Goal: Check status: Check status

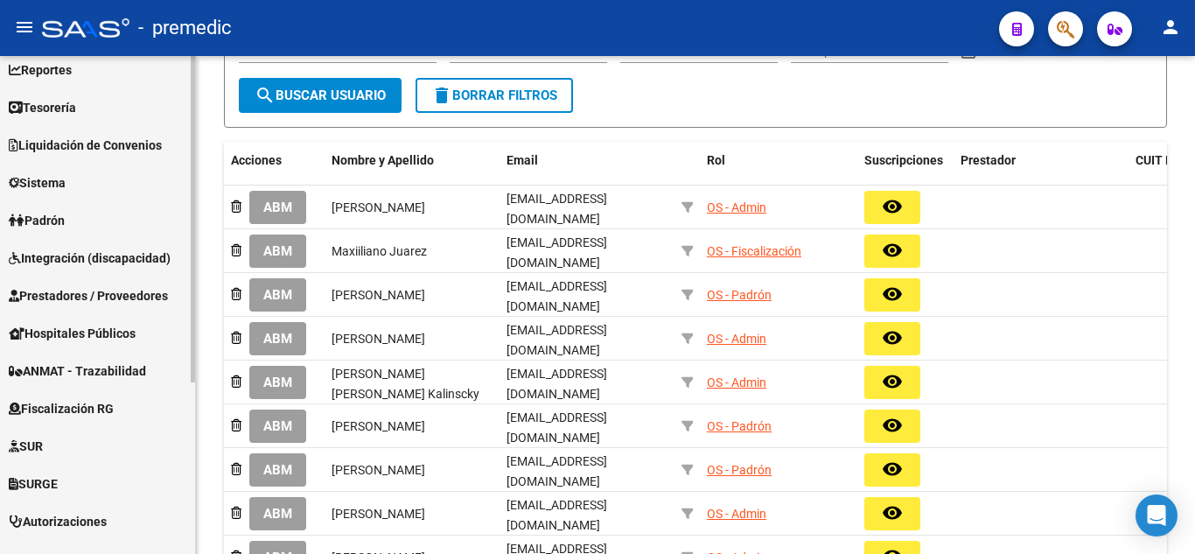
scroll to position [175, 0]
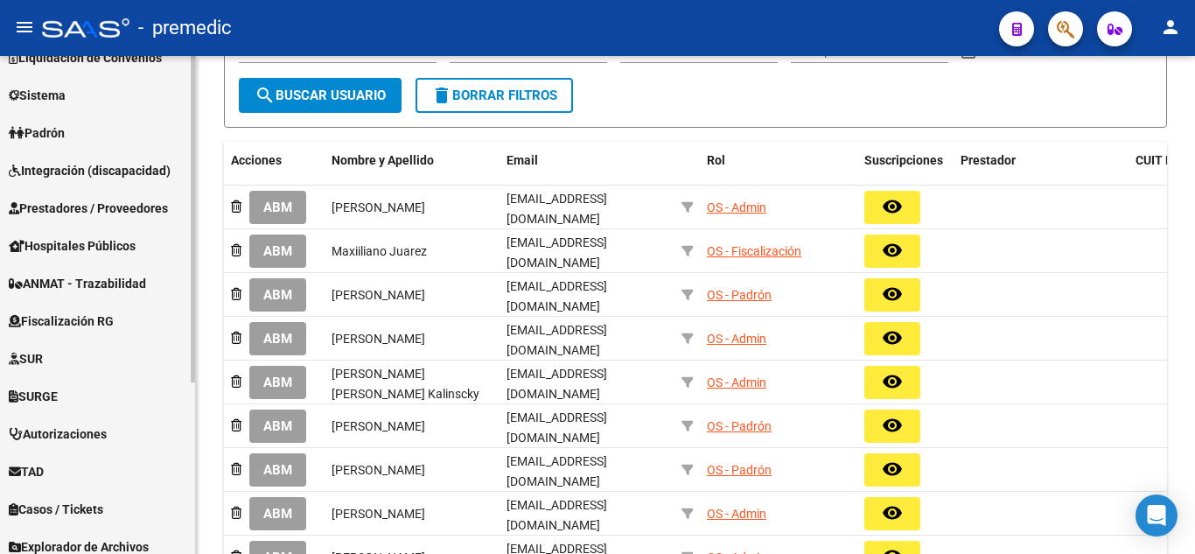
click at [73, 327] on span "Fiscalización RG" at bounding box center [61, 320] width 105 height 19
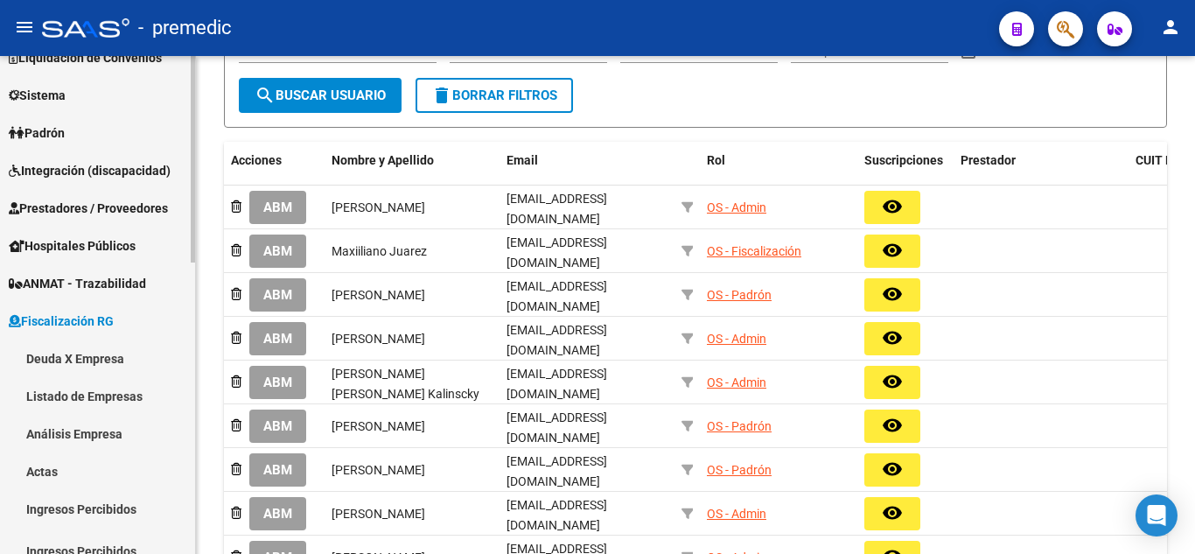
click at [76, 360] on link "Deuda X Empresa" at bounding box center [97, 358] width 195 height 38
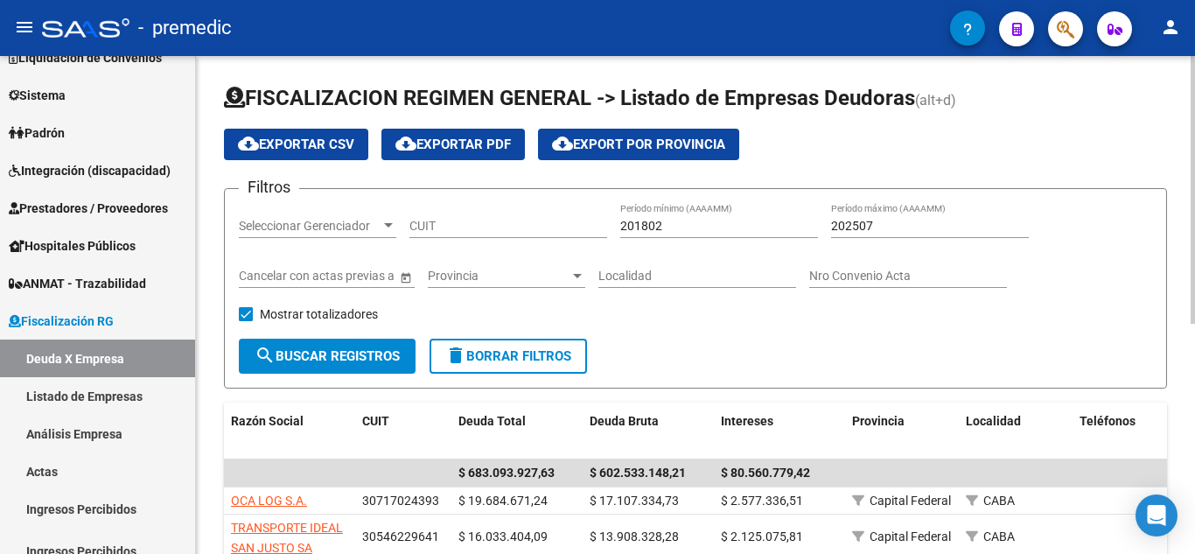
click at [475, 223] on input "CUIT" at bounding box center [508, 226] width 198 height 15
click at [350, 227] on span "Seleccionar Gerenciador" at bounding box center [310, 226] width 142 height 15
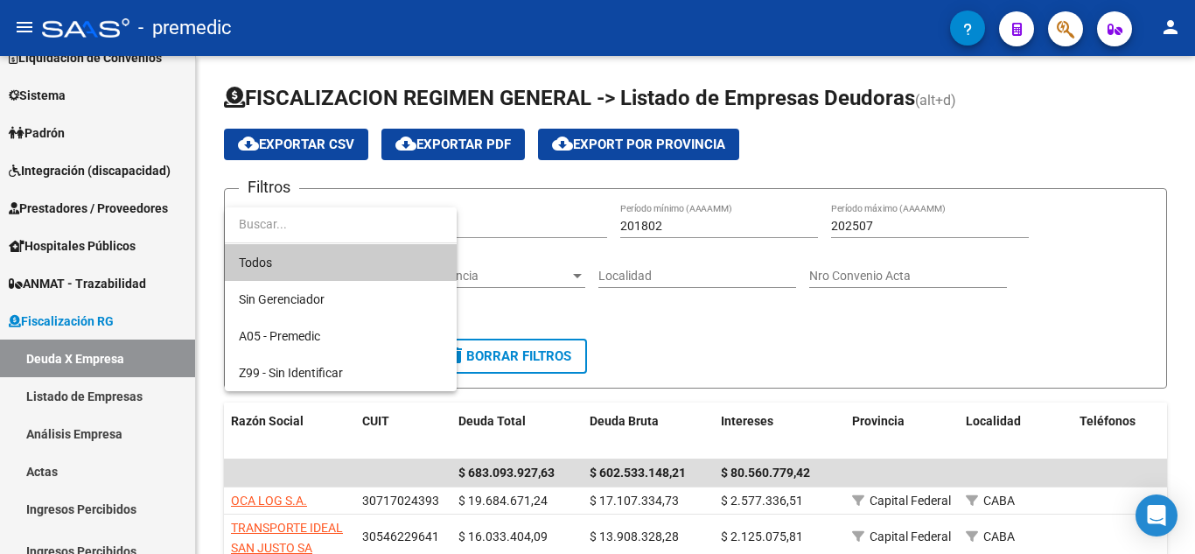
click at [531, 221] on div at bounding box center [597, 277] width 1195 height 554
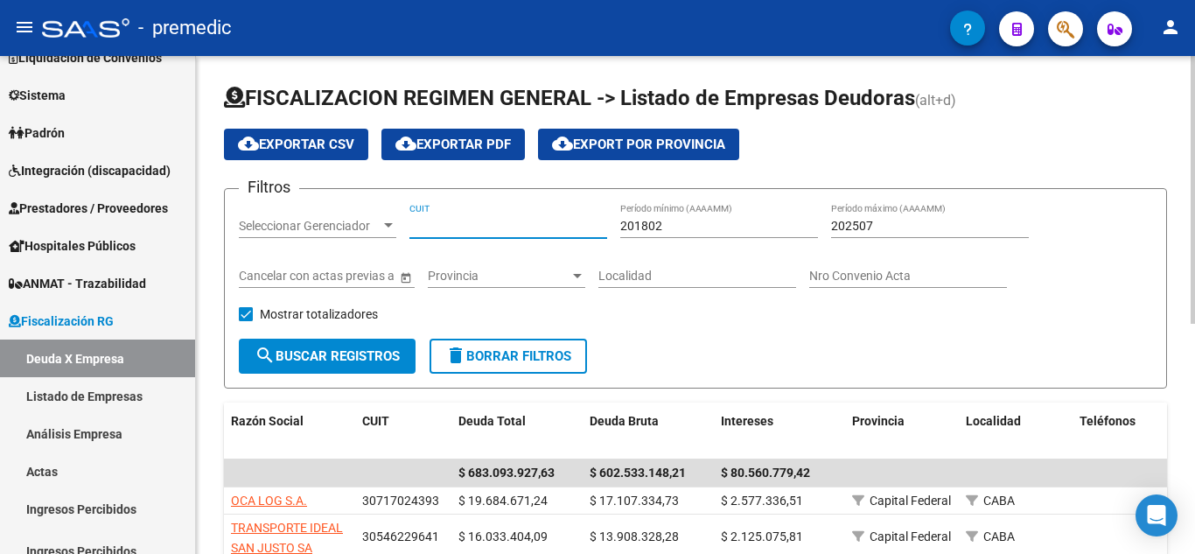
click at [529, 221] on input "CUIT" at bounding box center [508, 226] width 198 height 15
paste input "30-68780137-3"
type input "30-68780137-3"
click at [669, 220] on div "201802 Período mínimo (AAAAMM)" at bounding box center [719, 220] width 198 height 35
click at [911, 220] on input "202507" at bounding box center [930, 226] width 198 height 15
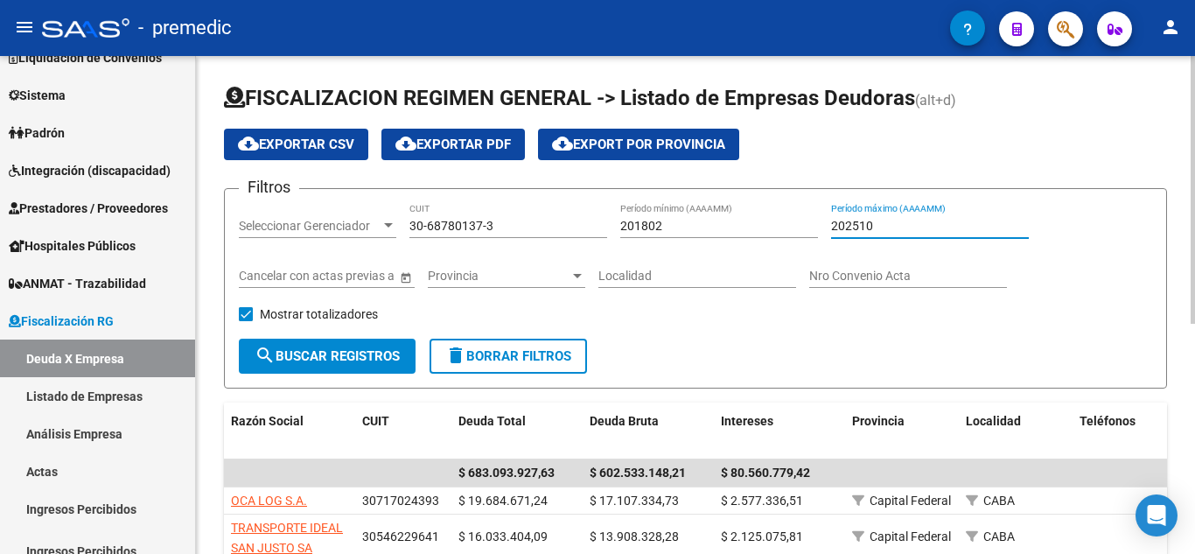
type input "202510"
click at [347, 353] on span "search Buscar Registros" at bounding box center [327, 356] width 145 height 16
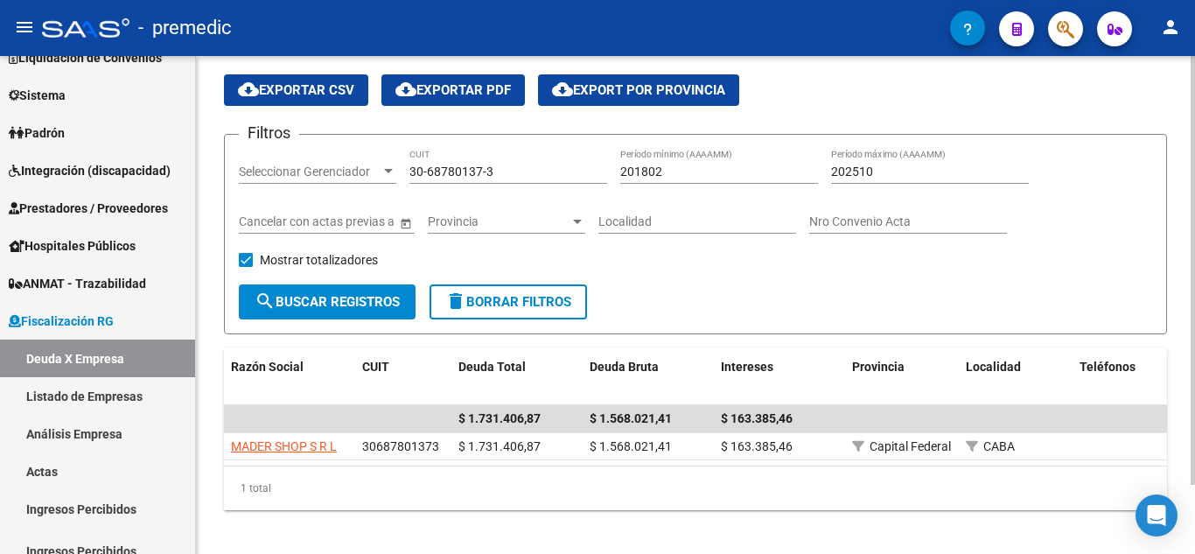
scroll to position [80, 0]
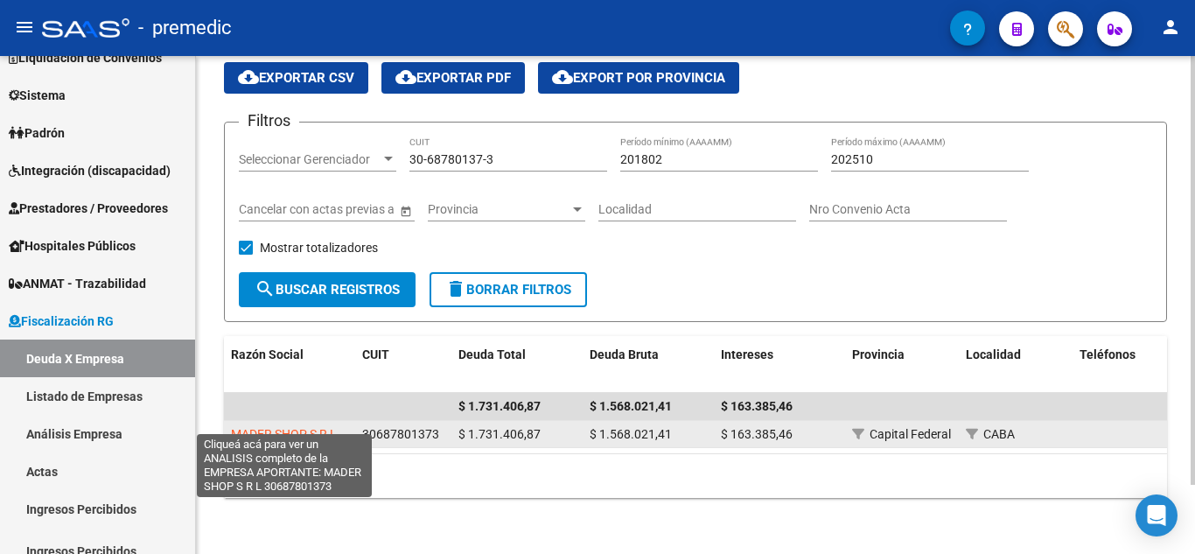
click at [330, 427] on span "MADER SHOP S R L" at bounding box center [284, 434] width 106 height 14
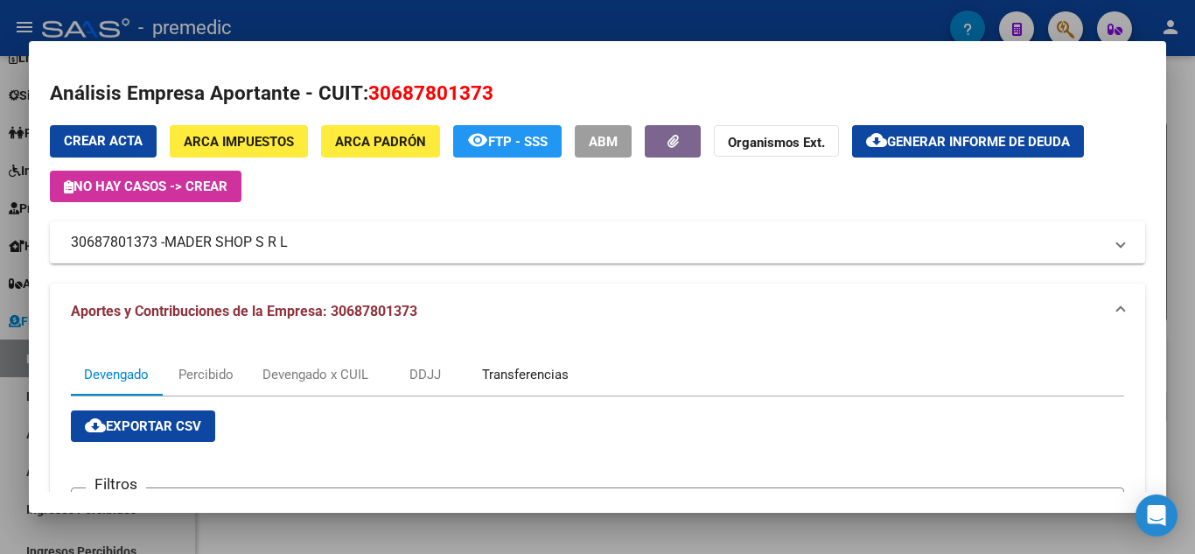
click at [519, 367] on div "Transferencias" at bounding box center [525, 374] width 87 height 19
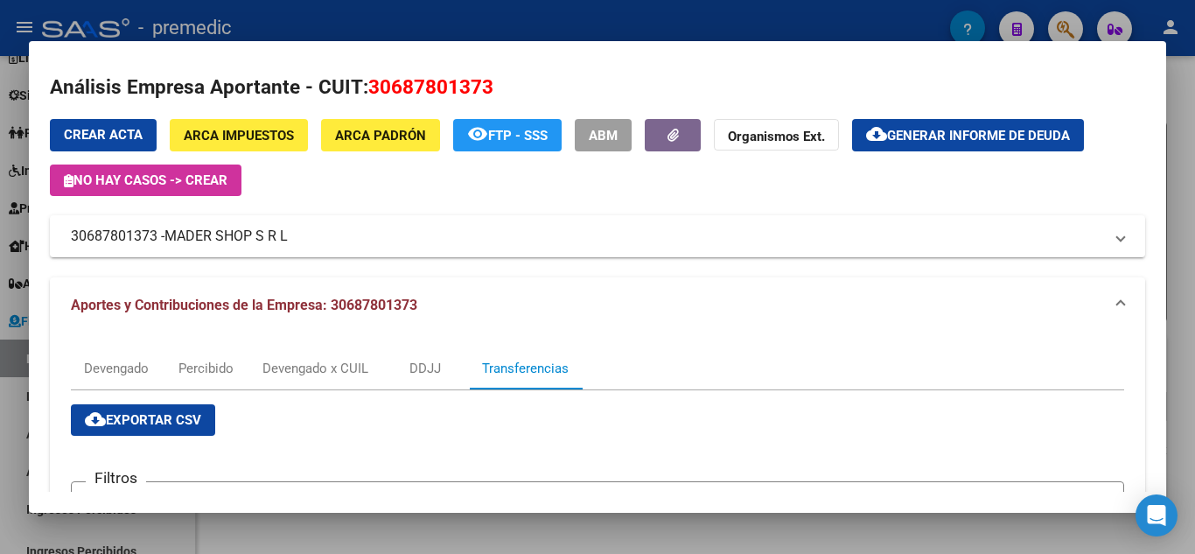
scroll to position [0, 0]
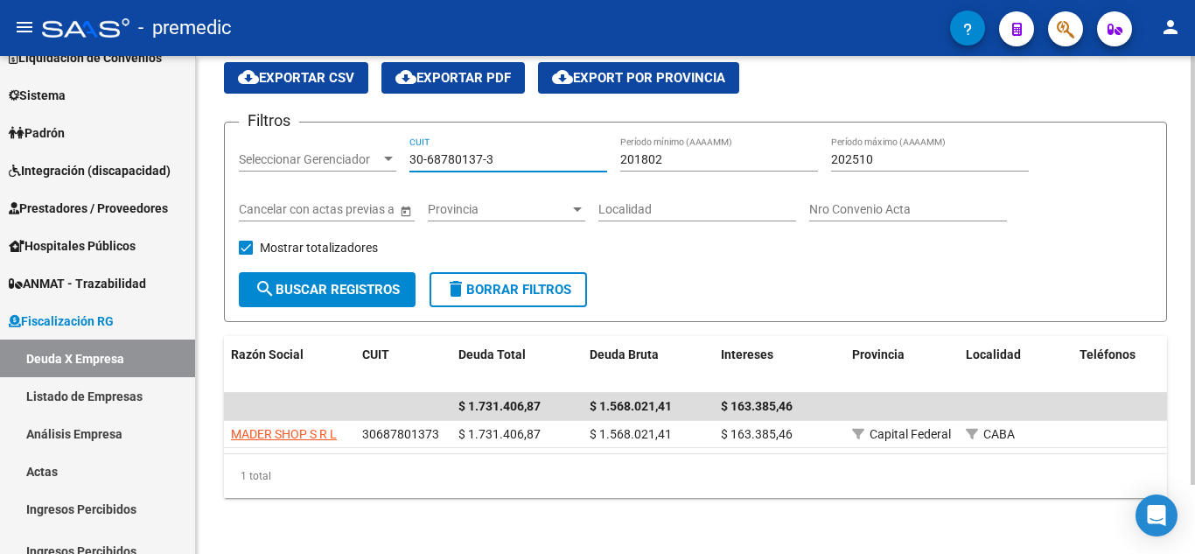
drag, startPoint x: 518, startPoint y: 144, endPoint x: 233, endPoint y: 127, distance: 285.8
click at [234, 127] on form "Filtros Seleccionar Gerenciador Seleccionar Gerenciador 30-68780137-3 CUIT 2018…" at bounding box center [695, 222] width 943 height 200
paste input "71596132-2"
type input "30-71596132-2"
click at [321, 282] on span "search Buscar Registros" at bounding box center [327, 290] width 145 height 16
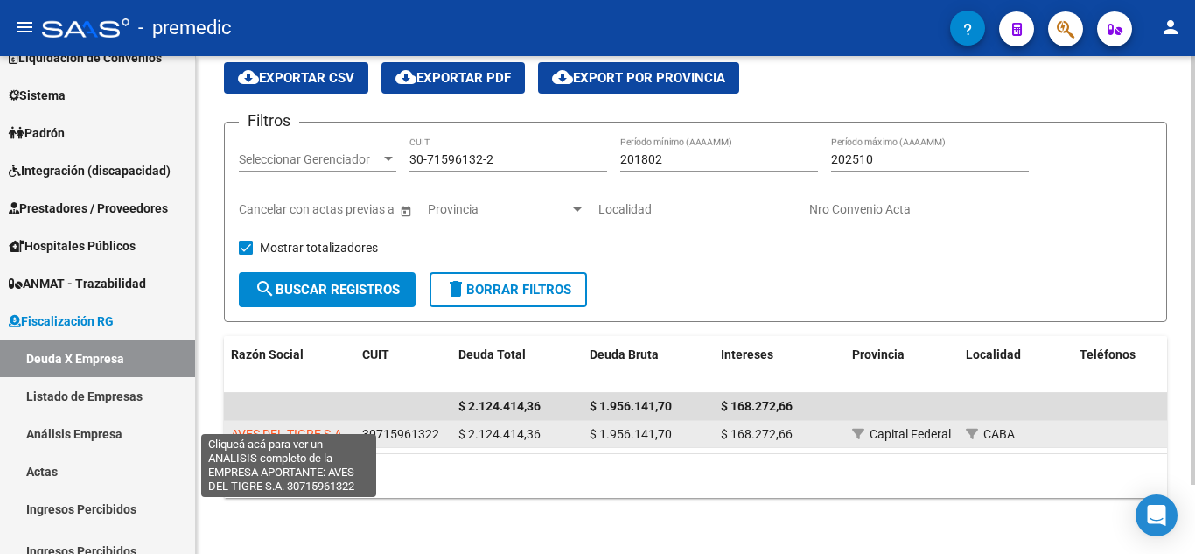
click at [304, 427] on span "AVES DEL TIGRE S.A." at bounding box center [288, 434] width 115 height 14
type textarea "30715961322"
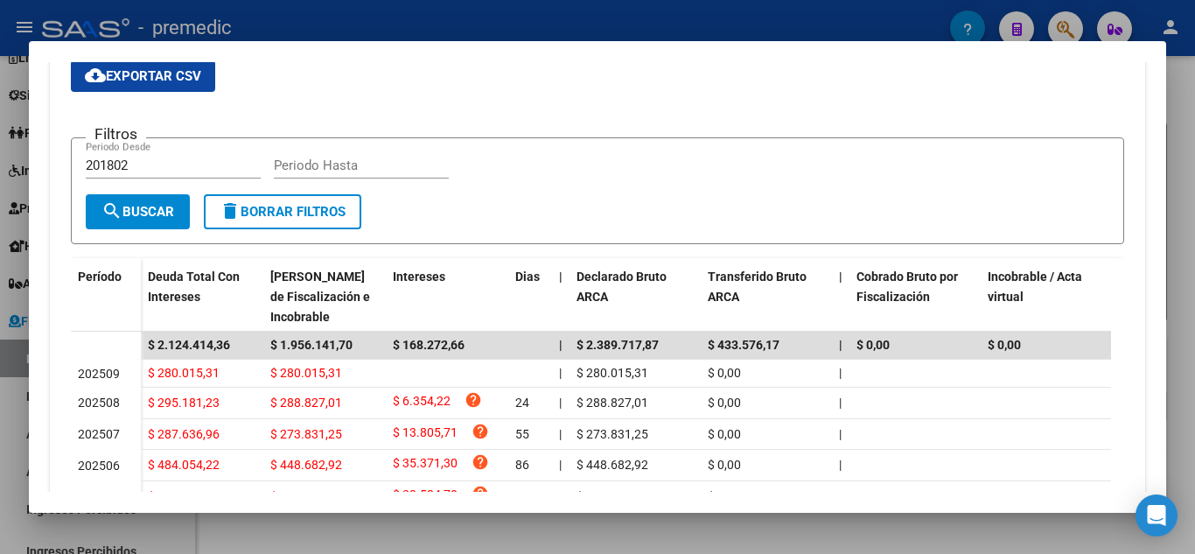
scroll to position [262, 0]
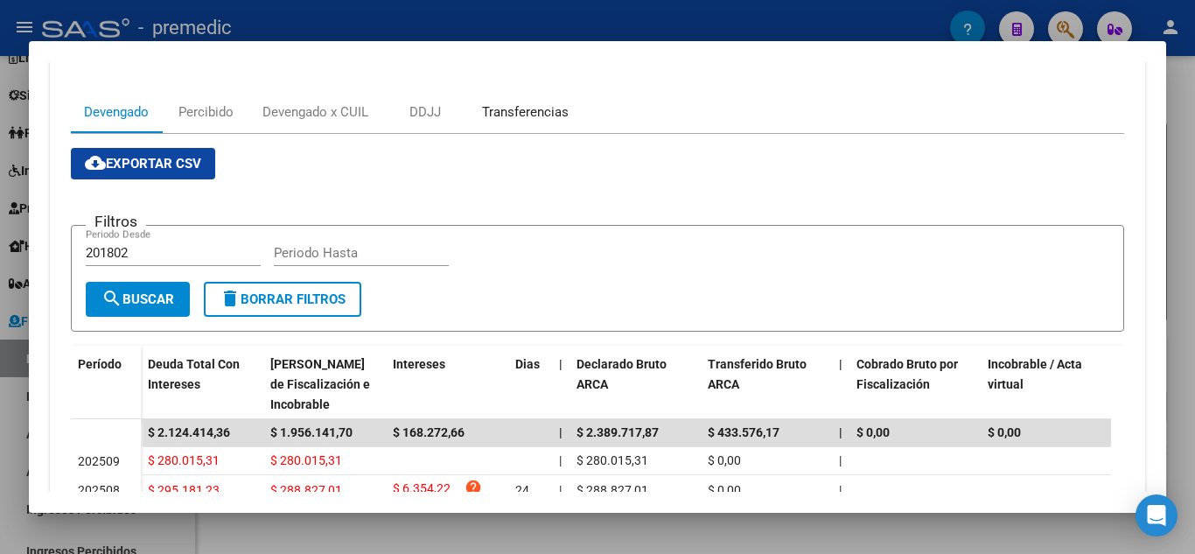
click at [544, 108] on div "Transferencias" at bounding box center [525, 111] width 87 height 19
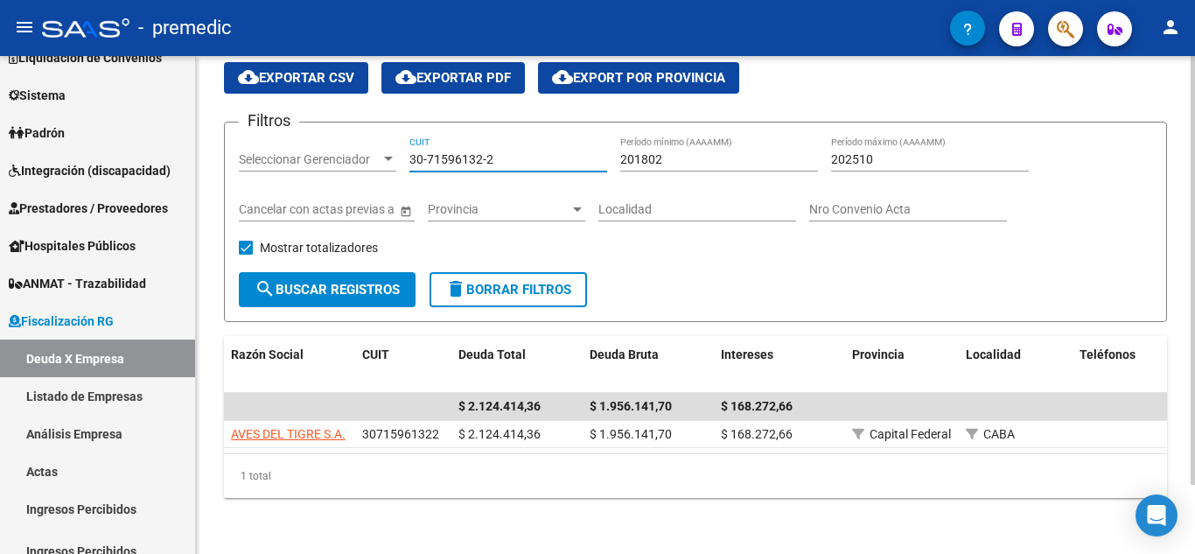
drag, startPoint x: 510, startPoint y: 141, endPoint x: 243, endPoint y: 141, distance: 266.8
click at [243, 141] on div "Filtros Seleccionar Gerenciador Seleccionar Gerenciador 30-71596132-2 CUIT 2018…" at bounding box center [695, 204] width 913 height 136
paste input "58008261-7"
type input "30-58008261-7"
click at [350, 282] on span "search Buscar Registros" at bounding box center [327, 290] width 145 height 16
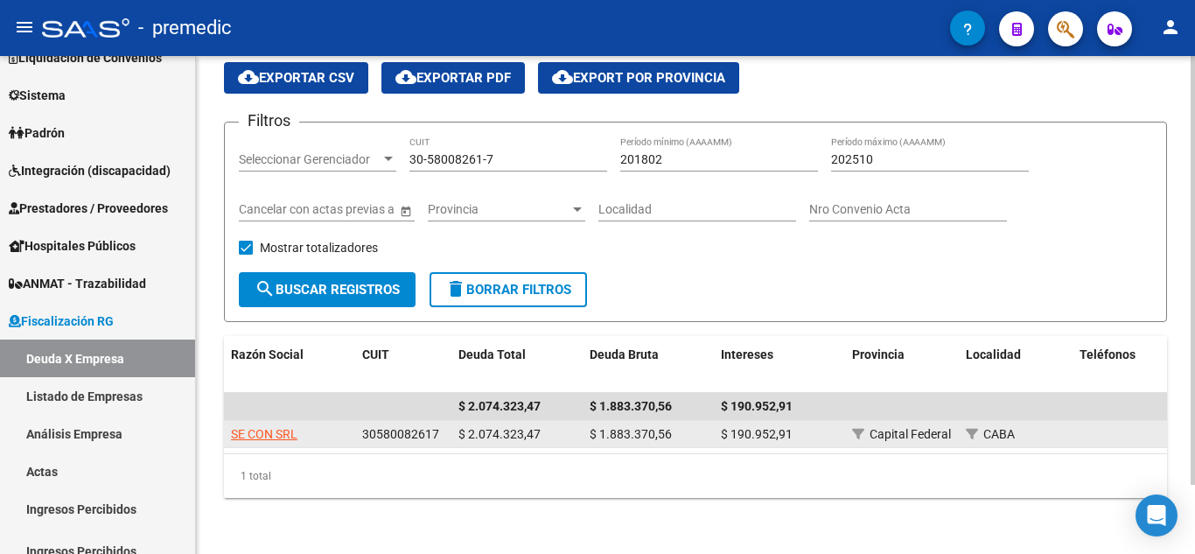
click at [283, 424] on app-link-go-to "SE CON SRL" at bounding box center [264, 434] width 66 height 20
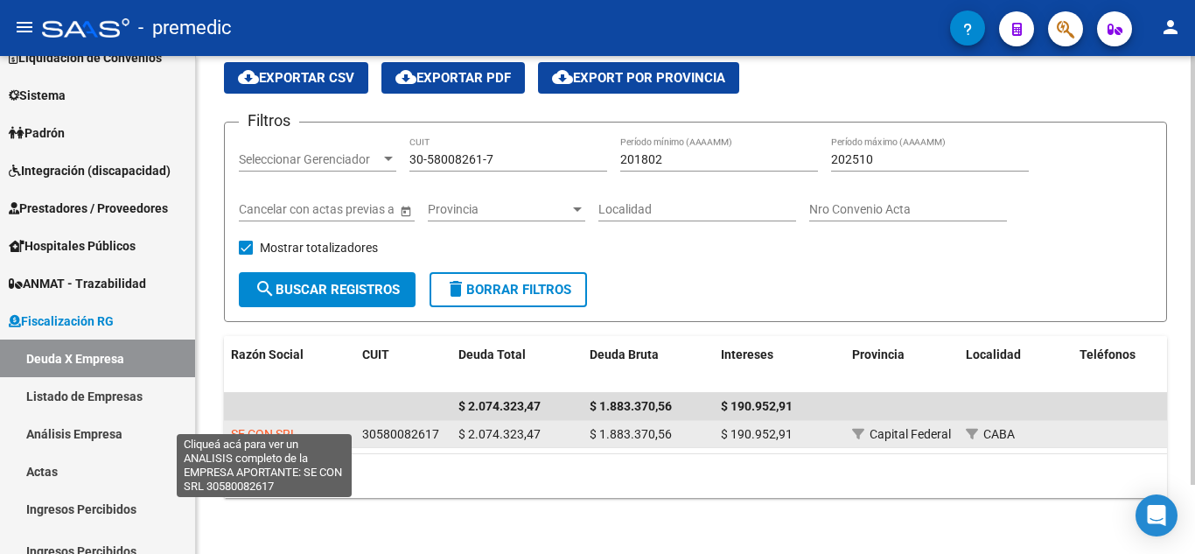
click at [281, 427] on span "SE CON SRL" at bounding box center [264, 434] width 66 height 14
type textarea "30580082617"
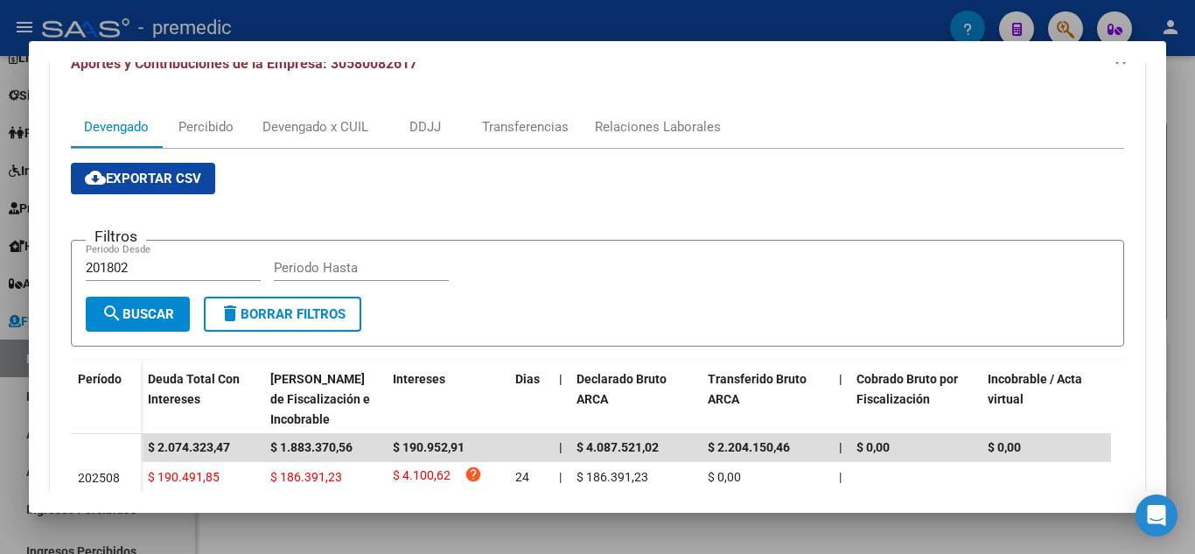
scroll to position [175, 0]
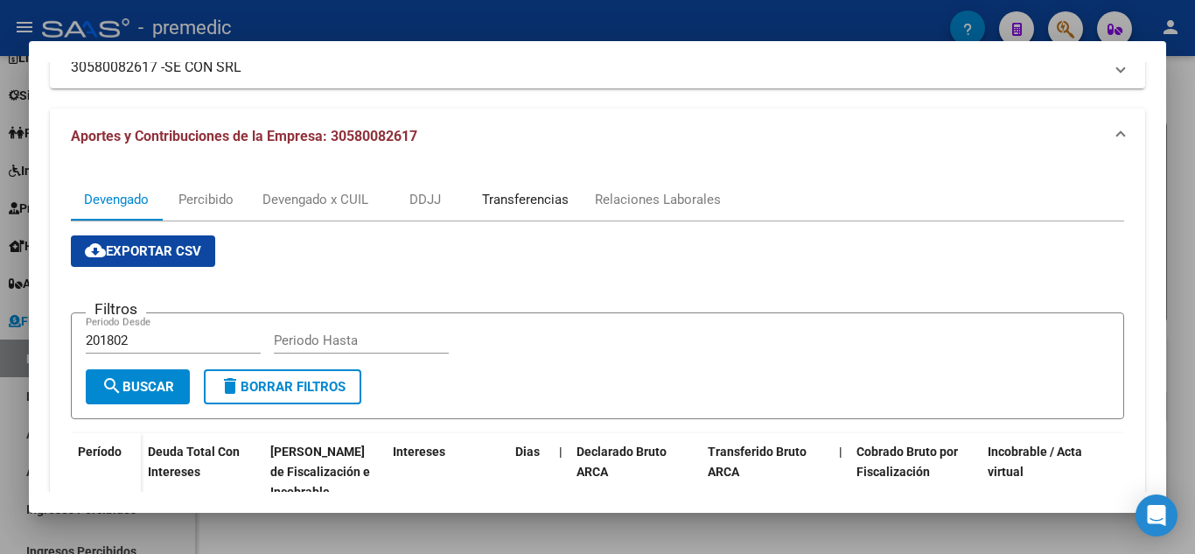
click at [576, 198] on div "Transferencias" at bounding box center [525, 199] width 113 height 42
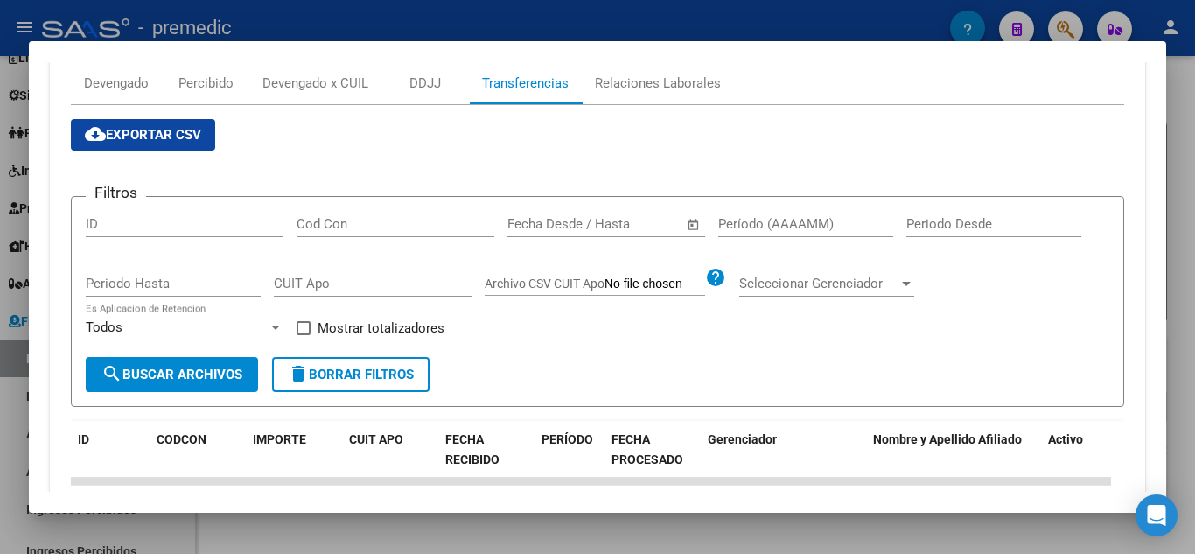
scroll to position [262, 0]
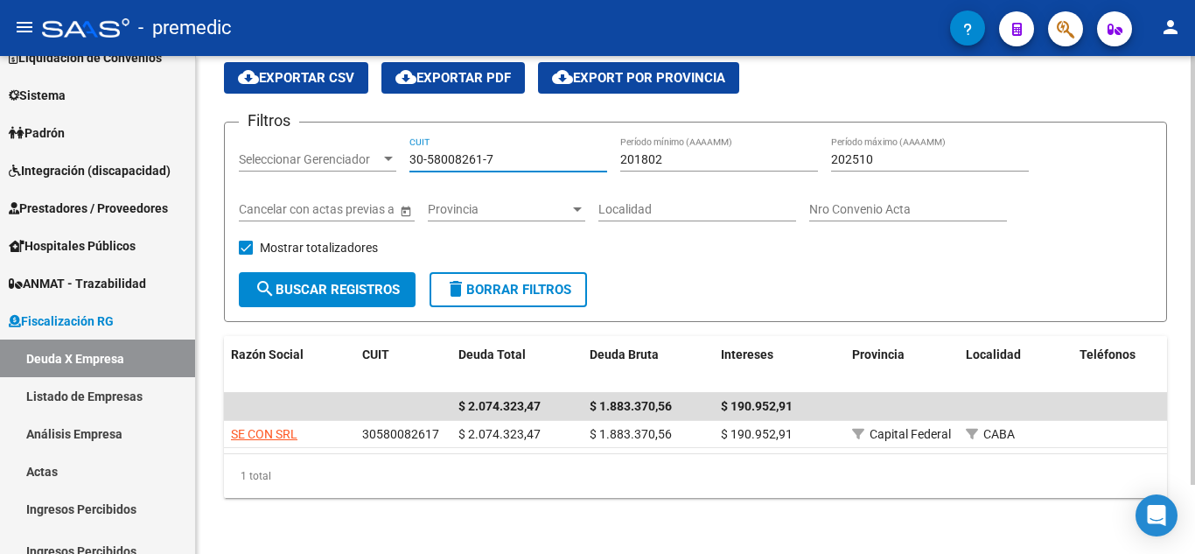
drag, startPoint x: 531, startPoint y: 148, endPoint x: 259, endPoint y: 150, distance: 272.1
click at [259, 150] on div "Filtros Seleccionar Gerenciador Seleccionar Gerenciador 30-58008261-7 CUIT 2018…" at bounding box center [695, 204] width 913 height 136
paste input "71684388-9"
type input "30-71684388-9"
click at [318, 290] on button "search Buscar Registros" at bounding box center [327, 289] width 177 height 35
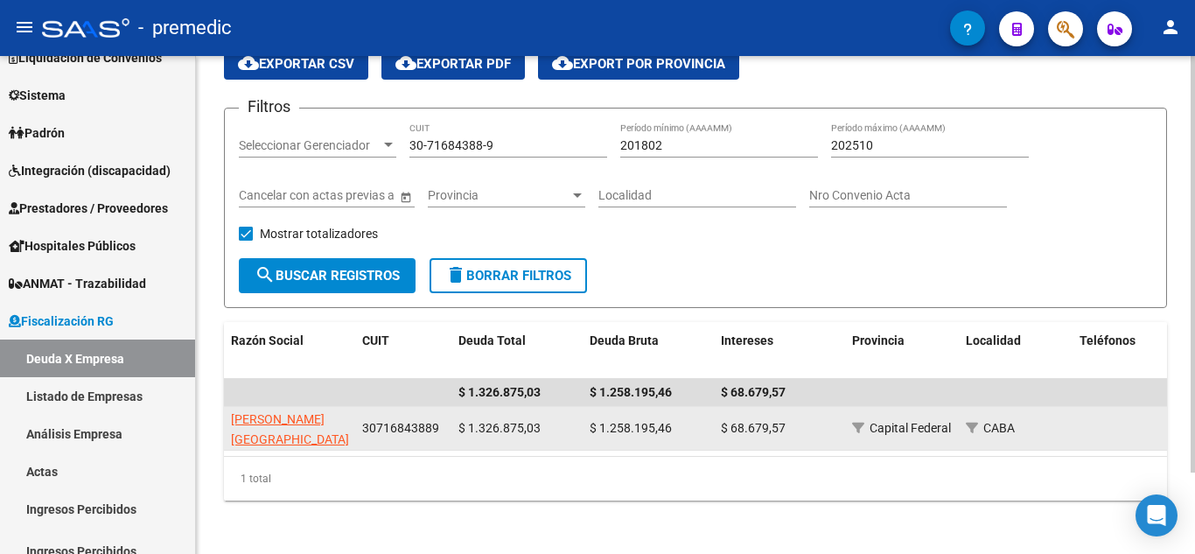
click at [276, 428] on app-link-go-to "[PERSON_NAME][GEOGRAPHIC_DATA] SRL" at bounding box center [290, 438] width 118 height 59
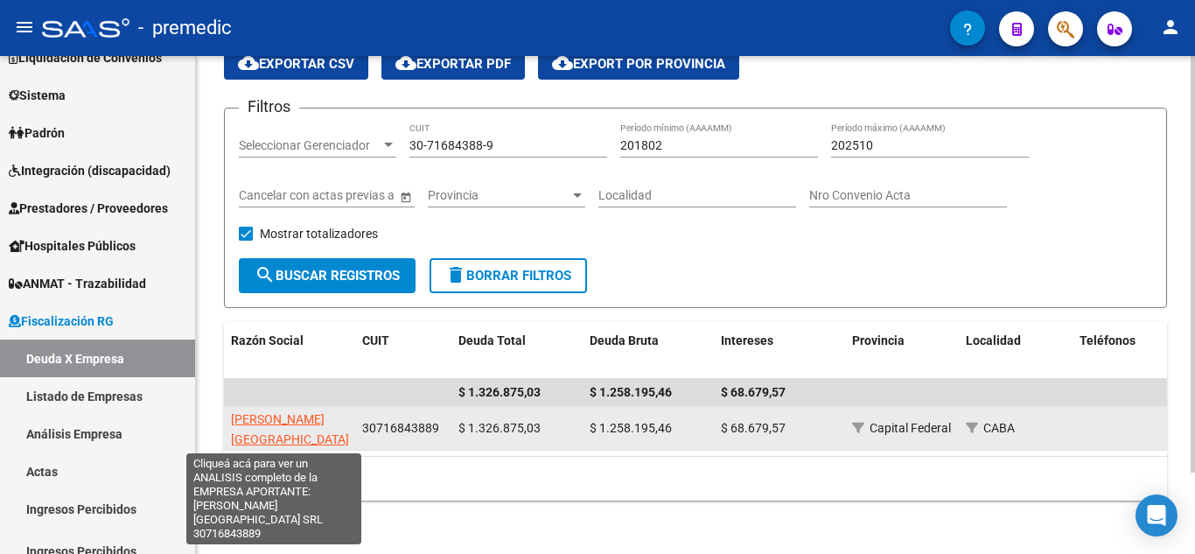
click at [275, 416] on span "[PERSON_NAME][GEOGRAPHIC_DATA] SRL" at bounding box center [290, 439] width 118 height 54
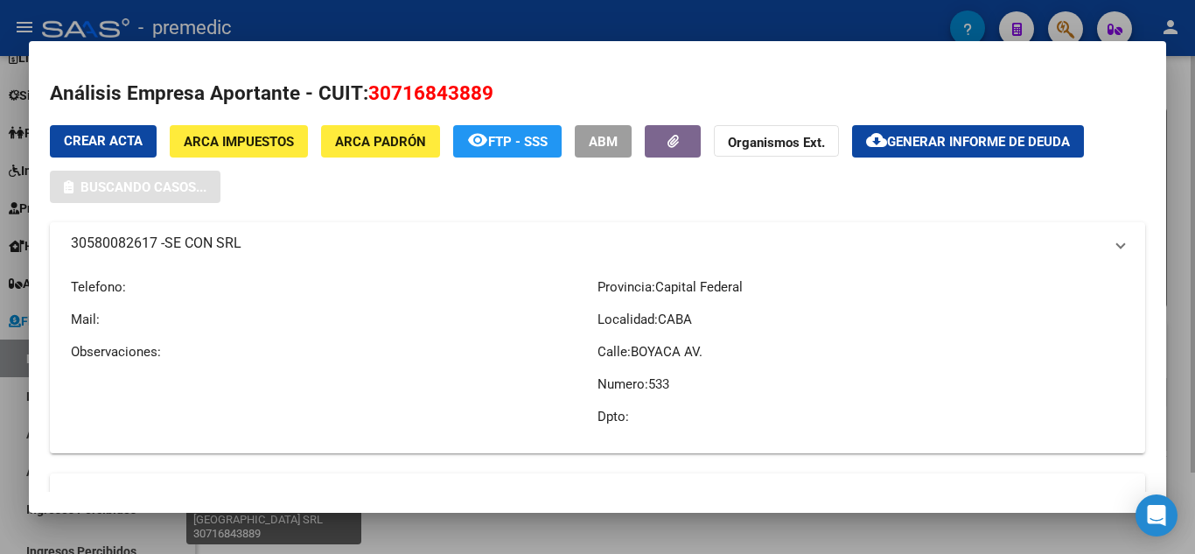
type textarea "30716843889"
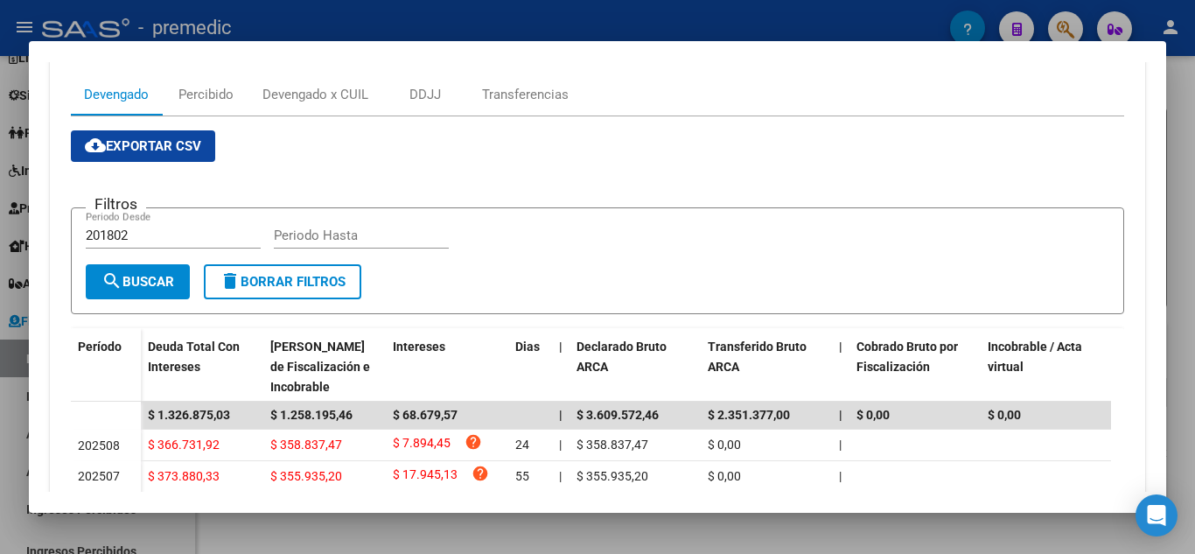
scroll to position [175, 0]
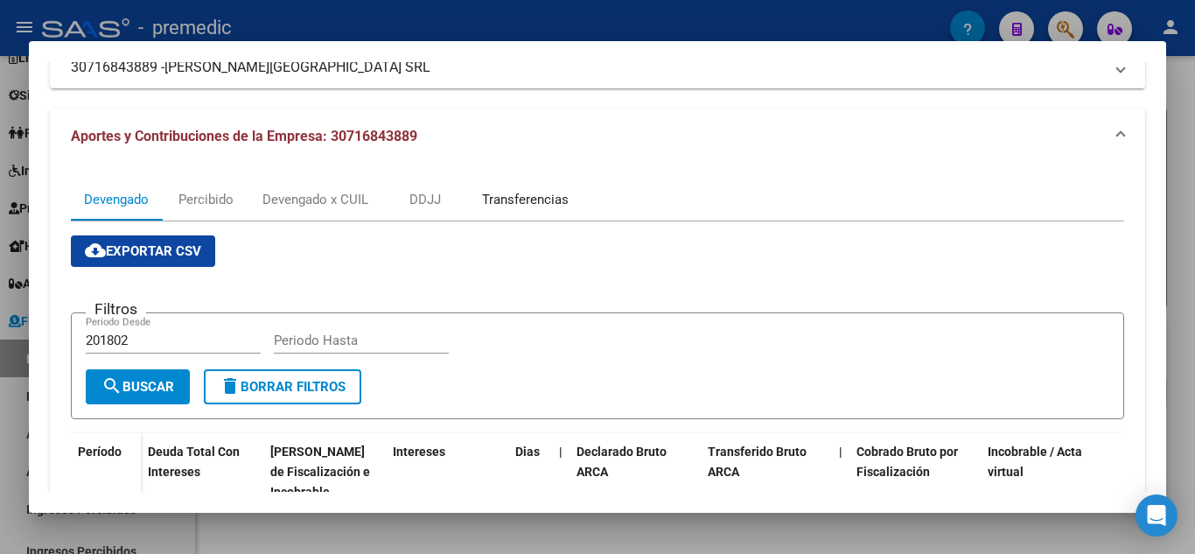
click at [537, 182] on div "Transferencias" at bounding box center [525, 199] width 113 height 42
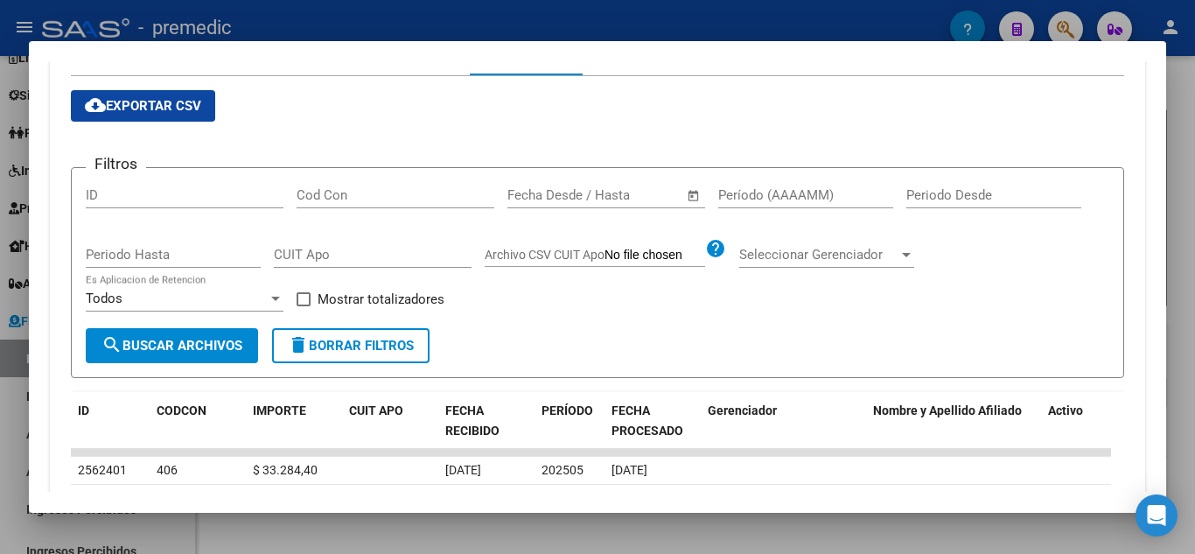
scroll to position [262, 0]
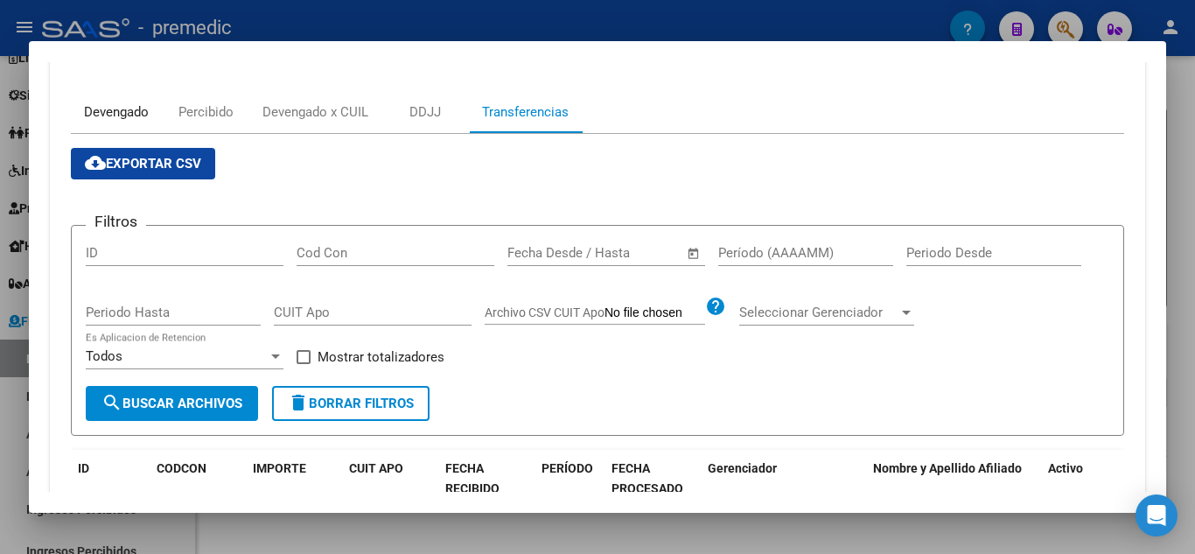
click at [152, 114] on div "Devengado" at bounding box center [116, 112] width 91 height 42
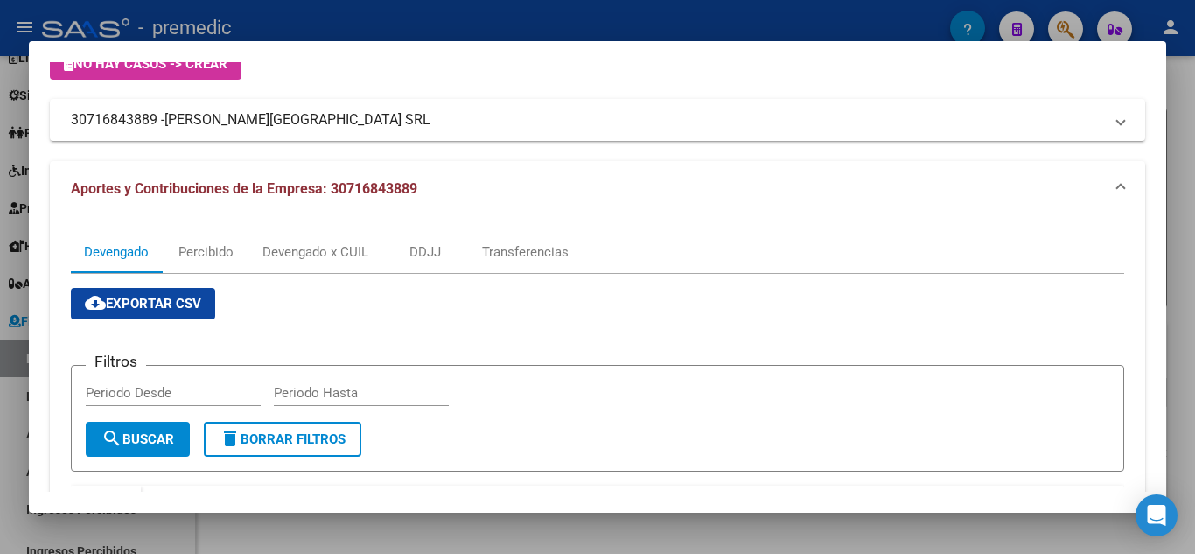
scroll to position [87, 0]
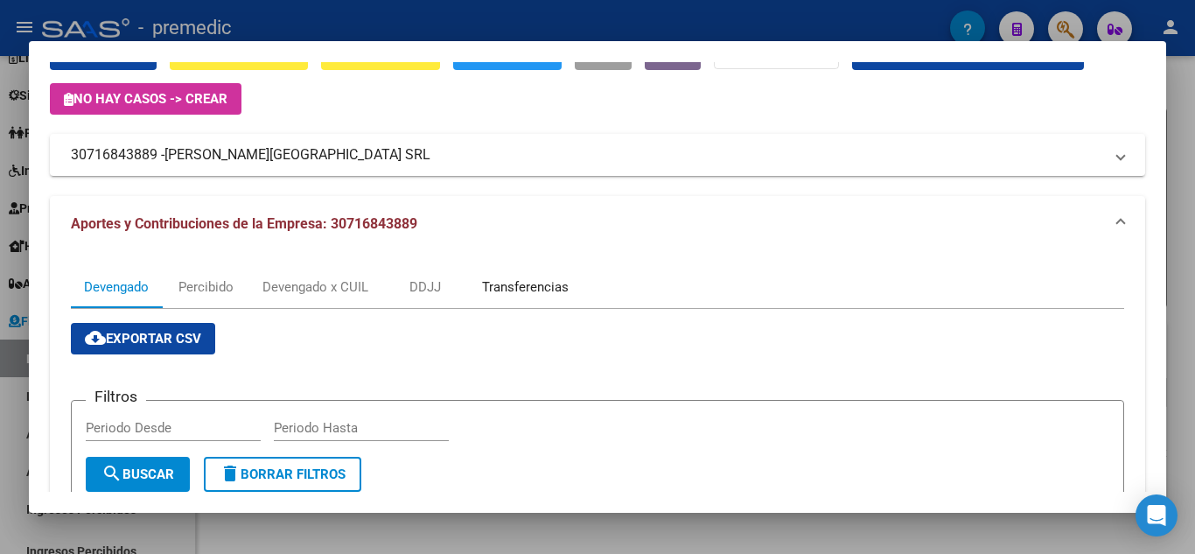
click at [507, 270] on div "Transferencias" at bounding box center [525, 287] width 113 height 42
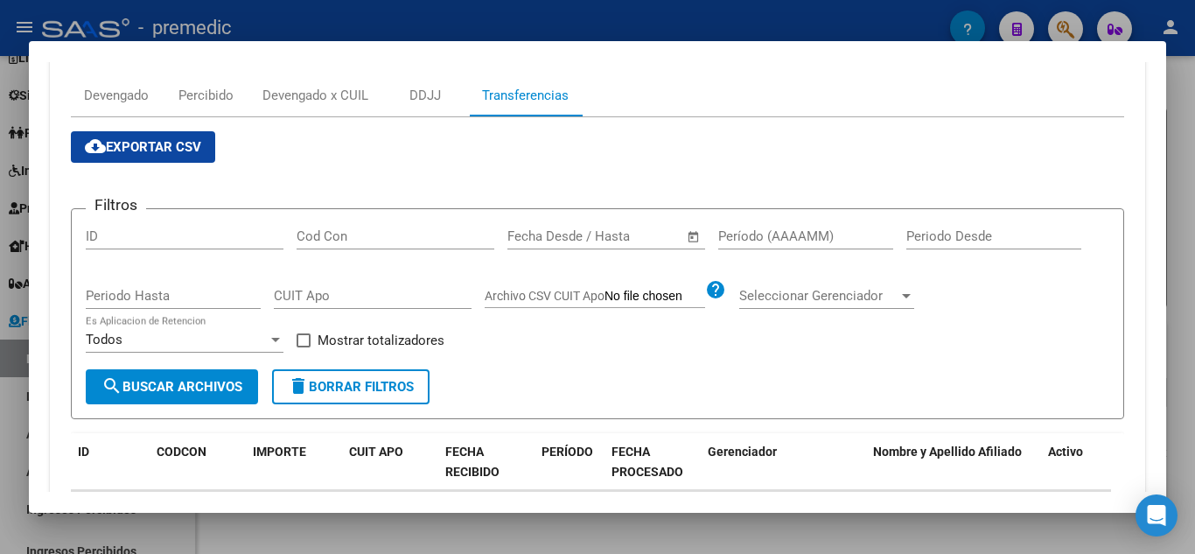
scroll to position [262, 0]
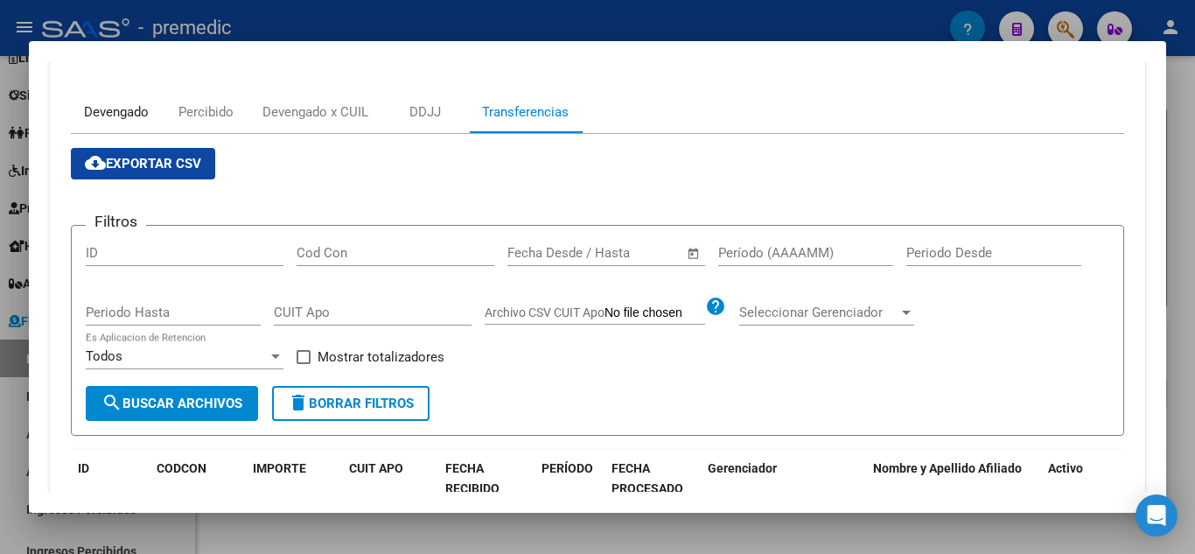
click at [132, 107] on div "Devengado" at bounding box center [116, 111] width 65 height 19
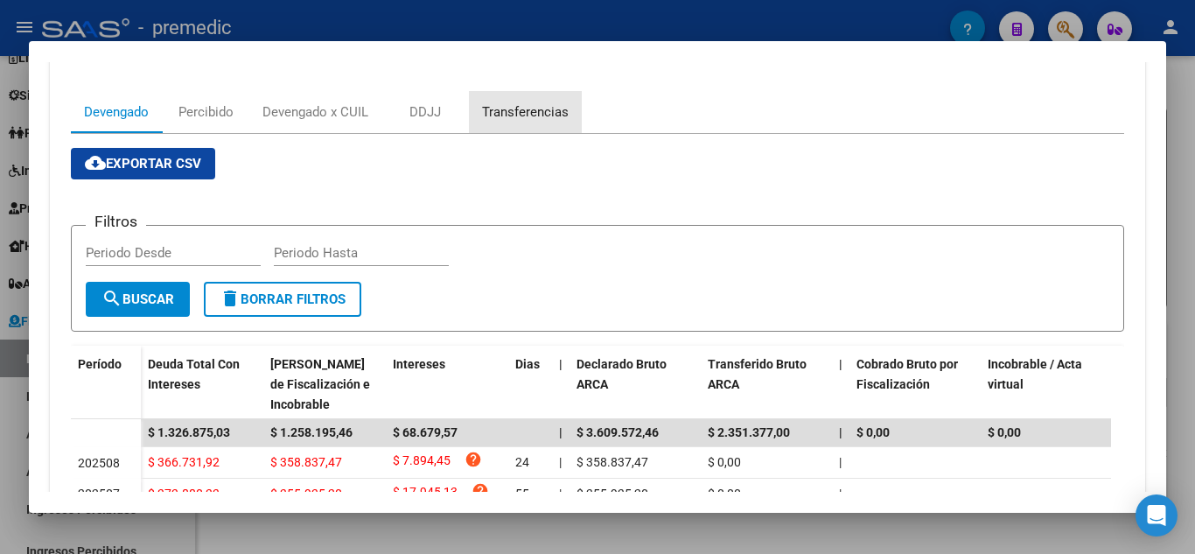
click at [521, 107] on div "Transferencias" at bounding box center [525, 111] width 87 height 19
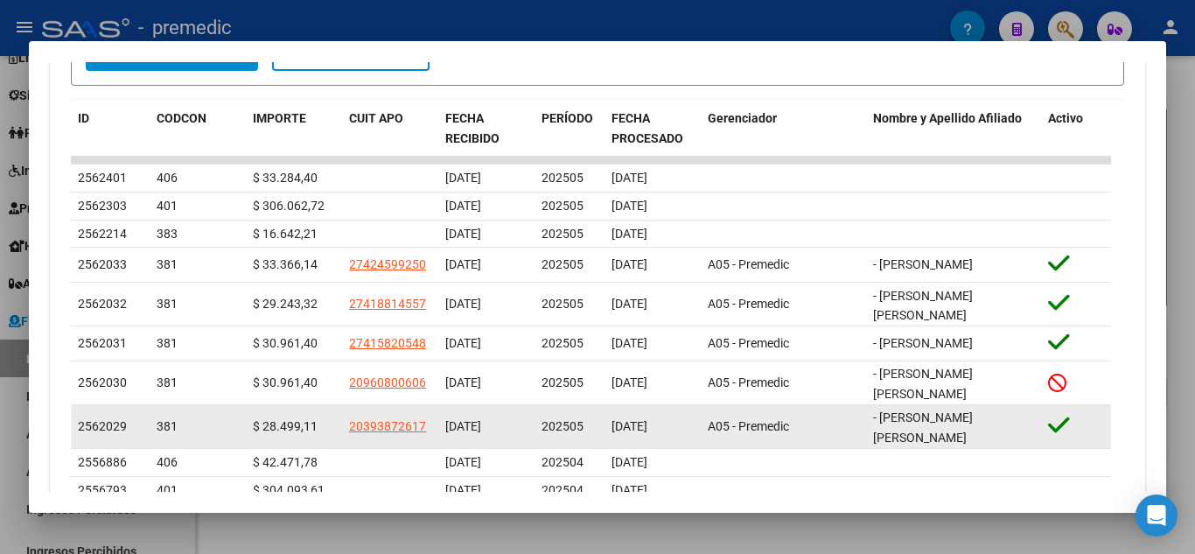
scroll to position [700, 0]
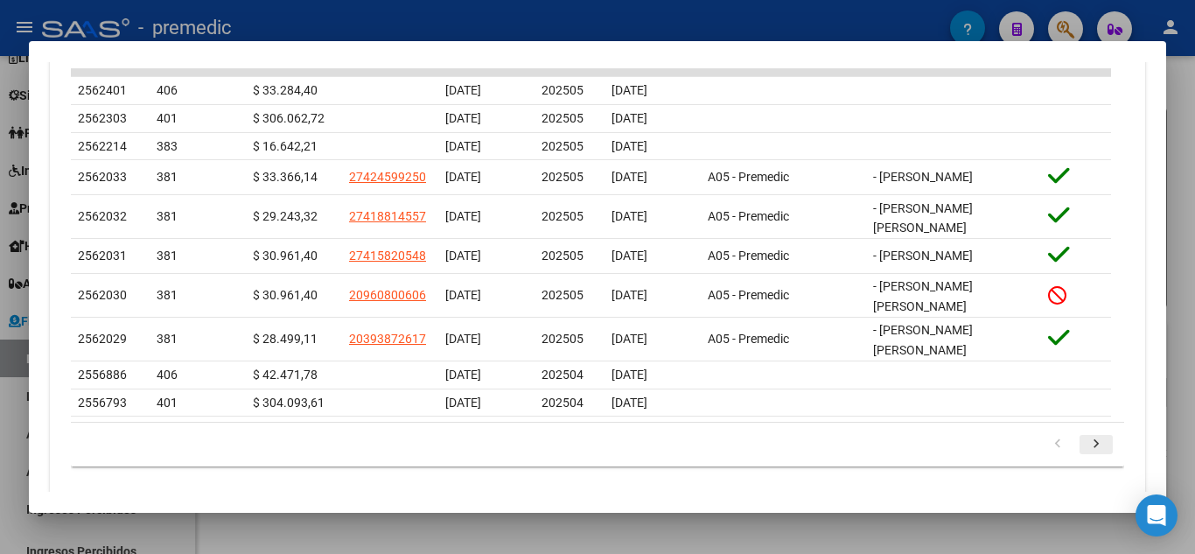
click at [1088, 436] on icon "go to next page" at bounding box center [1096, 446] width 23 height 21
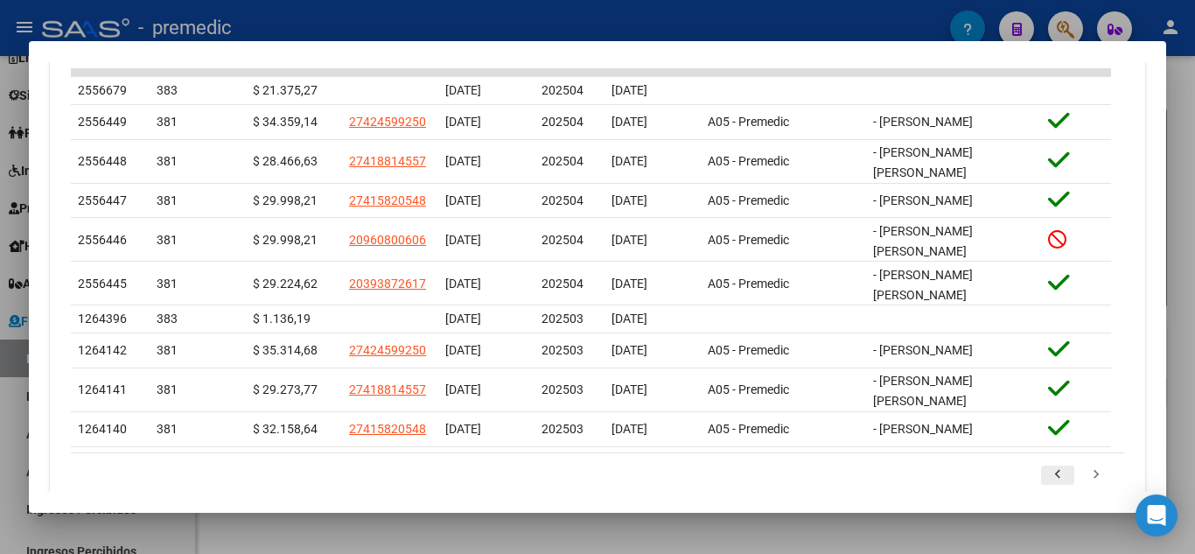
click at [1052, 466] on icon "go to previous page" at bounding box center [1057, 476] width 23 height 21
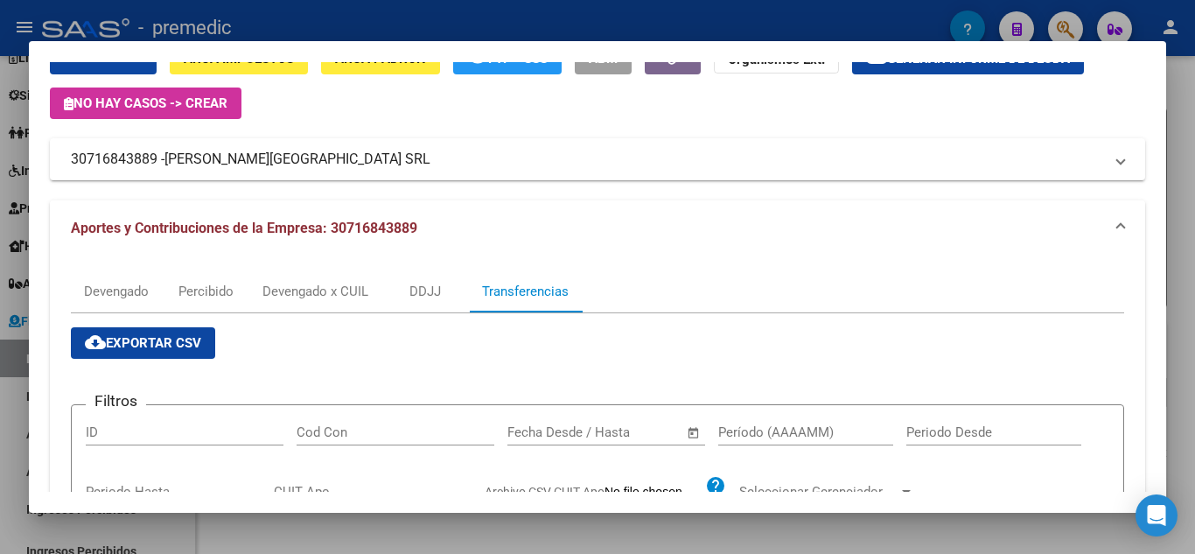
scroll to position [87, 0]
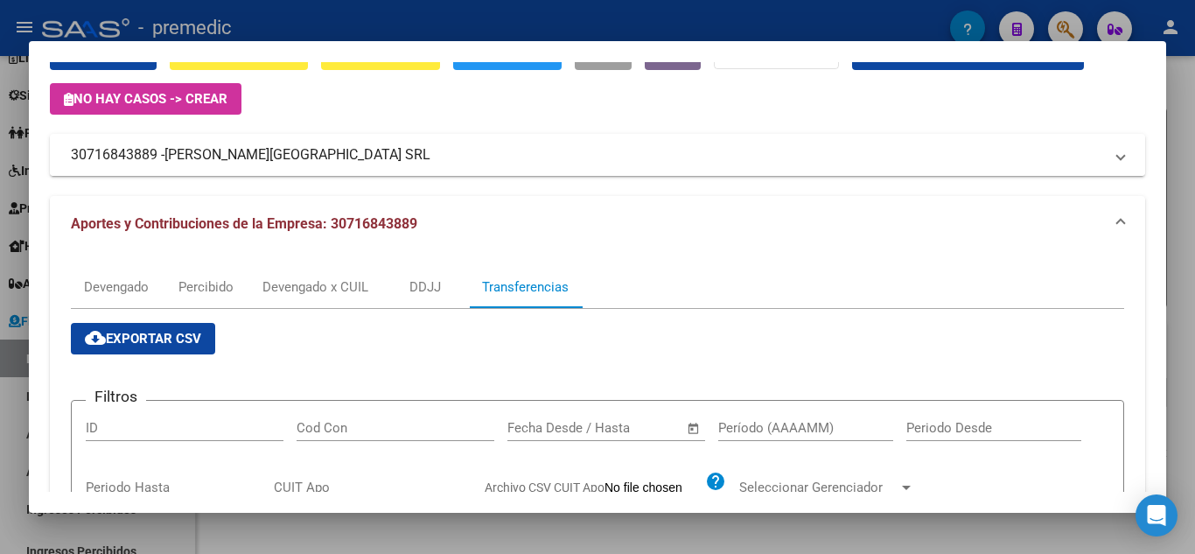
click at [335, 150] on mat-panel-title "30716843889 - [PERSON_NAME][GEOGRAPHIC_DATA] SRL" at bounding box center [587, 154] width 1032 height 21
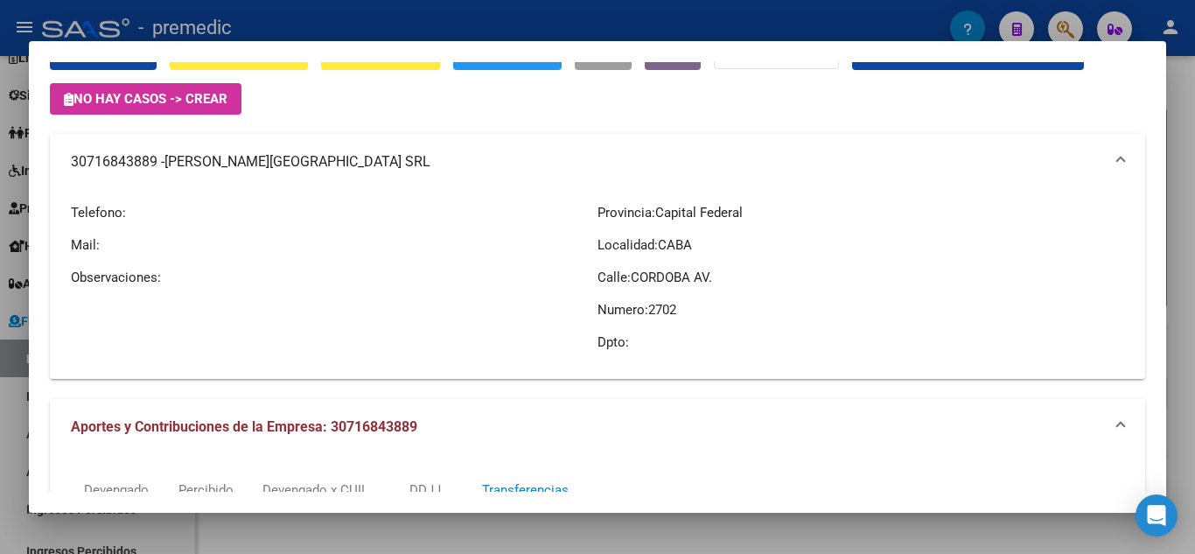
drag, startPoint x: 337, startPoint y: 157, endPoint x: 50, endPoint y: 162, distance: 287.0
click at [50, 162] on mat-expansion-panel-header "30716843889 - [PERSON_NAME][GEOGRAPHIC_DATA] SRL" at bounding box center [597, 162] width 1095 height 56
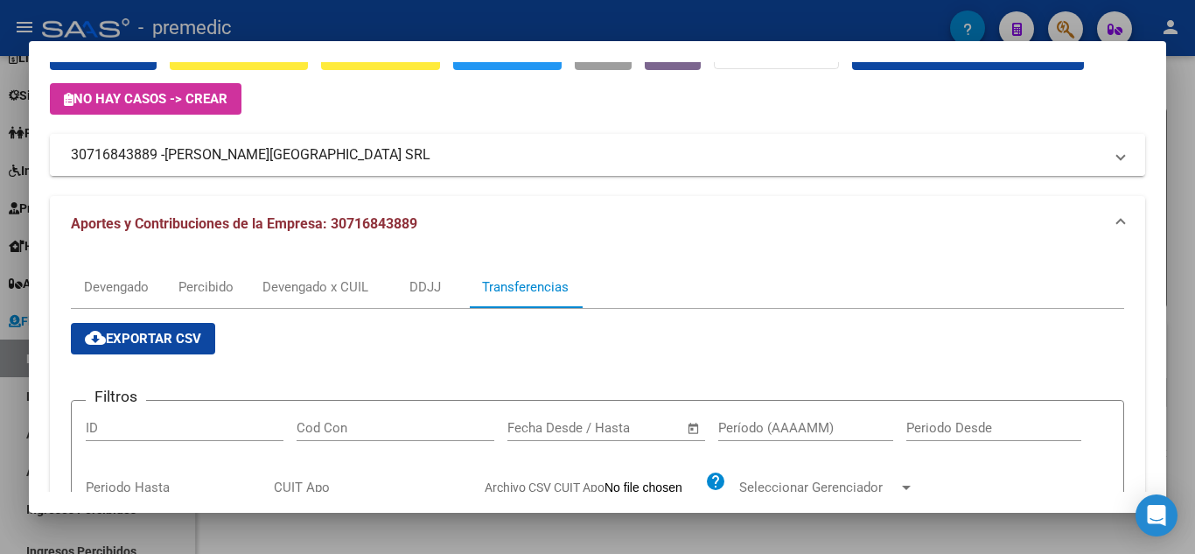
click at [82, 155] on mat-panel-title "30716843889 - [PERSON_NAME][GEOGRAPHIC_DATA] SRL" at bounding box center [587, 154] width 1032 height 21
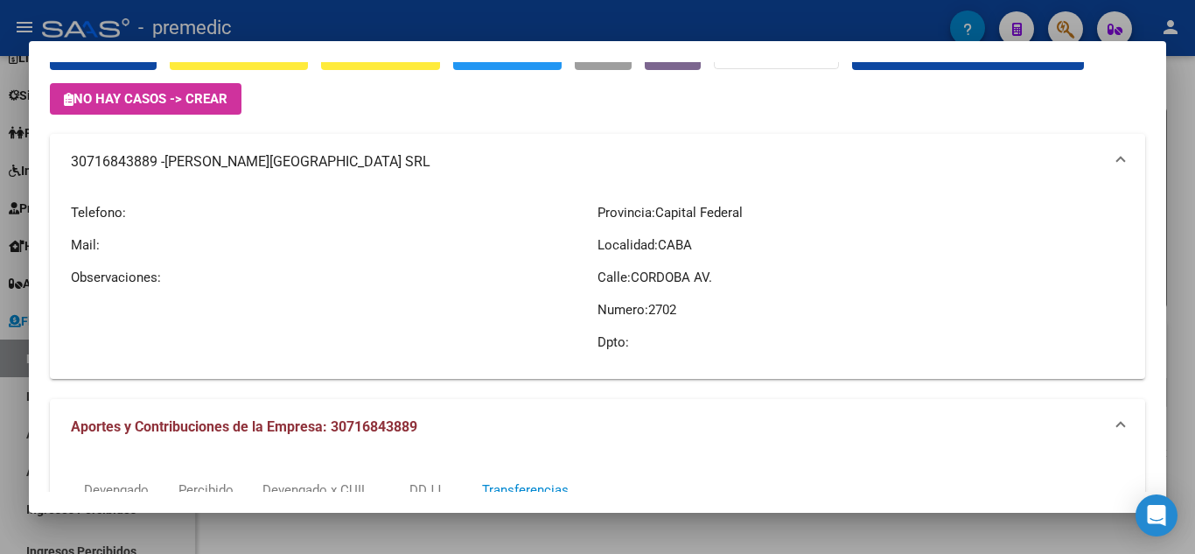
click at [73, 158] on mat-panel-title "30716843889 - [PERSON_NAME][GEOGRAPHIC_DATA] SRL" at bounding box center [587, 161] width 1032 height 21
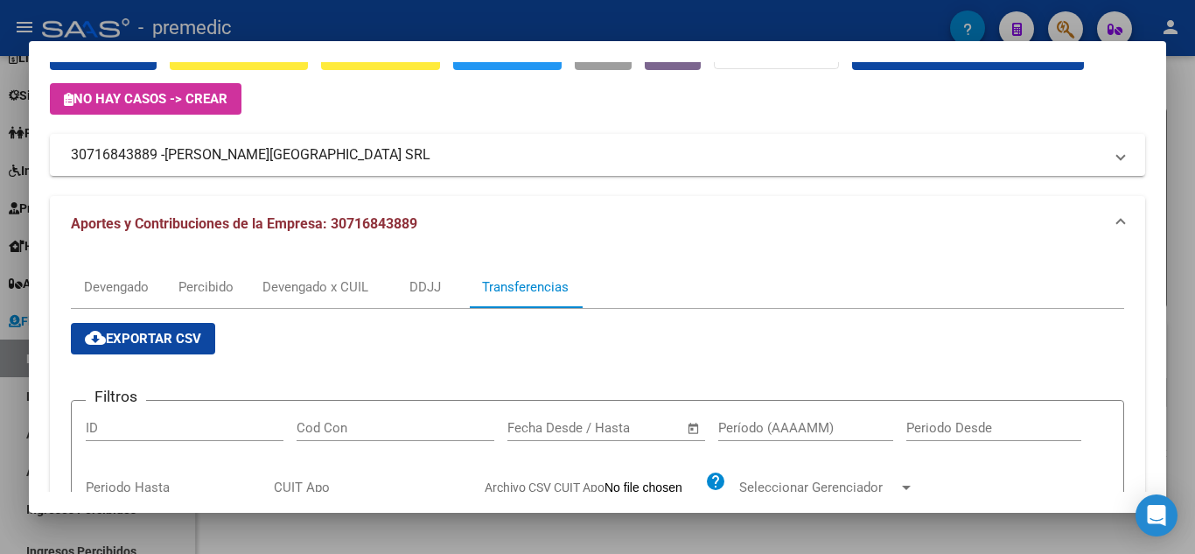
drag, startPoint x: 327, startPoint y: 152, endPoint x: 67, endPoint y: 153, distance: 259.8
click at [67, 153] on mat-expansion-panel-header "30716843889 - [PERSON_NAME][GEOGRAPHIC_DATA] SRL" at bounding box center [597, 155] width 1095 height 42
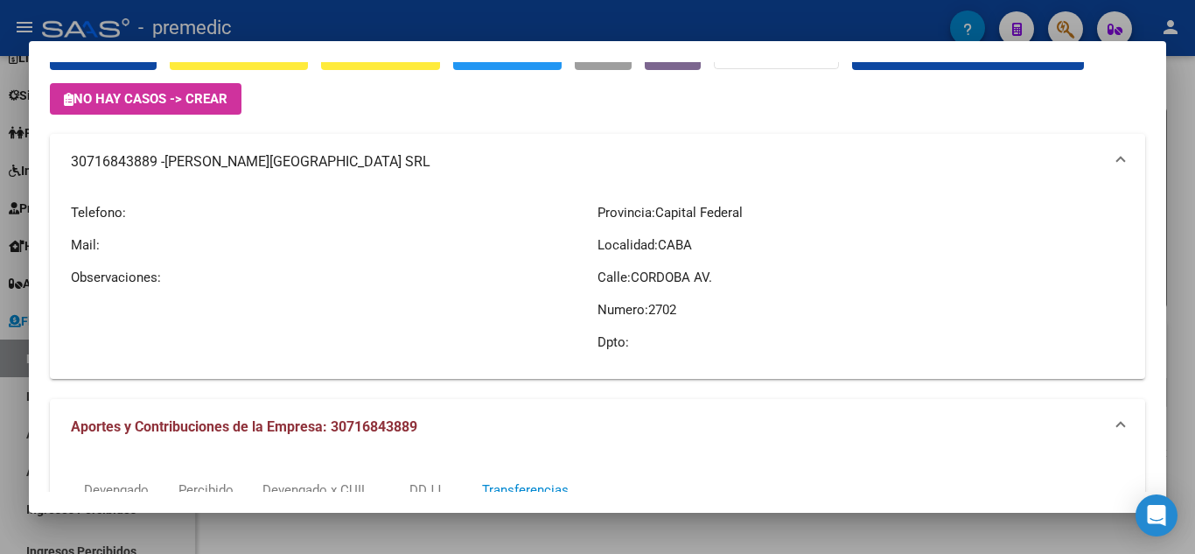
copy mat-panel-title "30716843889 - [PERSON_NAME][GEOGRAPHIC_DATA] SRL"
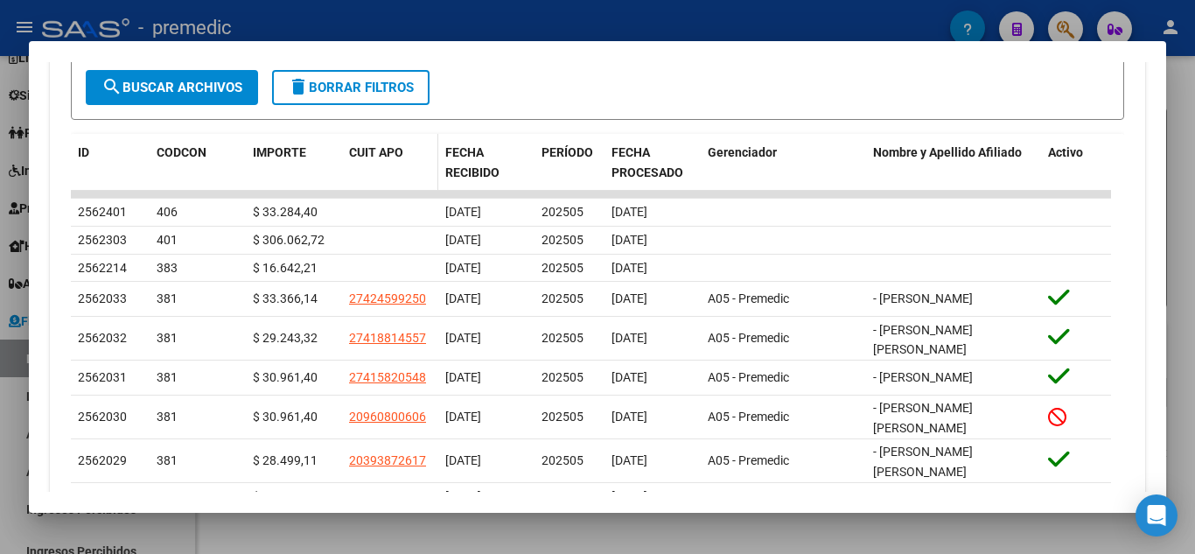
scroll to position [787, 0]
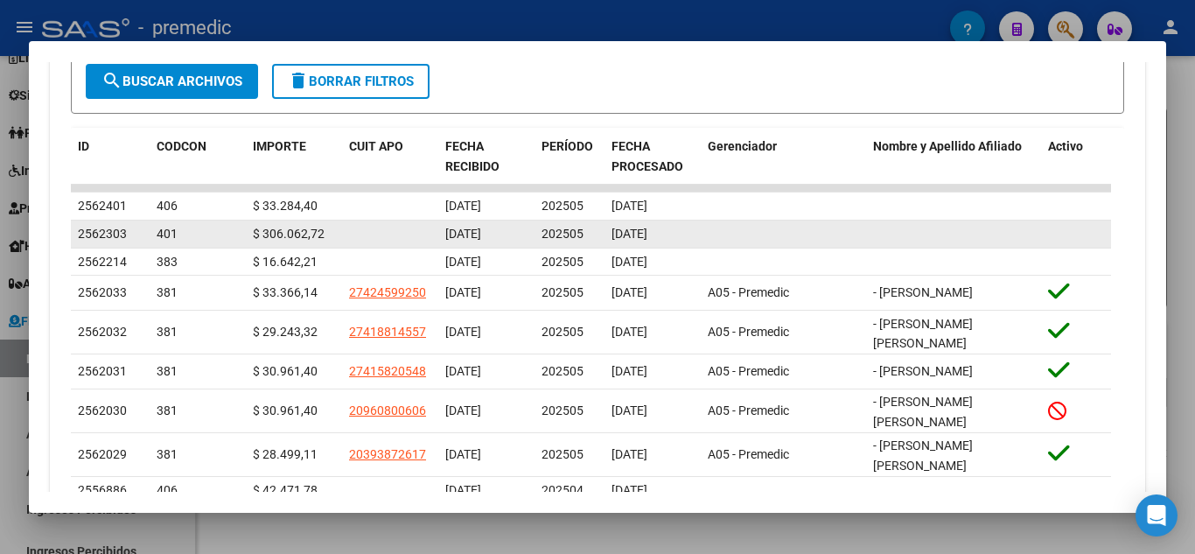
drag, startPoint x: 254, startPoint y: 234, endPoint x: 343, endPoint y: 236, distance: 89.3
click at [343, 236] on div "2562303 401 $ 306.062,72 [DATE] 202505 [DATE]" at bounding box center [591, 234] width 1040 height 28
copy div "$ 306.062,72"
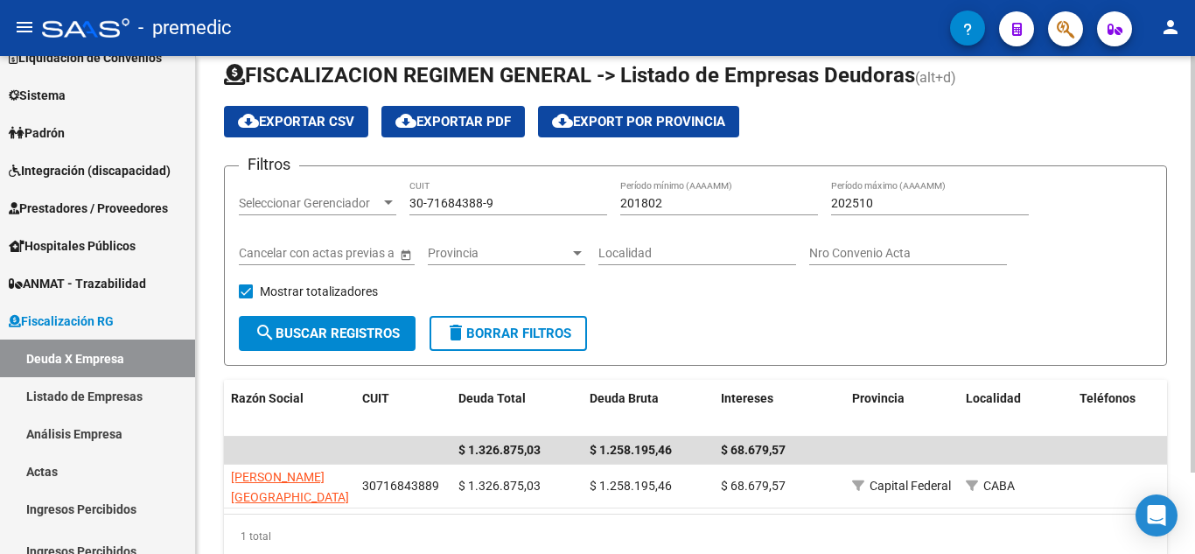
scroll to position [0, 0]
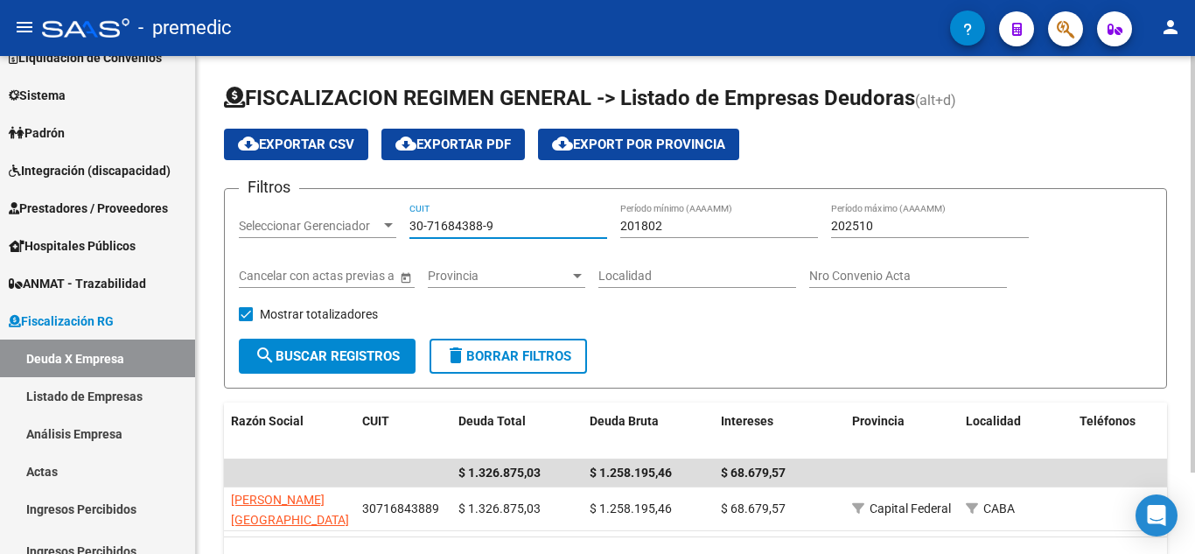
drag, startPoint x: 505, startPoint y: 219, endPoint x: 337, endPoint y: 219, distance: 168.0
click at [337, 219] on div "Filtros Seleccionar Gerenciador Seleccionar Gerenciador 30-71684388-9 CUIT 2018…" at bounding box center [695, 271] width 913 height 136
paste input "62819086-7"
type input "30-62819086-7"
click at [363, 349] on span "search Buscar Registros" at bounding box center [327, 356] width 145 height 16
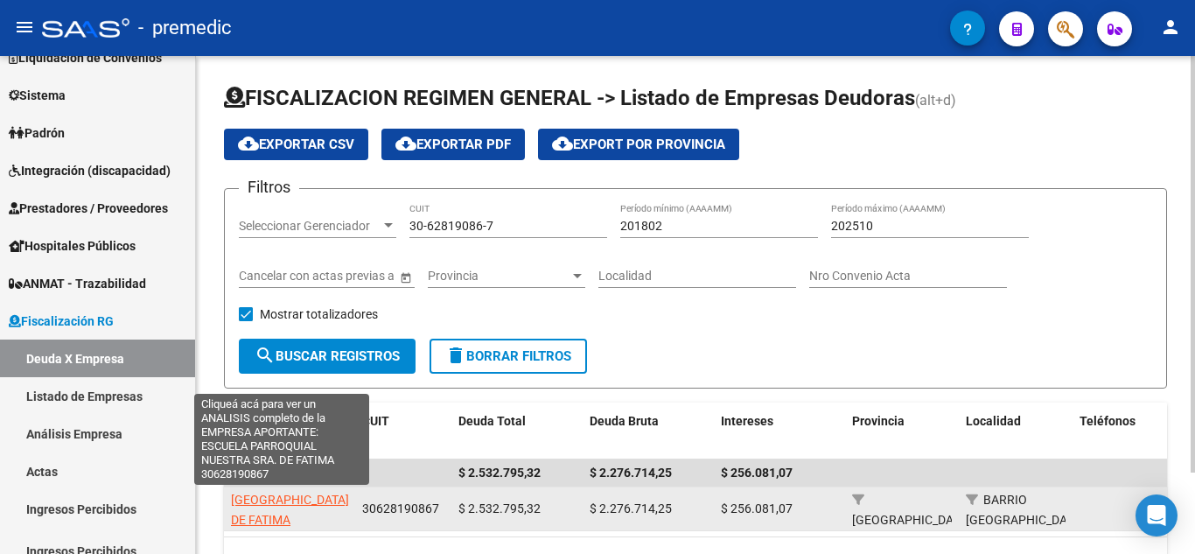
click at [248, 500] on span "[GEOGRAPHIC_DATA]. DE FATIMA" at bounding box center [292, 510] width 122 height 34
type textarea "30628190867"
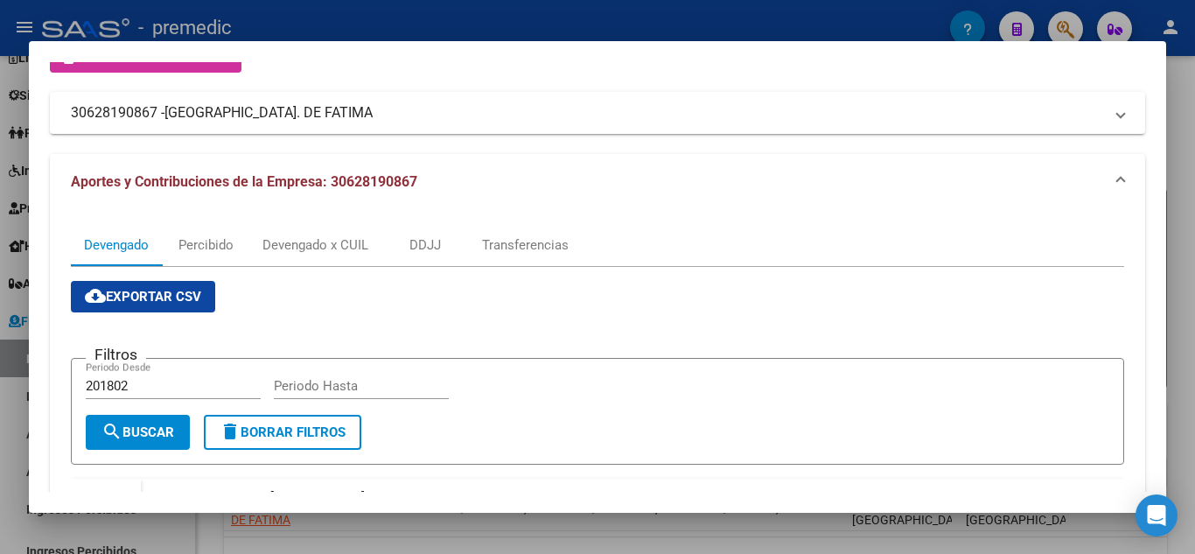
scroll to position [175, 0]
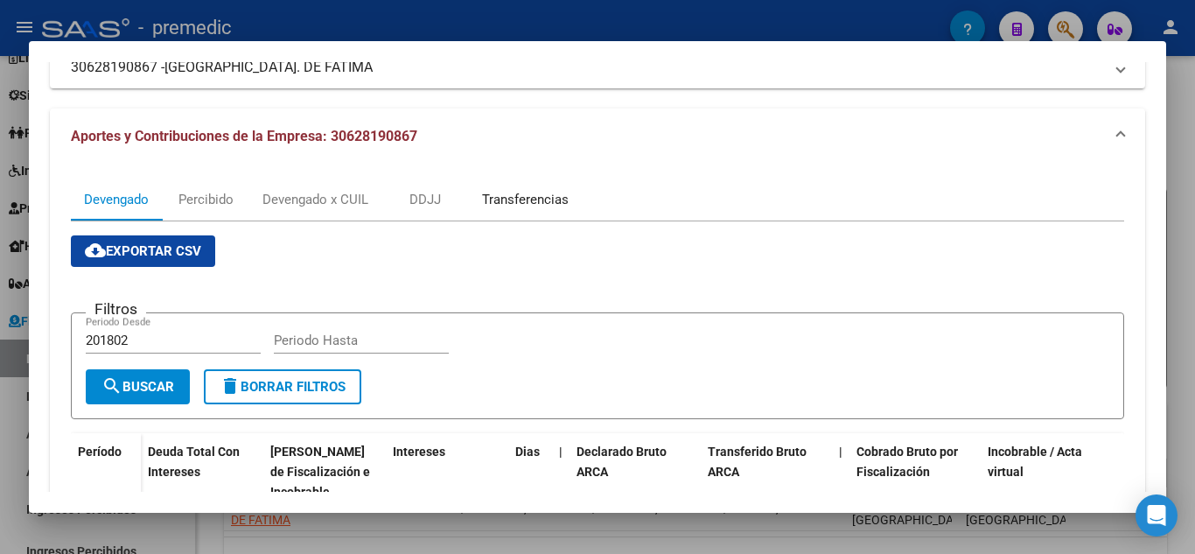
click at [509, 199] on div "Transferencias" at bounding box center [525, 199] width 87 height 19
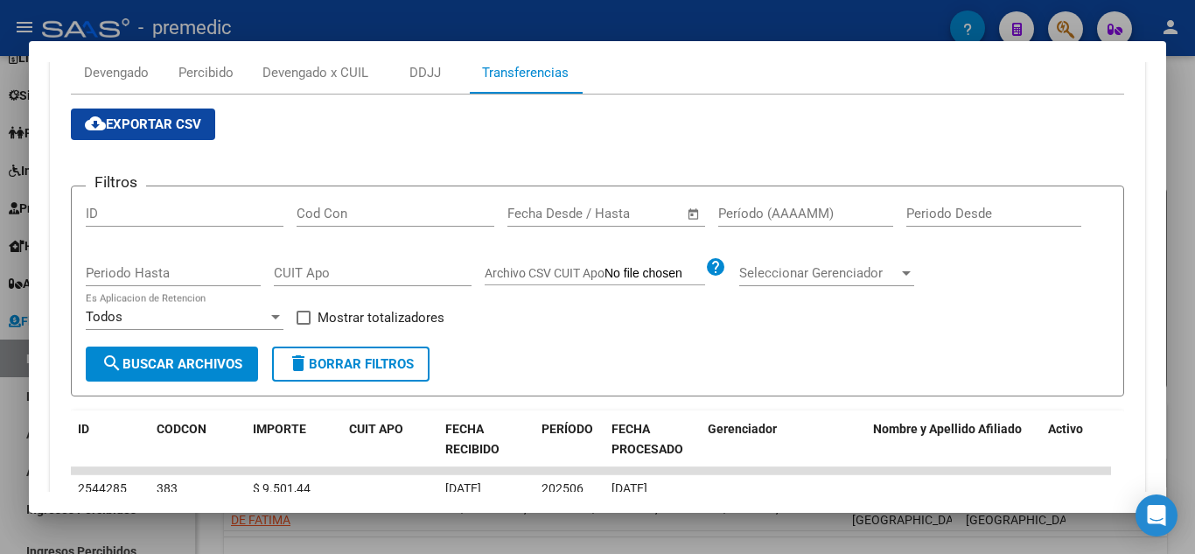
scroll to position [240, 0]
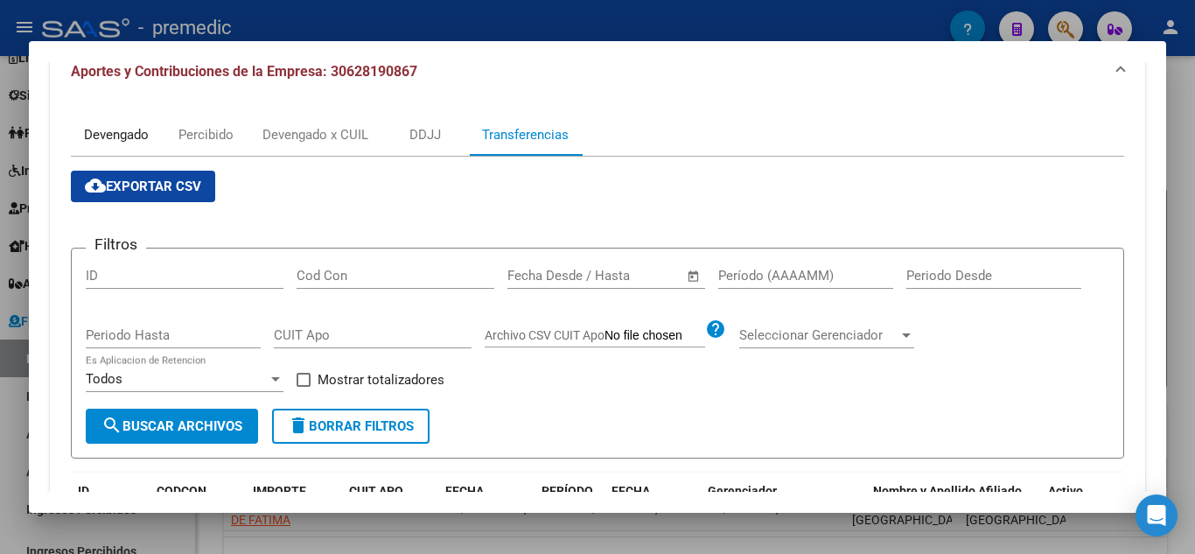
click at [102, 144] on div "Devengado" at bounding box center [116, 135] width 91 height 42
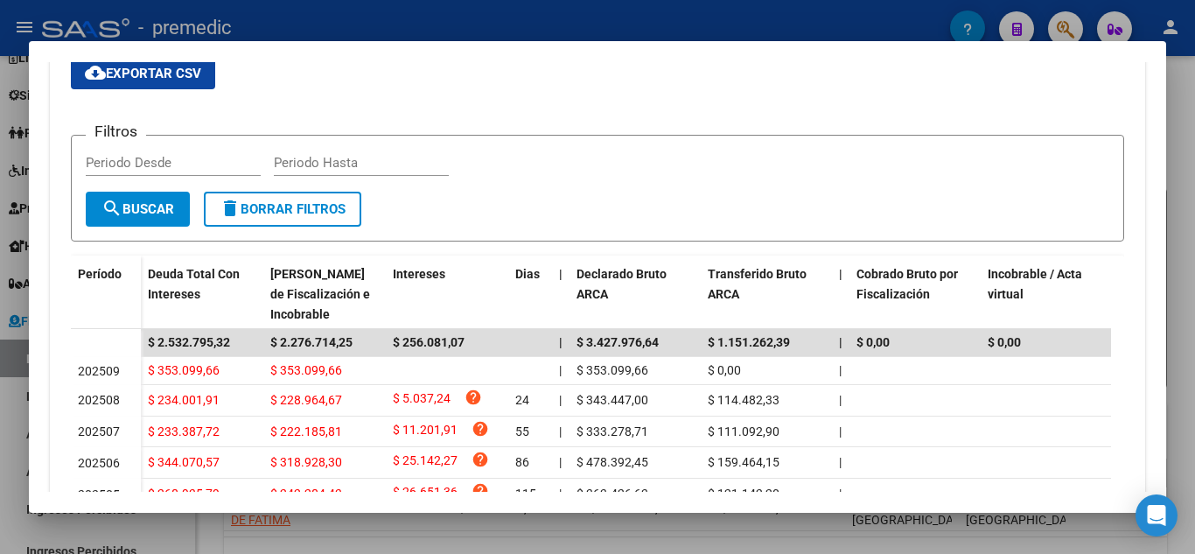
scroll to position [175, 0]
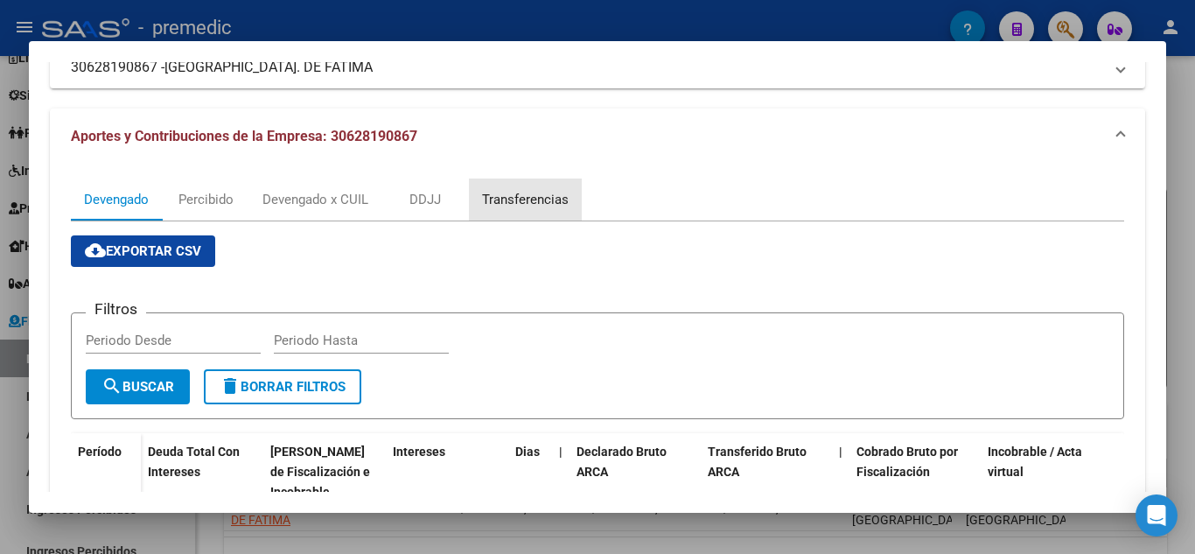
click at [540, 206] on div "Transferencias" at bounding box center [525, 199] width 87 height 19
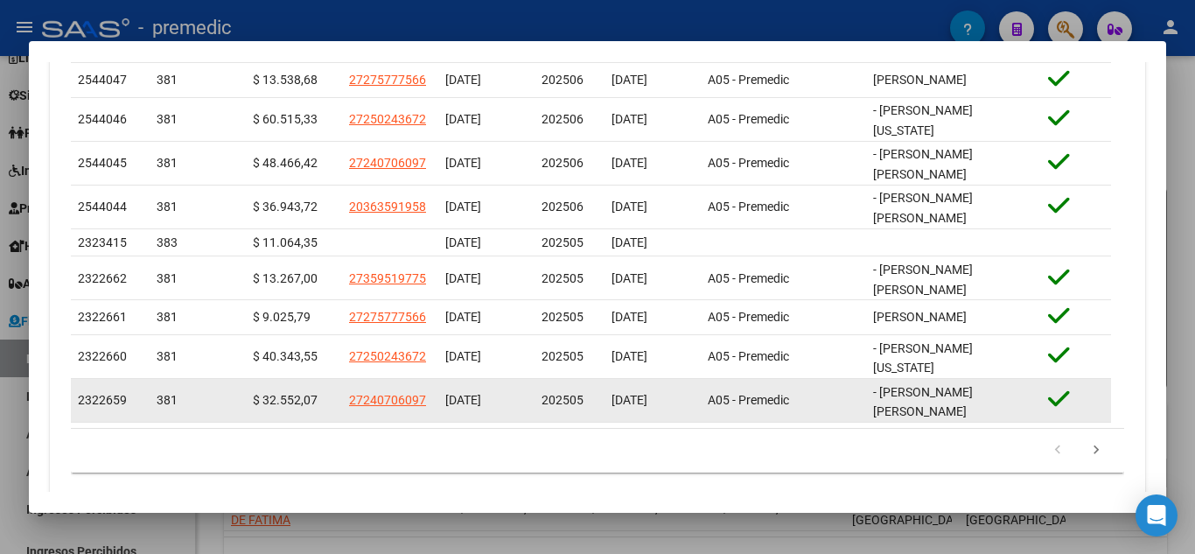
scroll to position [765, 0]
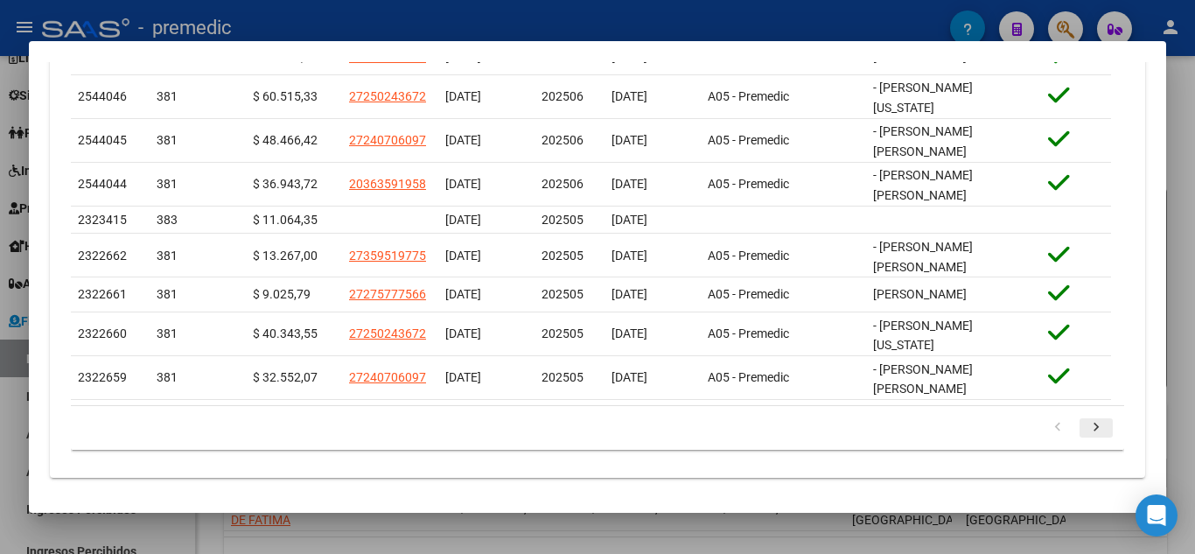
click at [1087, 427] on icon "go to next page" at bounding box center [1096, 429] width 23 height 21
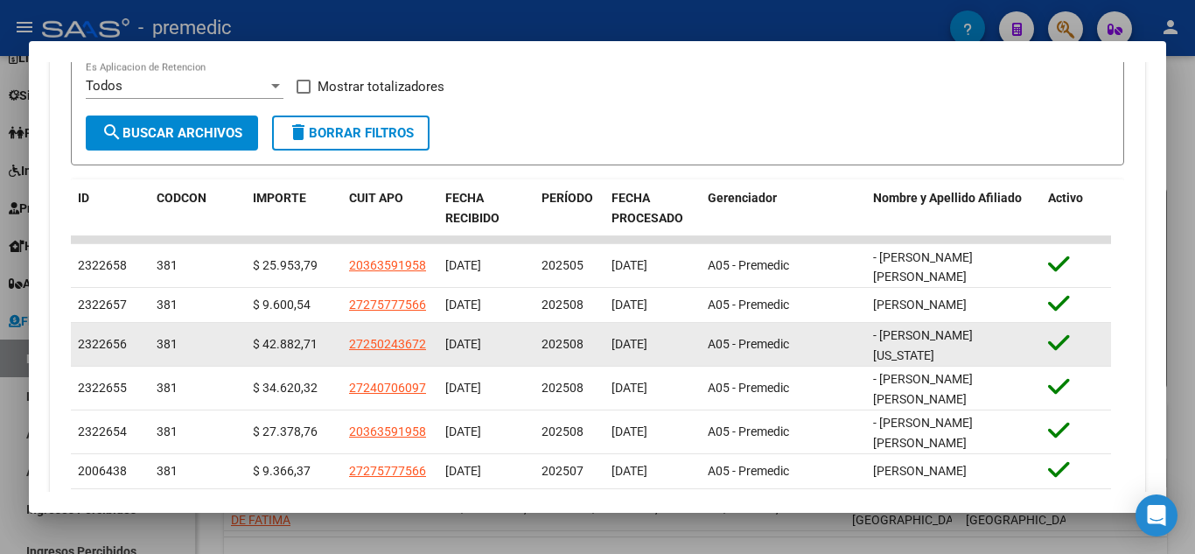
scroll to position [502, 0]
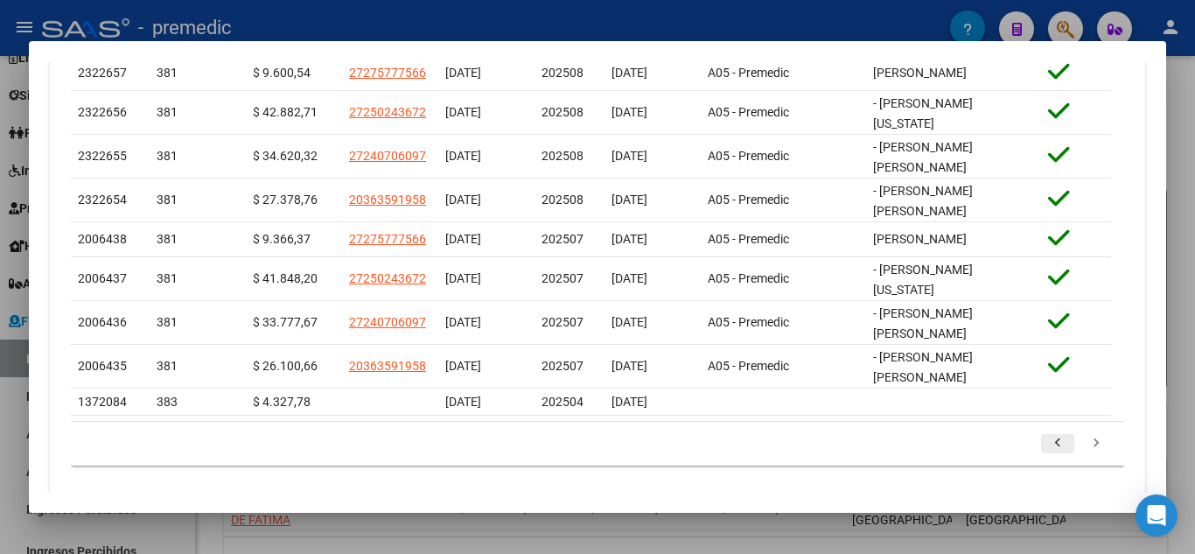
click at [1052, 435] on icon "go to previous page" at bounding box center [1057, 445] width 23 height 21
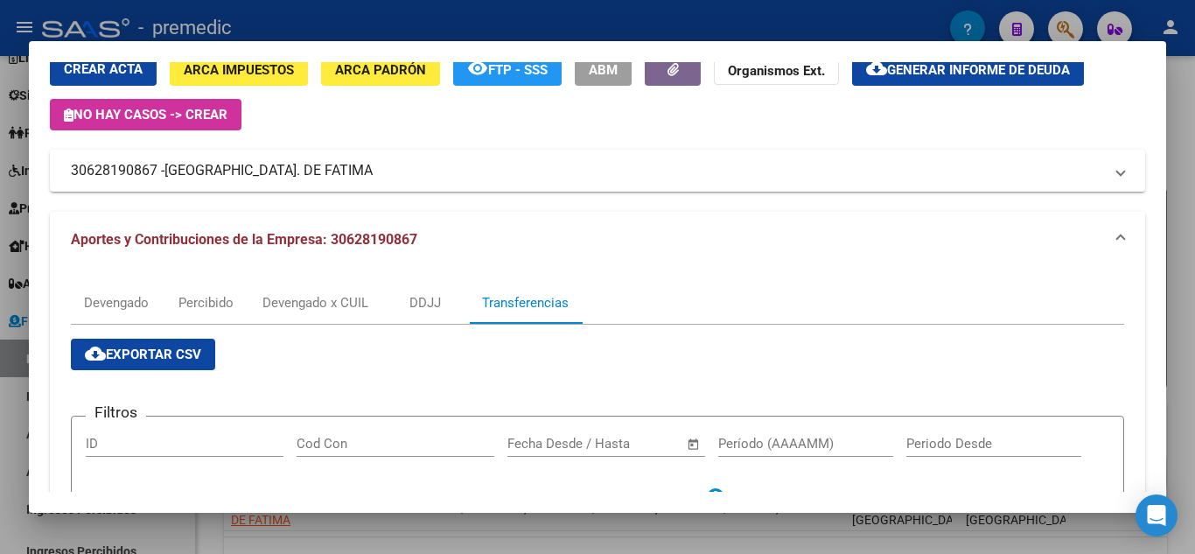
scroll to position [65, 0]
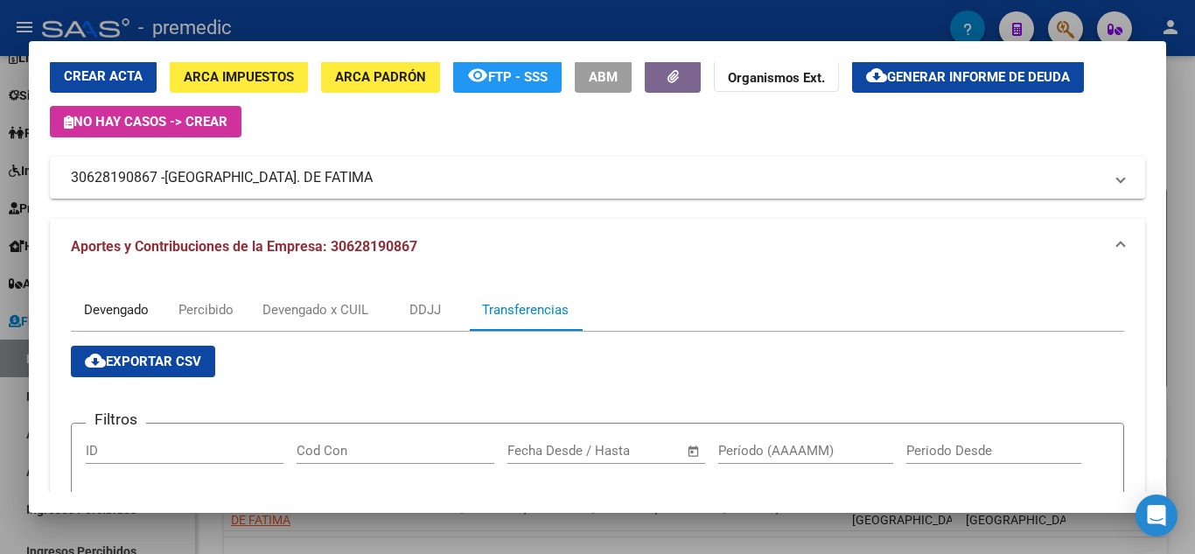
click at [118, 304] on div "Devengado" at bounding box center [116, 309] width 65 height 19
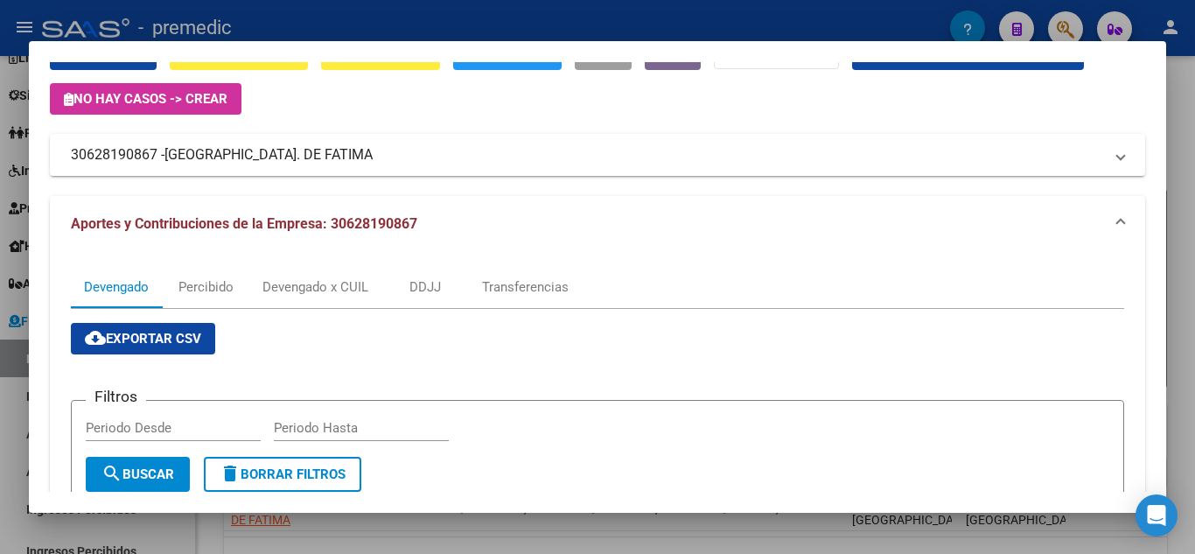
scroll to position [0, 0]
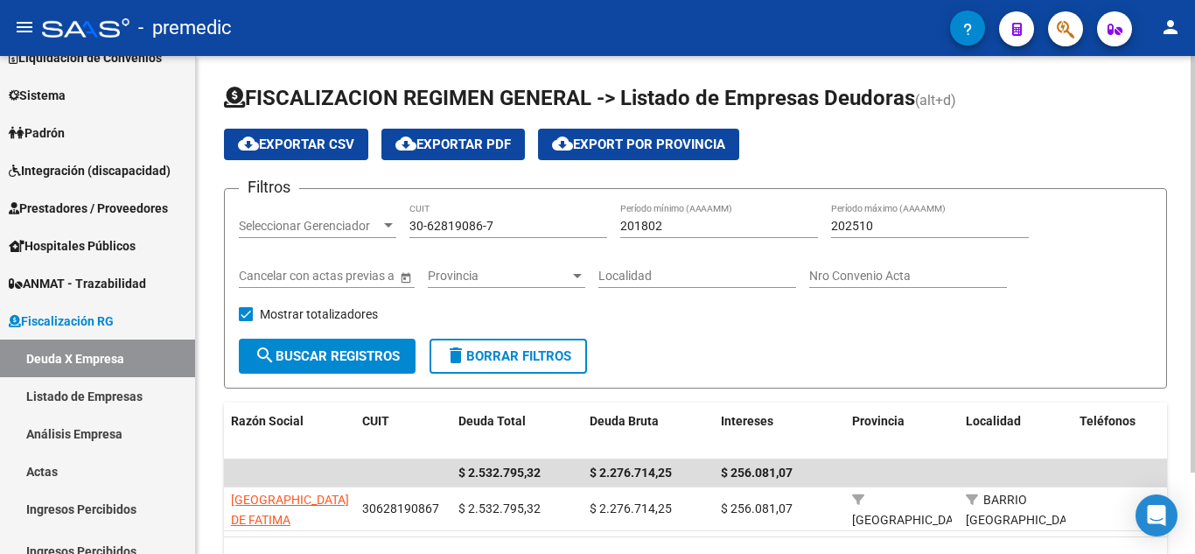
click at [523, 214] on div "30-62819086-7 CUIT" at bounding box center [508, 220] width 198 height 35
drag, startPoint x: 525, startPoint y: 223, endPoint x: 323, endPoint y: 225, distance: 202.1
click at [323, 225] on div "Filtros Seleccionar Gerenciador Seleccionar Gerenciador 30-62819086-7 CUIT 2018…" at bounding box center [695, 271] width 913 height 136
paste input "71475829-9"
type input "30-71475829-9"
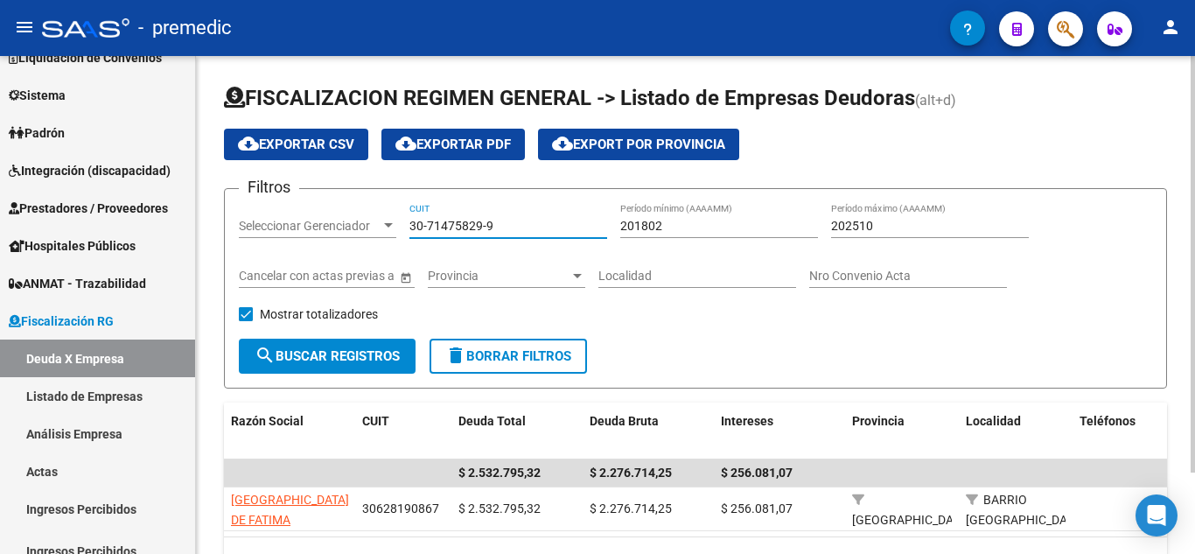
click at [355, 345] on button "search Buscar Registros" at bounding box center [327, 356] width 177 height 35
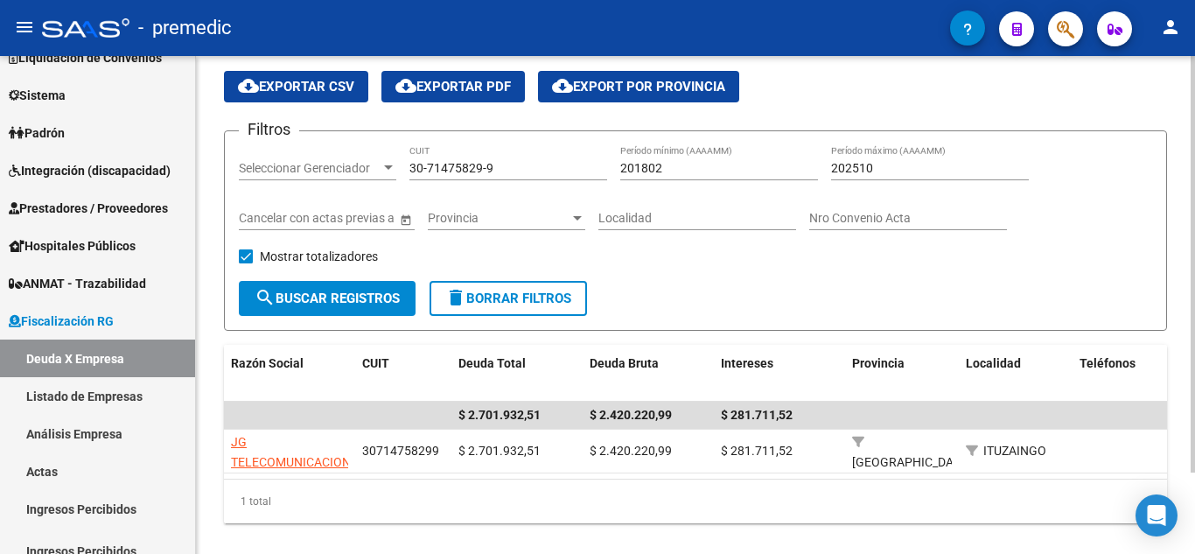
scroll to position [87, 0]
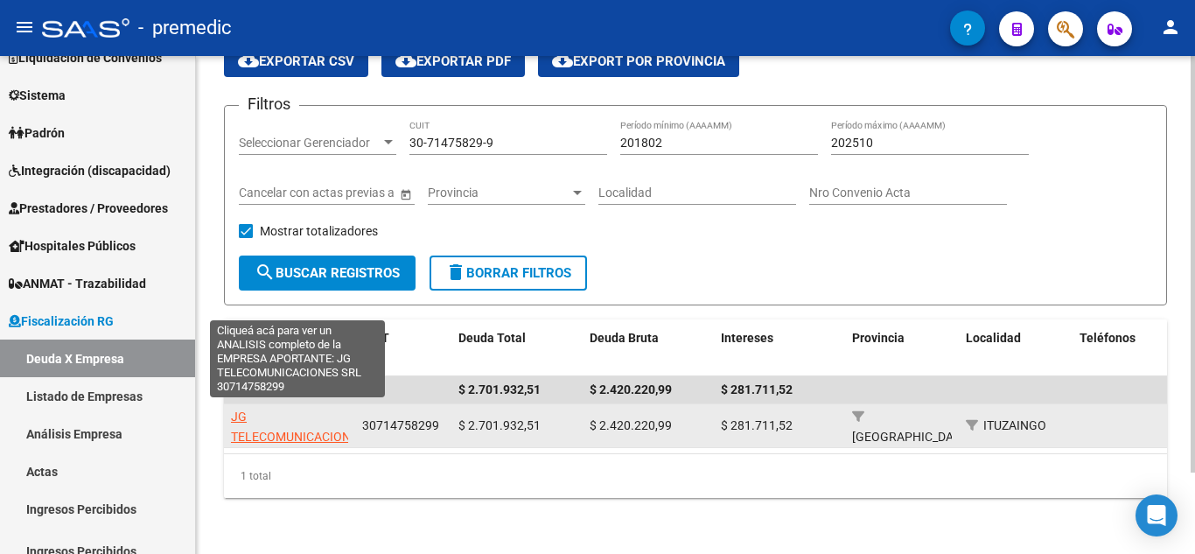
click at [248, 435] on span "JG TELECOMUNICACIONES SRL" at bounding box center [298, 436] width 134 height 54
type textarea "30714758299"
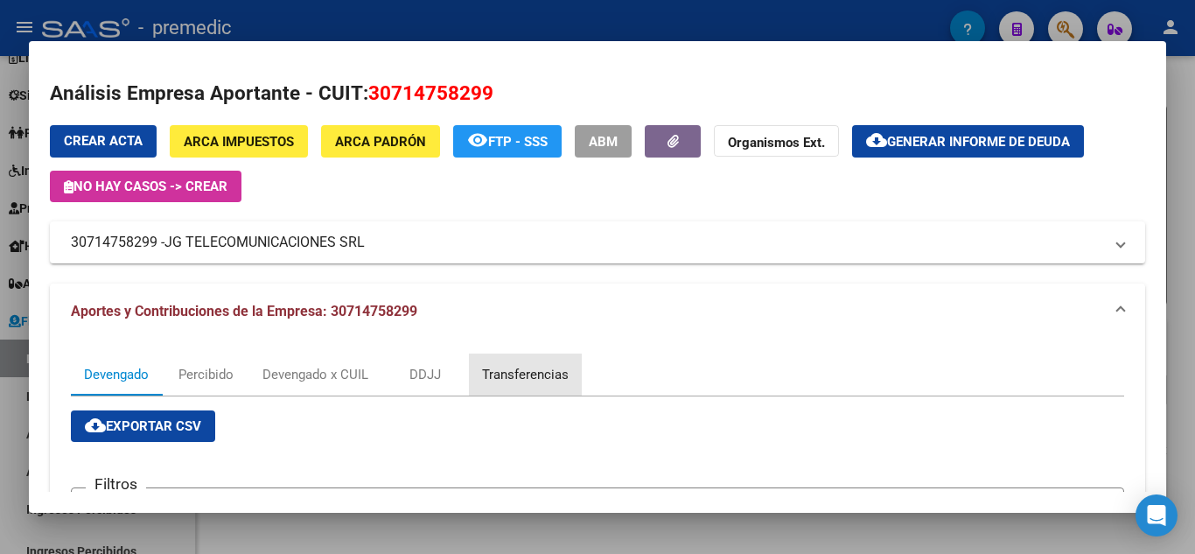
click at [535, 377] on div "Transferencias" at bounding box center [525, 374] width 87 height 19
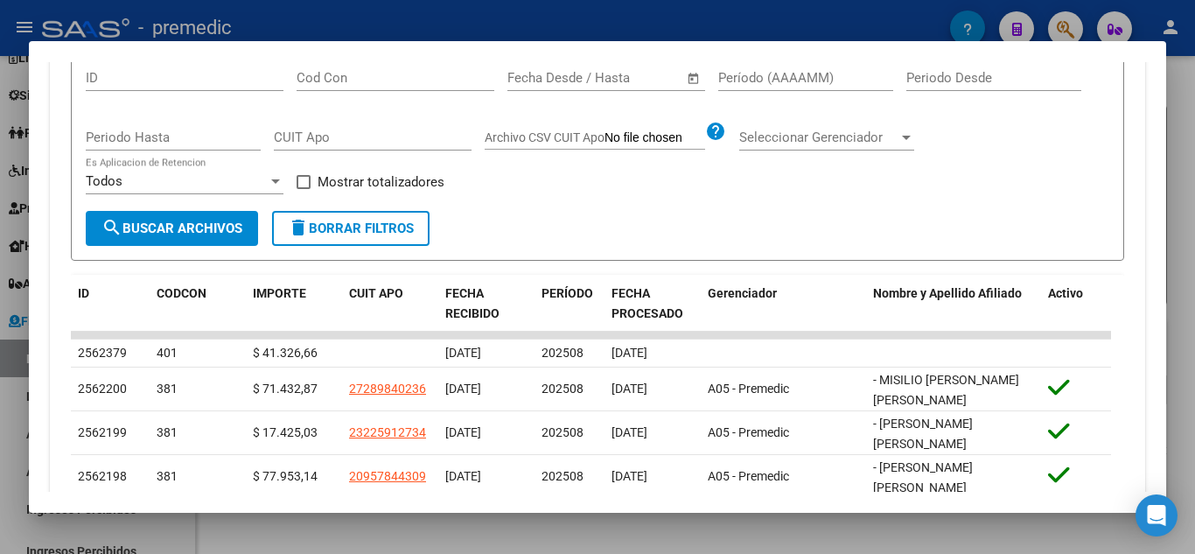
scroll to position [262, 0]
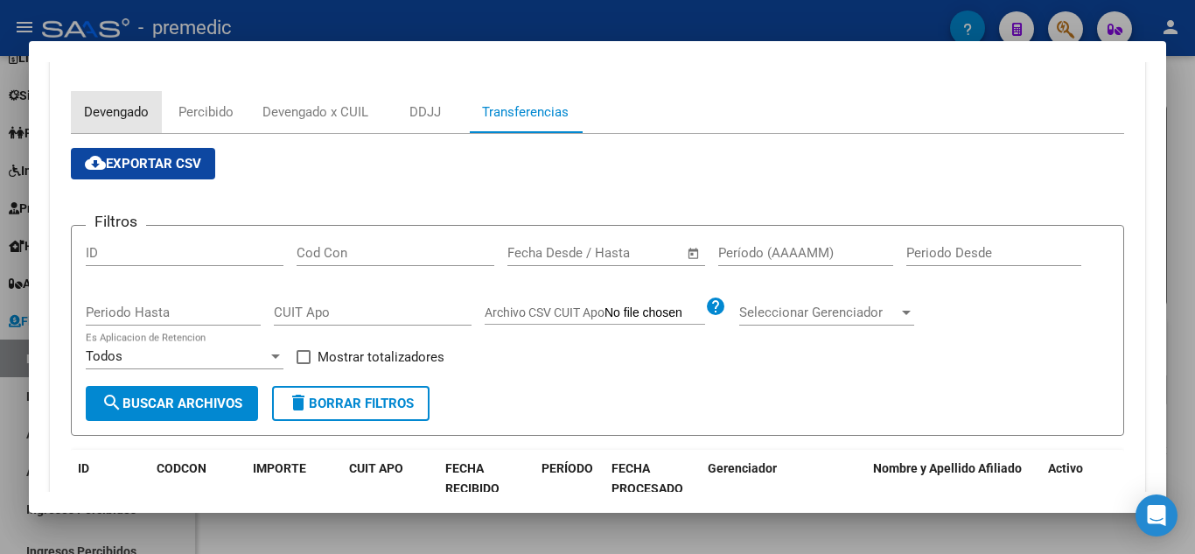
click at [129, 112] on div "Devengado" at bounding box center [116, 111] width 65 height 19
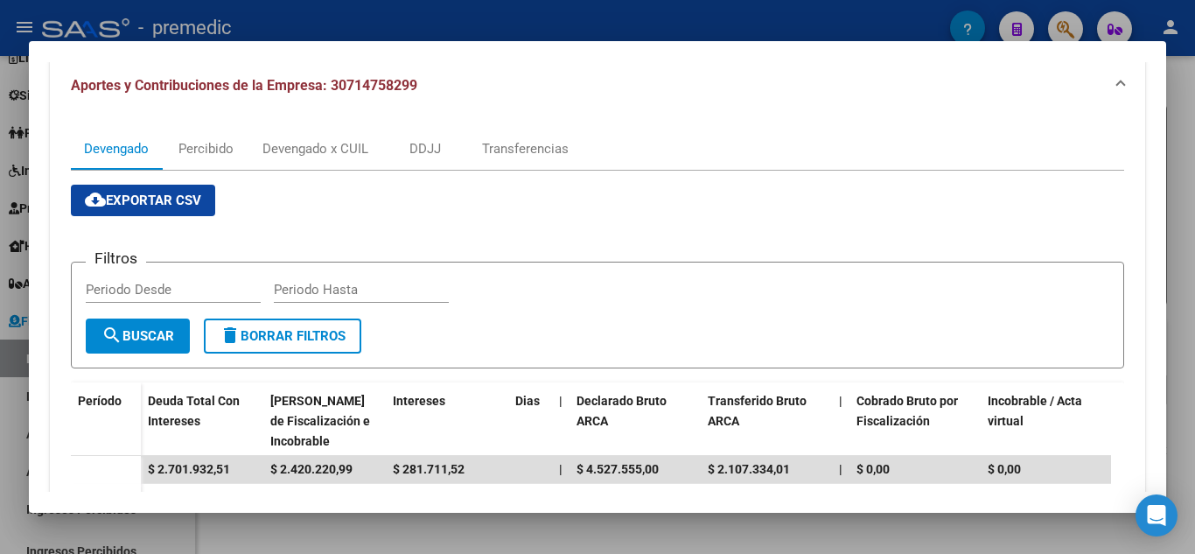
scroll to position [175, 0]
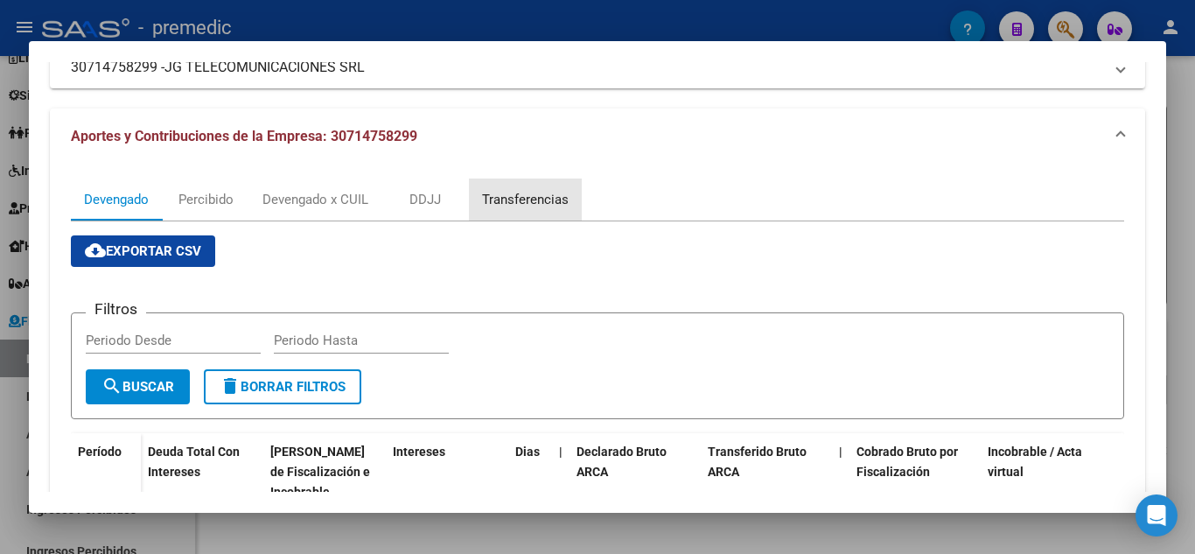
click at [539, 209] on div "Transferencias" at bounding box center [525, 199] width 113 height 42
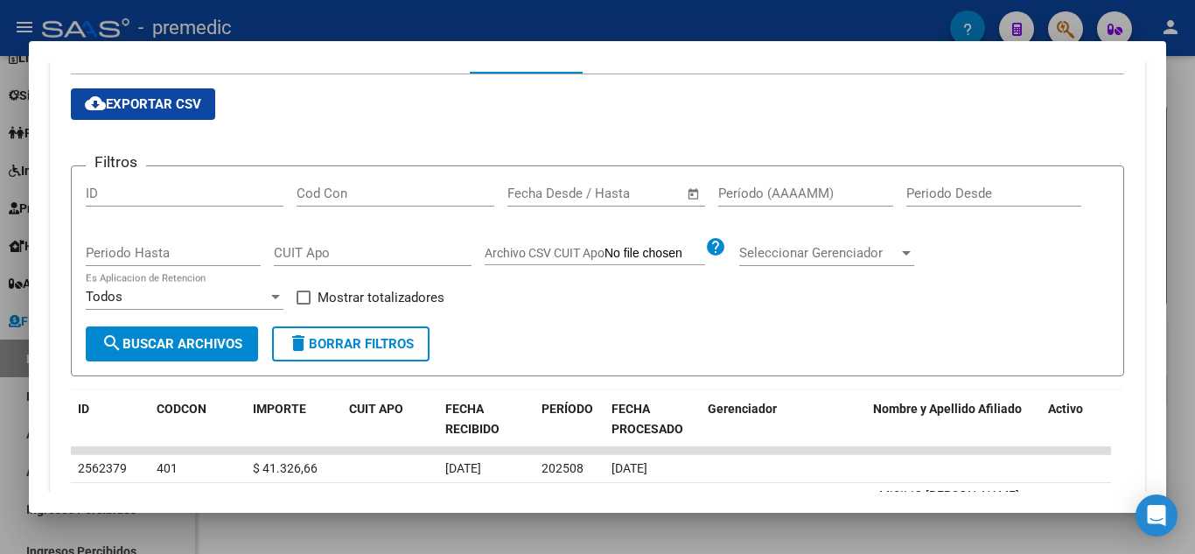
scroll to position [262, 0]
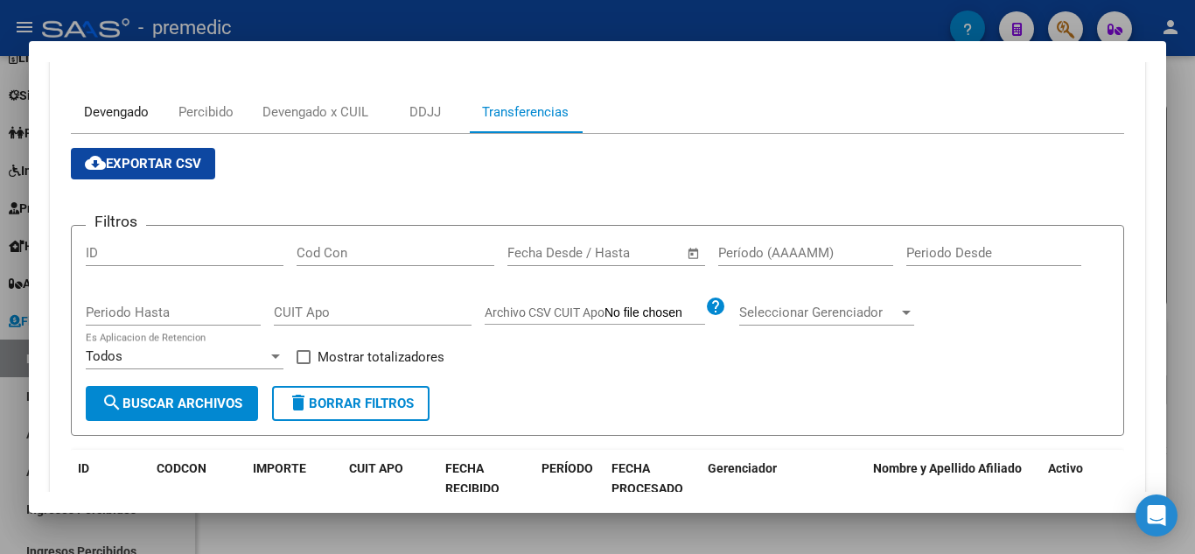
click at [117, 114] on div "Devengado" at bounding box center [116, 111] width 65 height 19
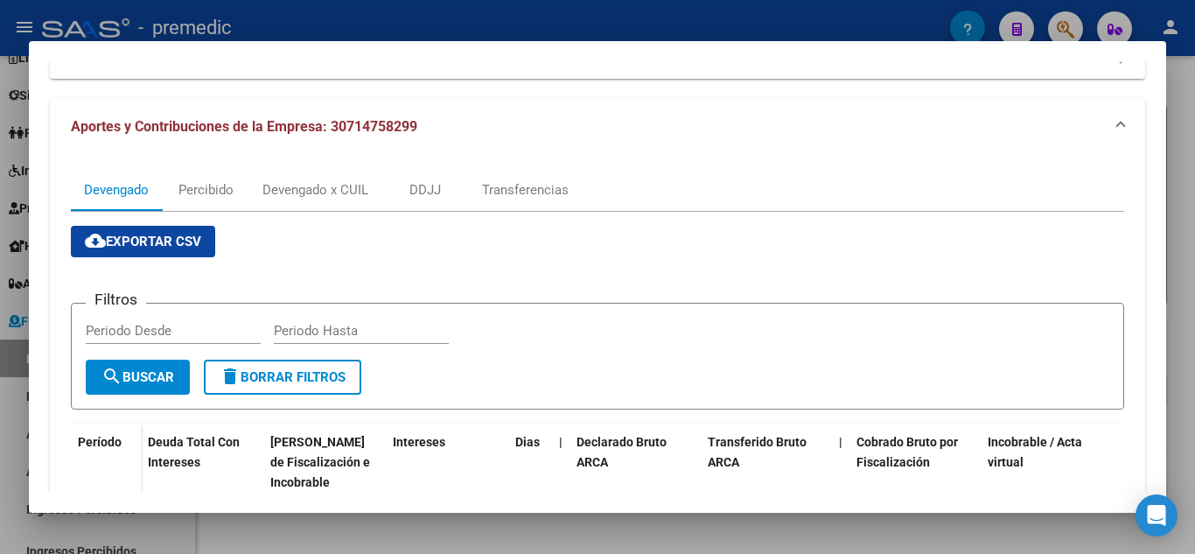
scroll to position [175, 0]
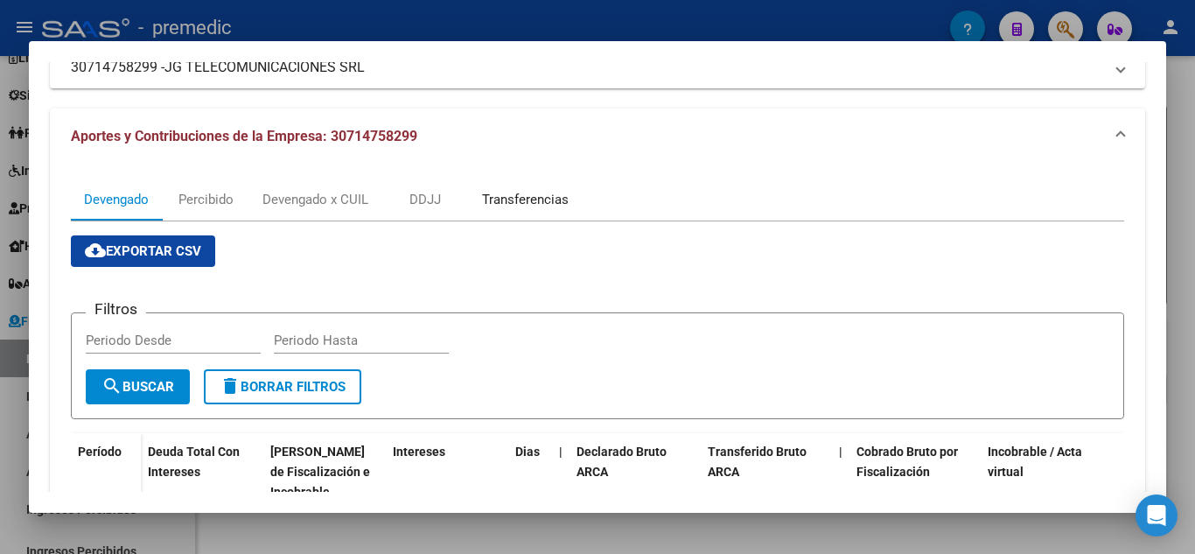
click at [536, 199] on div "Transferencias" at bounding box center [525, 199] width 87 height 19
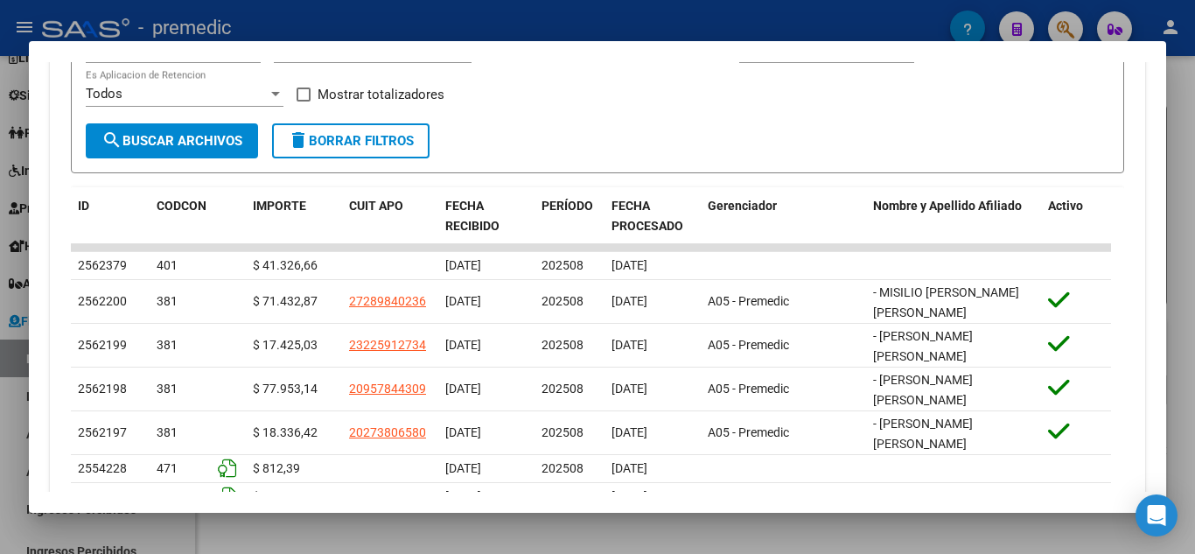
scroll to position [700, 0]
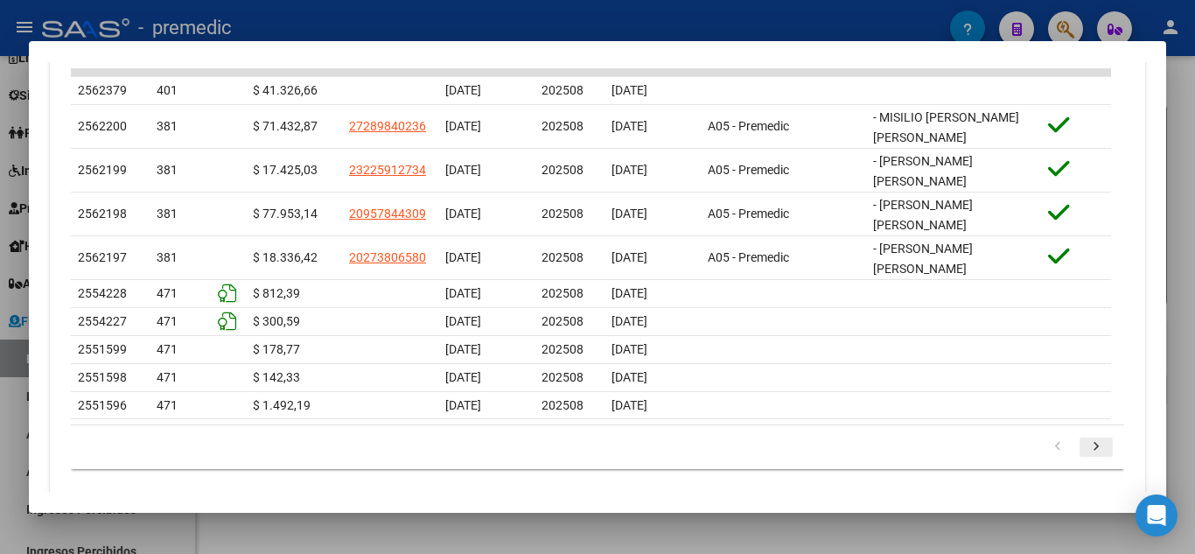
click at [1087, 438] on icon "go to next page" at bounding box center [1096, 448] width 23 height 21
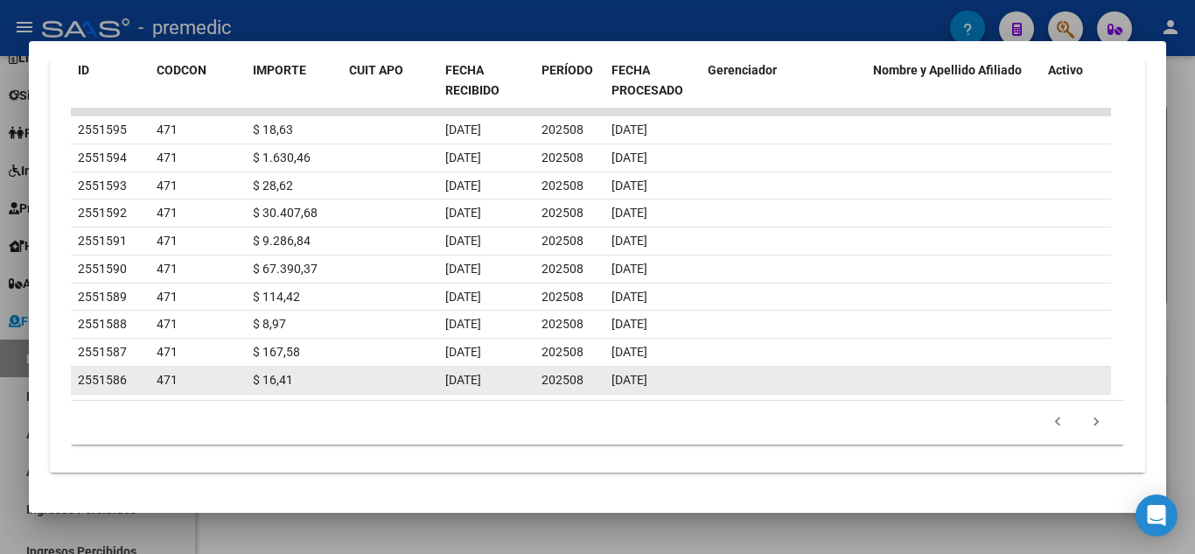
scroll to position [661, 0]
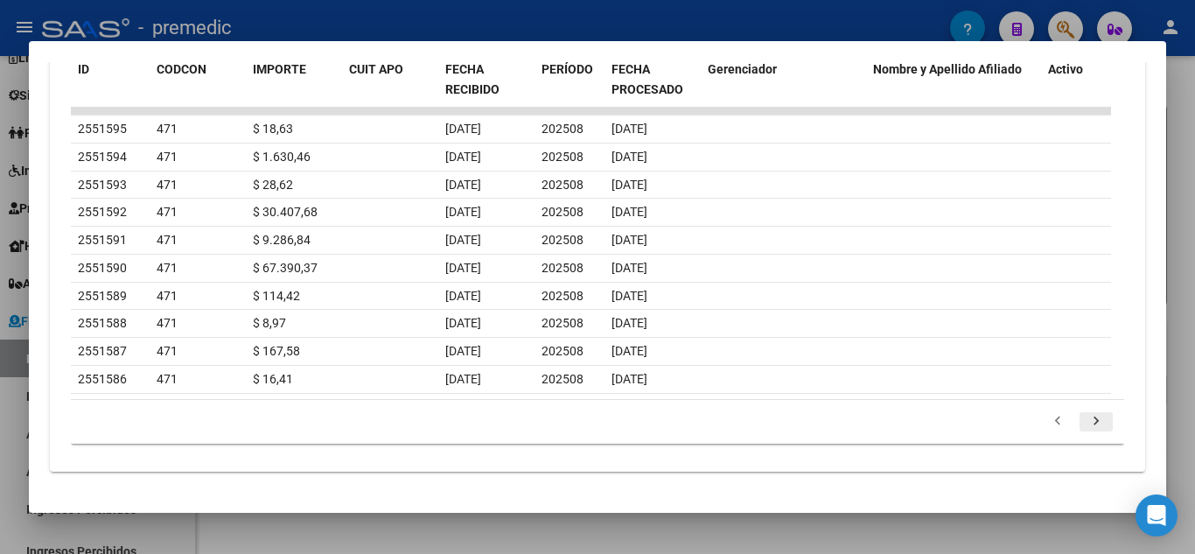
click at [1085, 423] on icon "go to next page" at bounding box center [1096, 423] width 23 height 21
click at [1090, 423] on icon "go to next page" at bounding box center [1096, 423] width 23 height 21
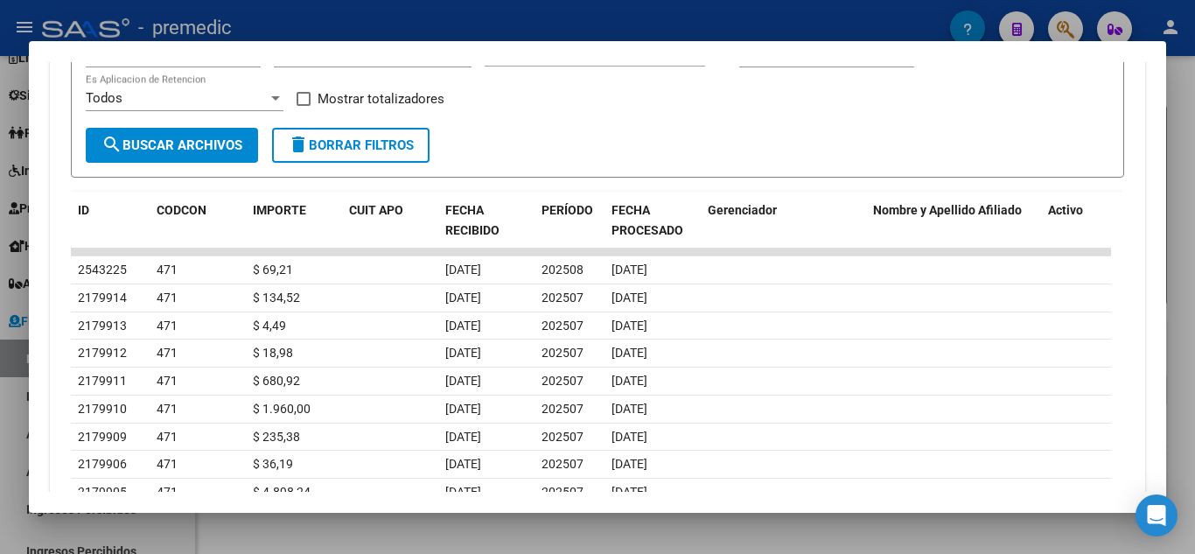
scroll to position [486, 0]
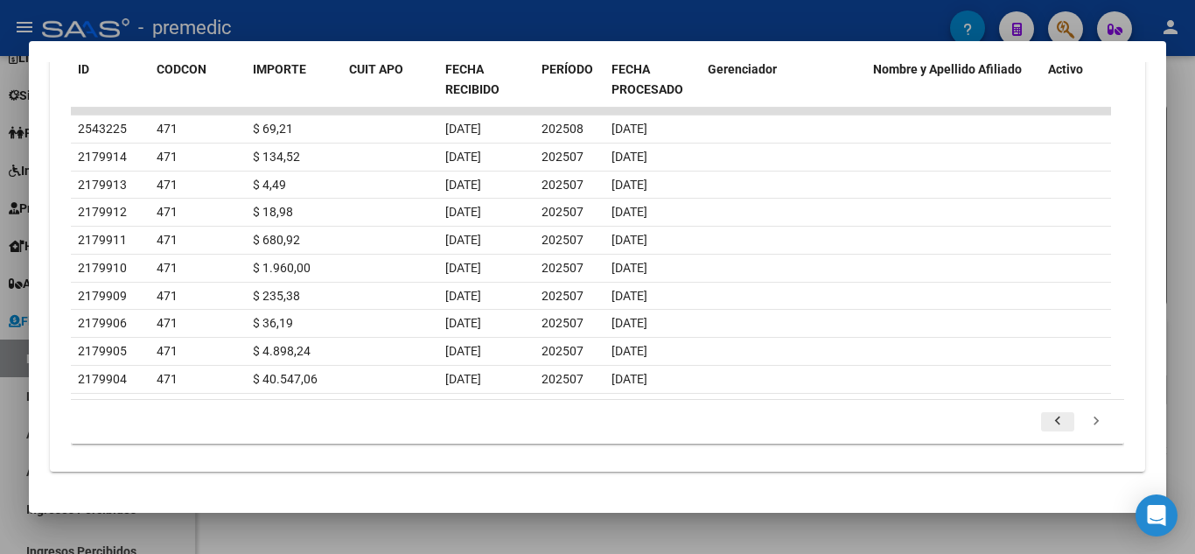
click at [1046, 414] on icon "go to previous page" at bounding box center [1057, 423] width 23 height 21
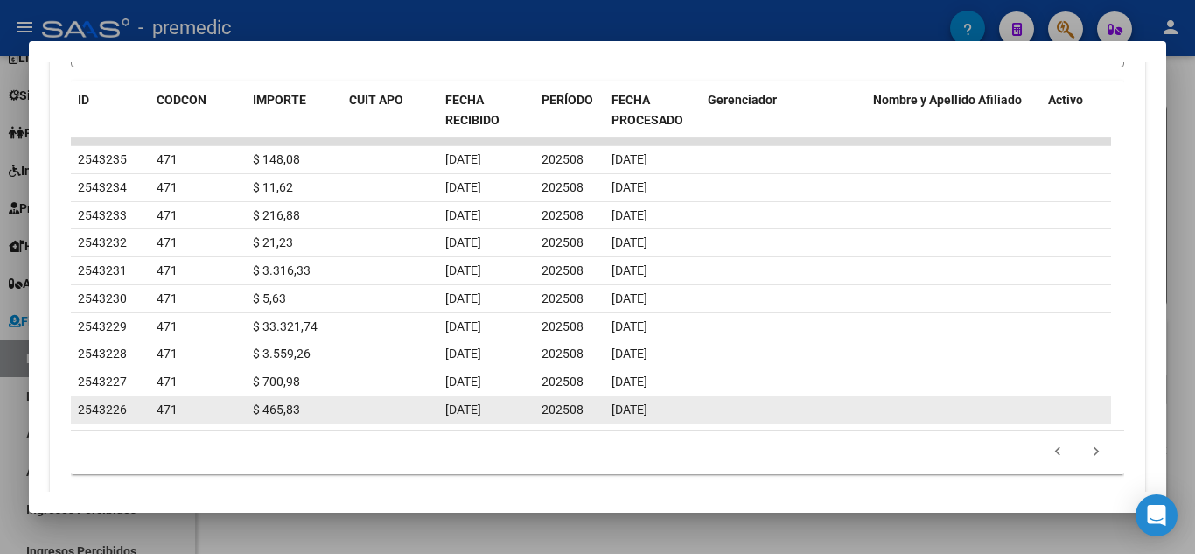
scroll to position [661, 0]
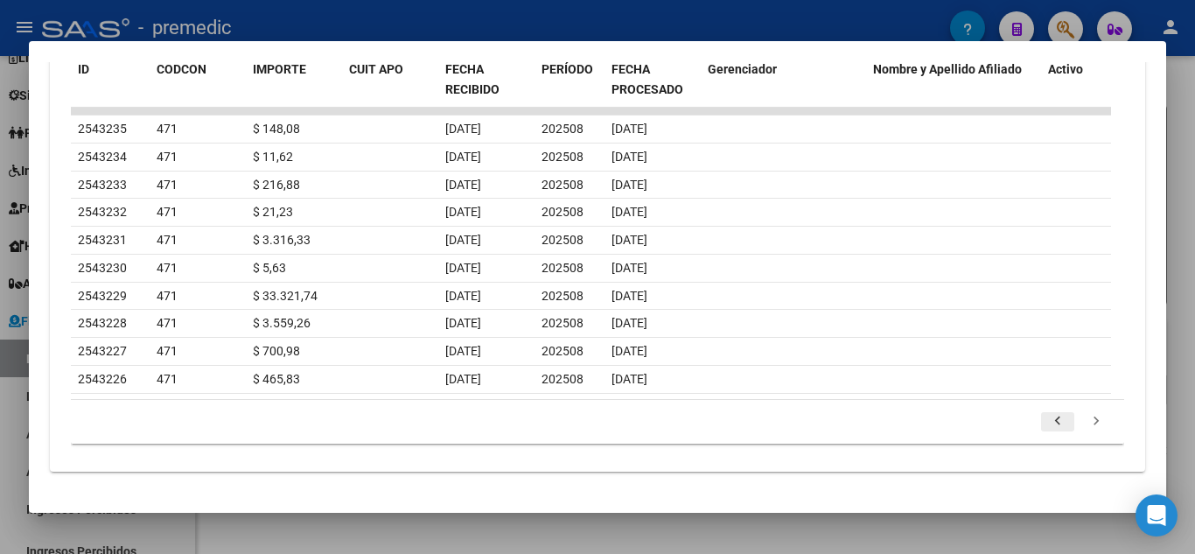
click at [1046, 422] on icon "go to previous page" at bounding box center [1057, 423] width 23 height 21
click at [1046, 423] on icon "go to previous page" at bounding box center [1057, 423] width 23 height 21
click at [1047, 419] on icon "go to previous page" at bounding box center [1057, 423] width 23 height 21
click at [1055, 418] on icon "go to previous page" at bounding box center [1057, 423] width 23 height 21
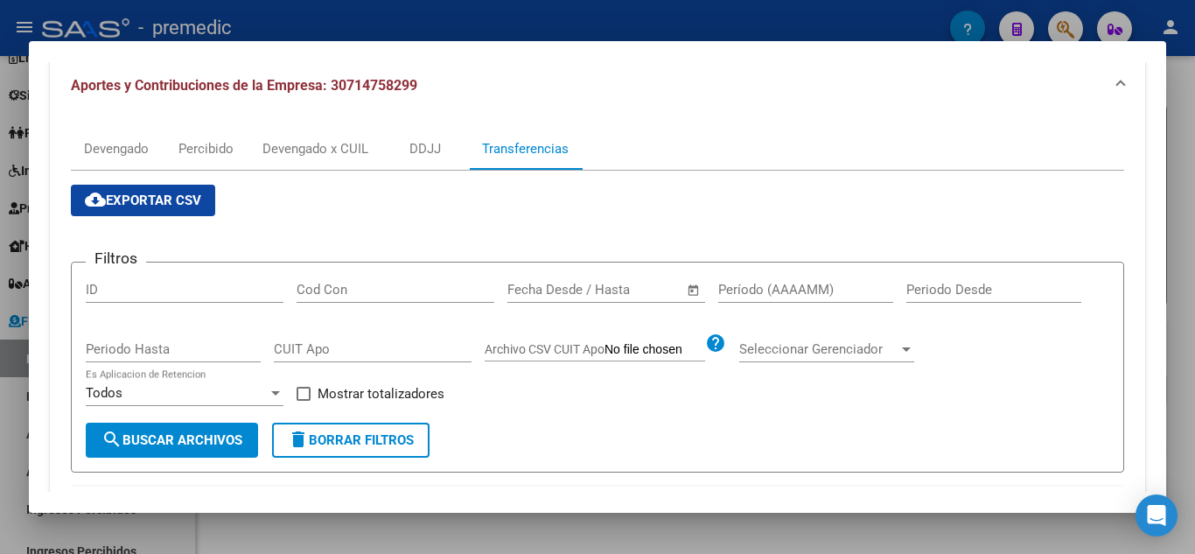
scroll to position [224, 0]
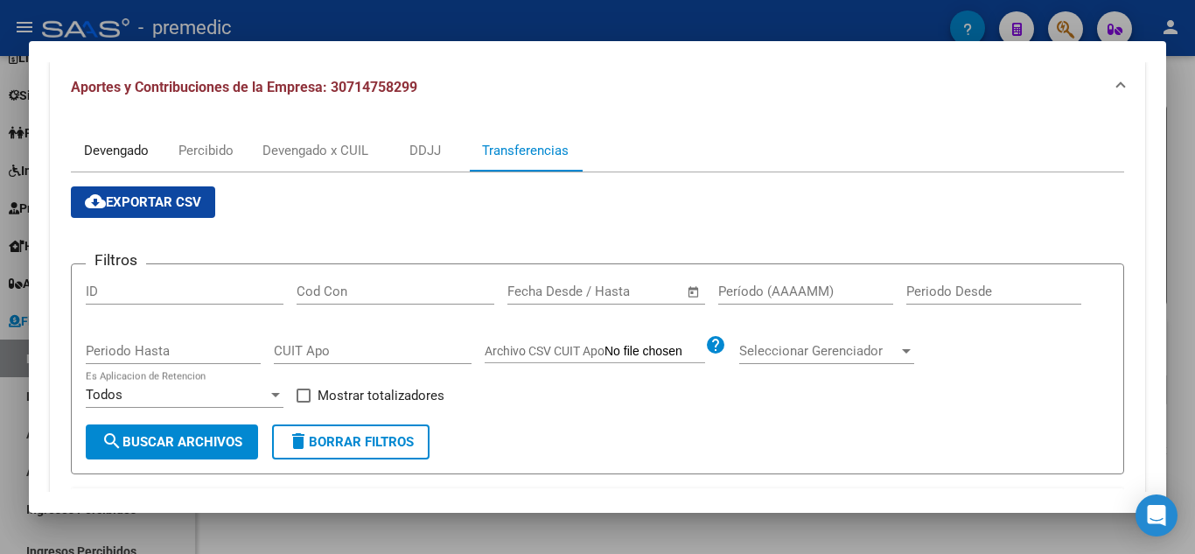
click at [119, 147] on div "Devengado" at bounding box center [116, 150] width 65 height 19
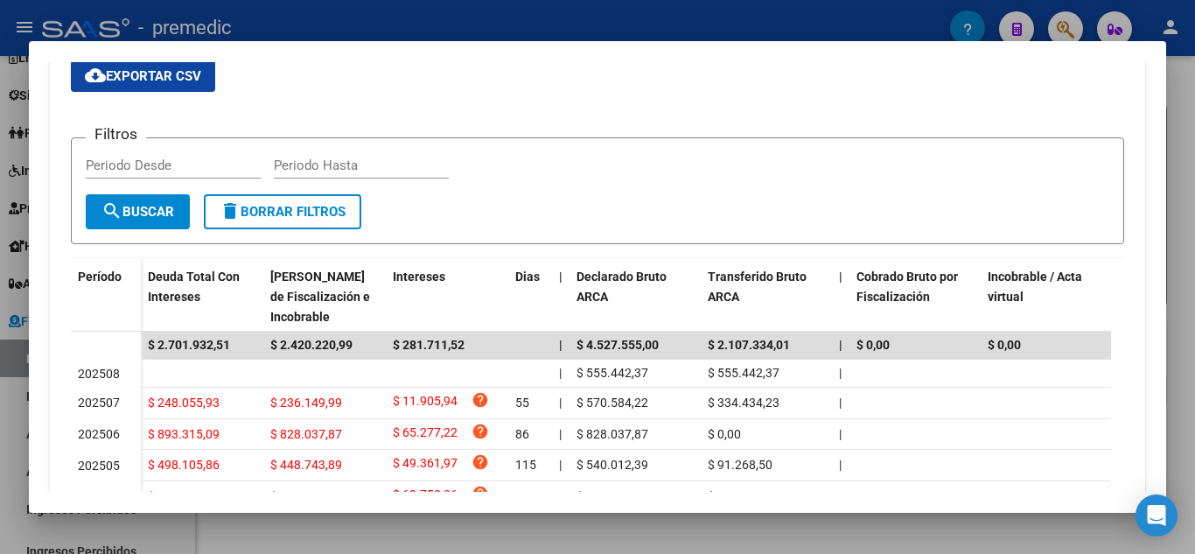
scroll to position [437, 0]
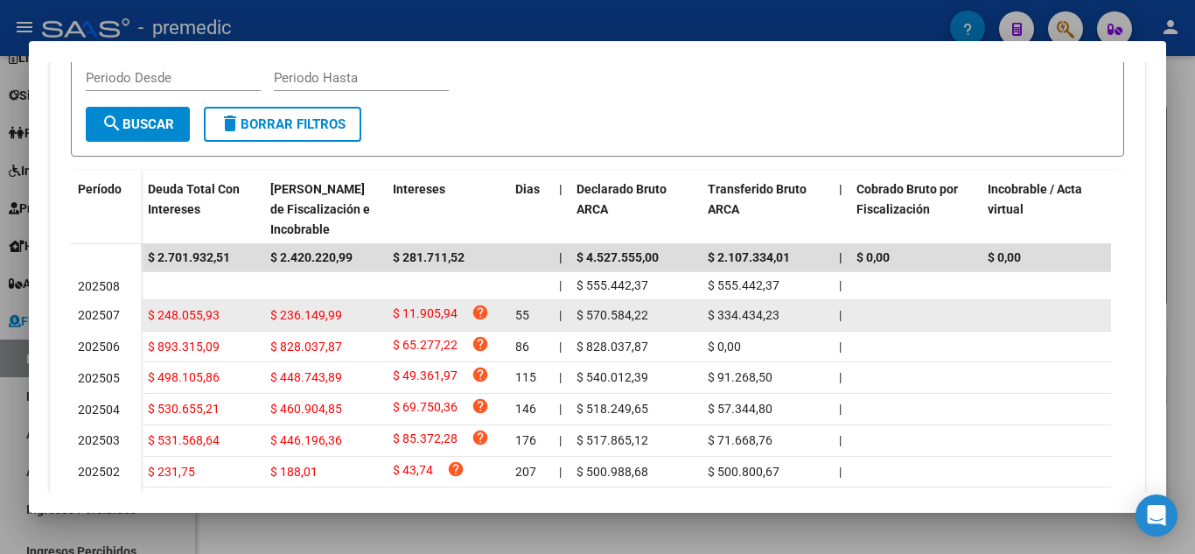
drag, startPoint x: 712, startPoint y: 310, endPoint x: 801, endPoint y: 311, distance: 89.2
click at [801, 311] on div "$ 334.434,23" at bounding box center [766, 315] width 117 height 20
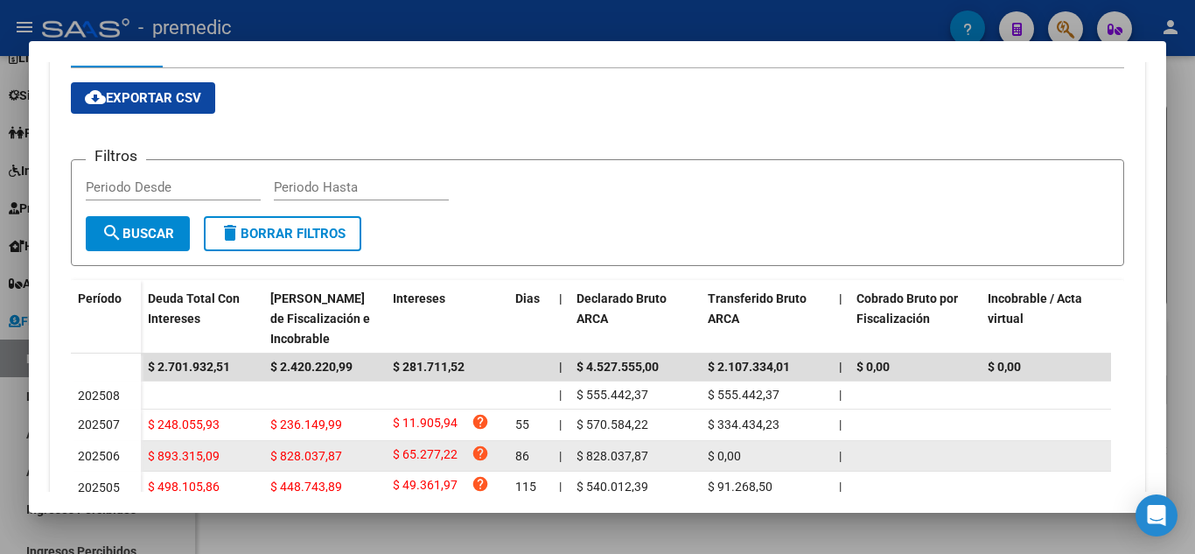
scroll to position [262, 0]
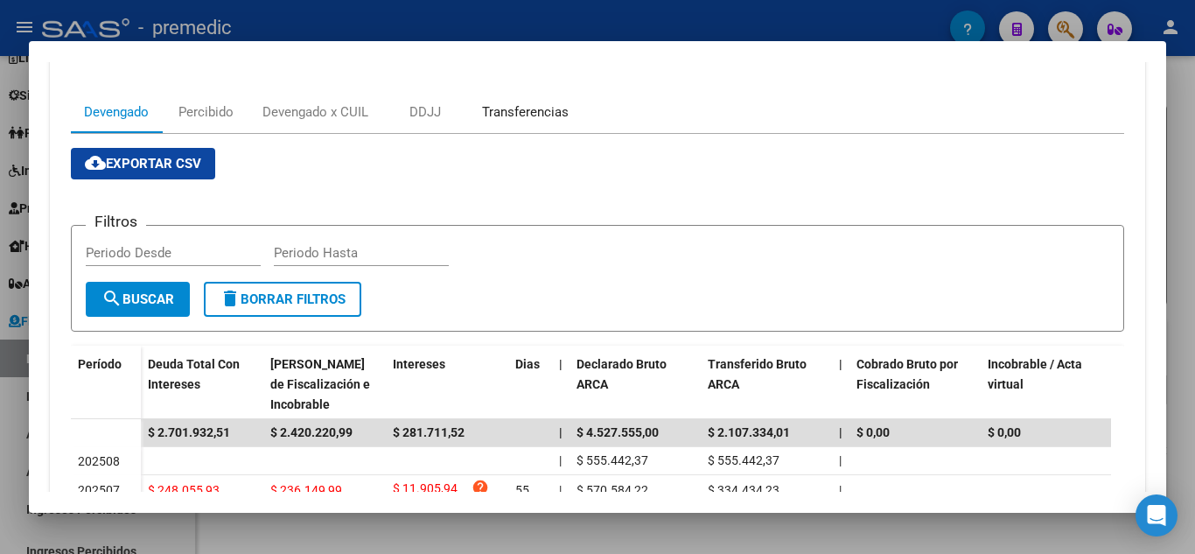
click at [557, 116] on div "Transferencias" at bounding box center [525, 111] width 87 height 19
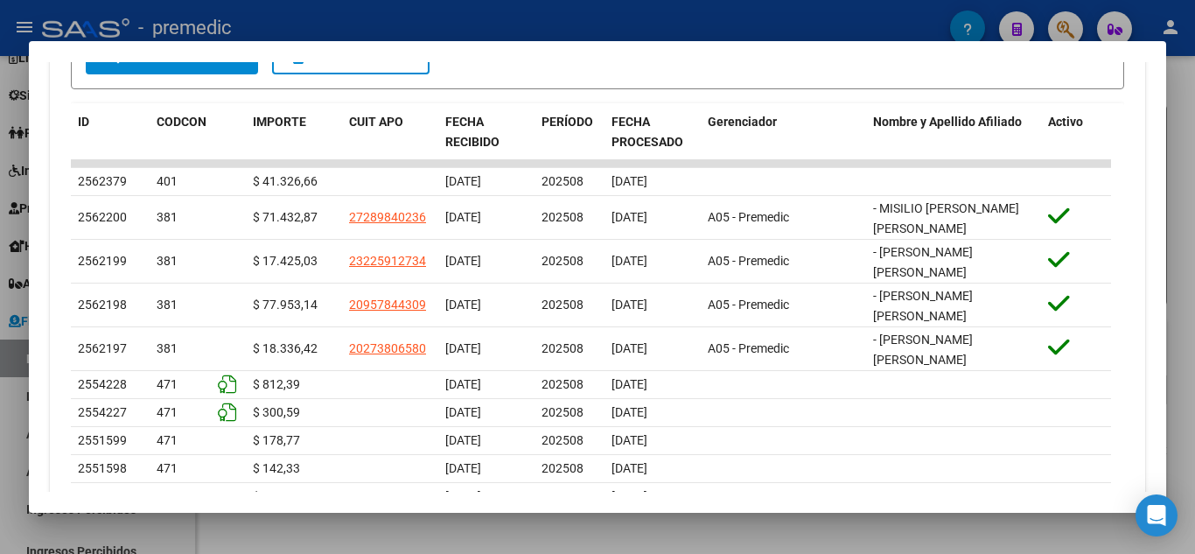
scroll to position [612, 0]
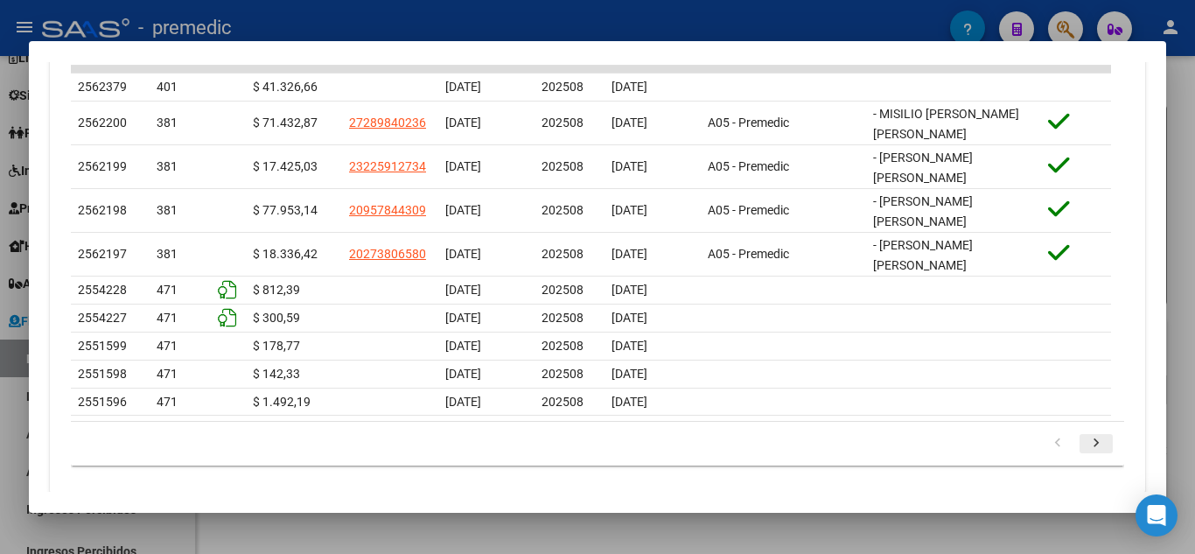
click at [1085, 435] on icon "go to next page" at bounding box center [1096, 445] width 23 height 21
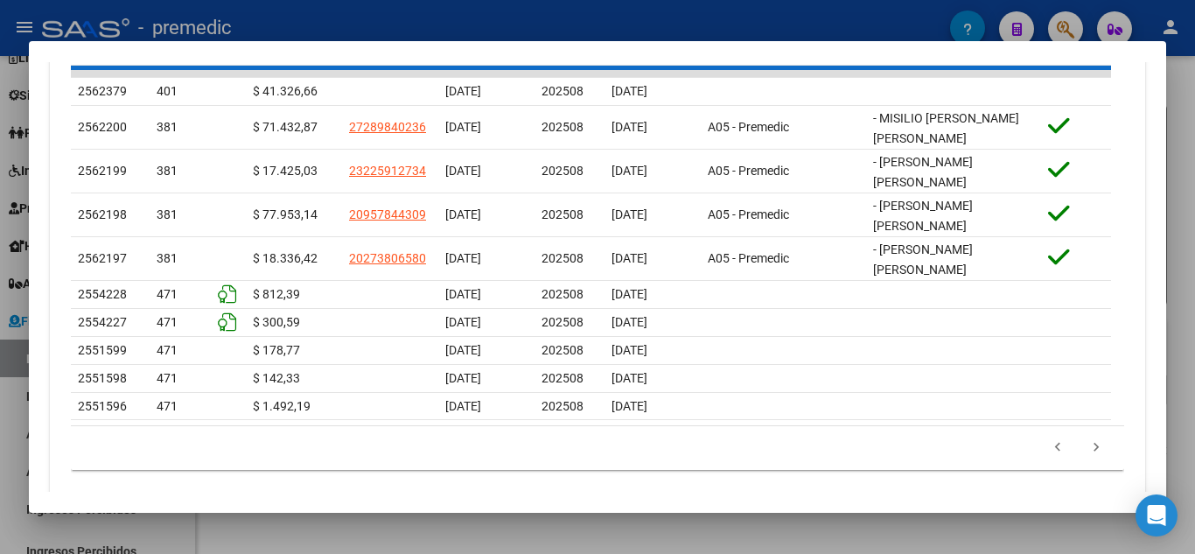
click at [1081, 426] on div "179.769.313.486.231.570.000.000.000.000.000.000.000.000.000.000.000.000.000.000…" at bounding box center [597, 448] width 1053 height 44
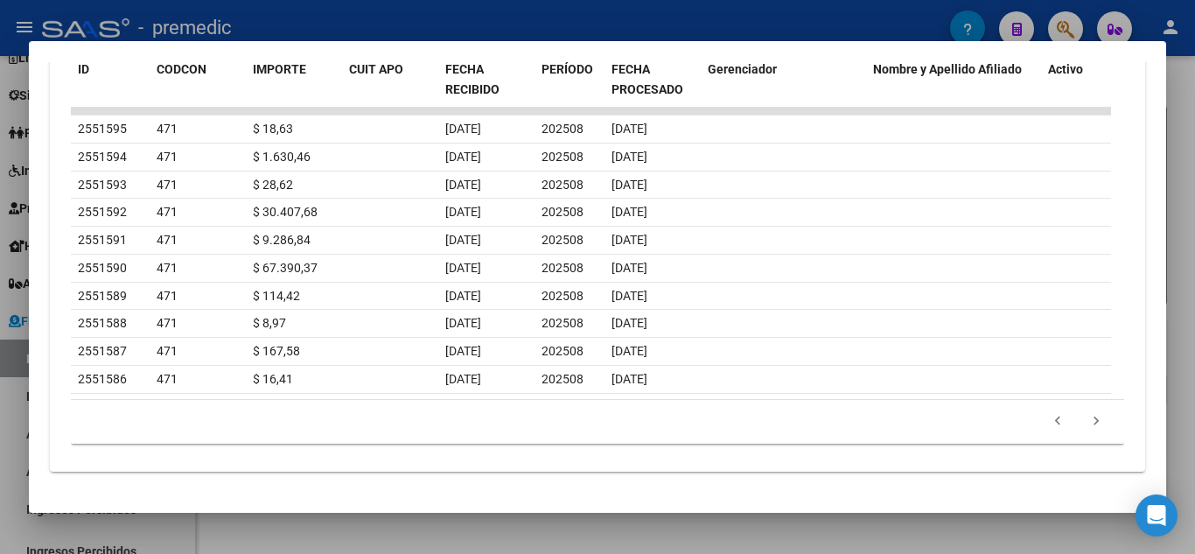
click at [1085, 424] on icon "go to next page" at bounding box center [1096, 423] width 23 height 21
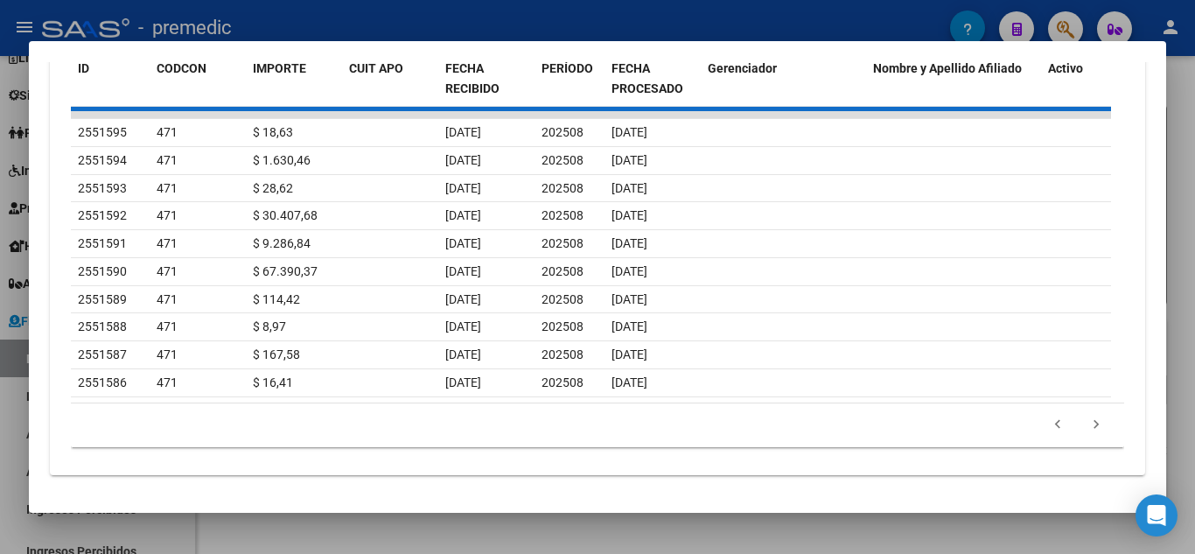
click at [1081, 424] on div "179.769.313.486.231.570.000.000.000.000.000.000.000.000.000.000.000.000.000.000…" at bounding box center [597, 425] width 1053 height 44
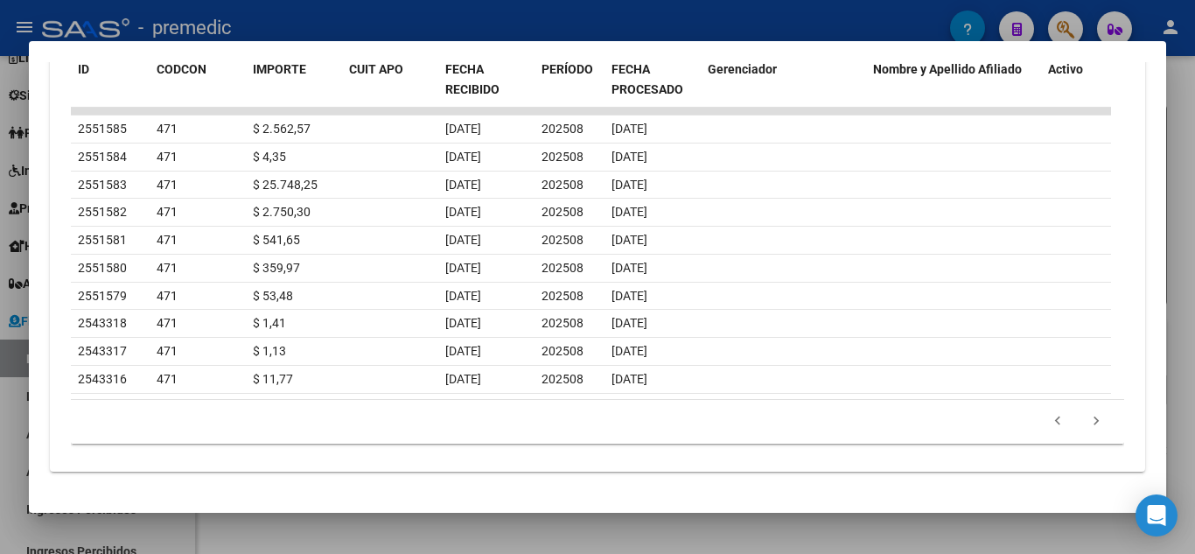
click at [1085, 424] on icon "go to next page" at bounding box center [1096, 423] width 23 height 21
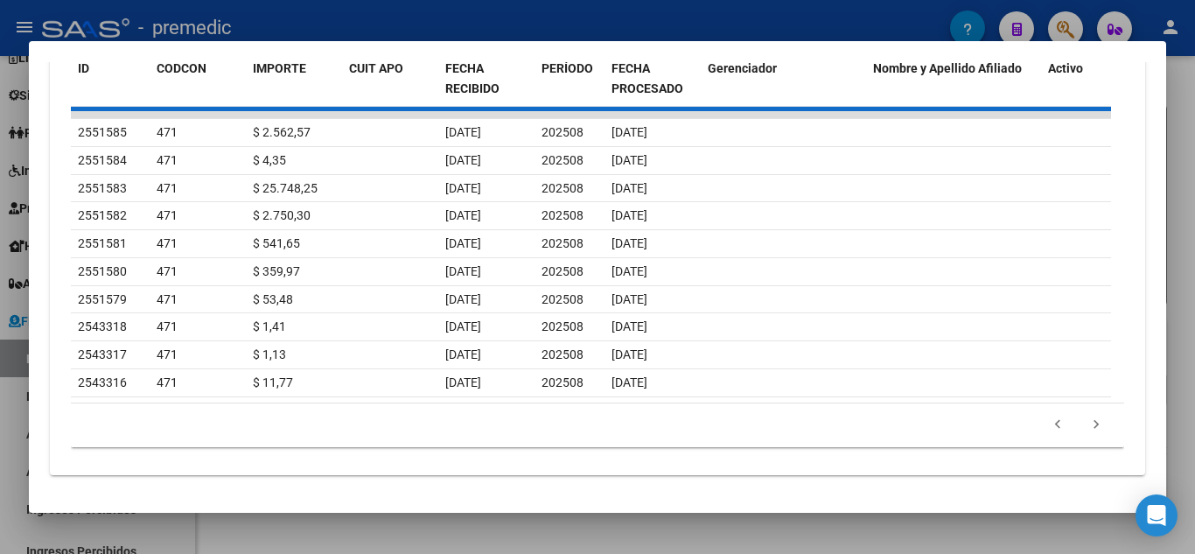
click at [1081, 424] on div "179.769.313.486.231.570.000.000.000.000.000.000.000.000.000.000.000.000.000.000…" at bounding box center [597, 425] width 1053 height 44
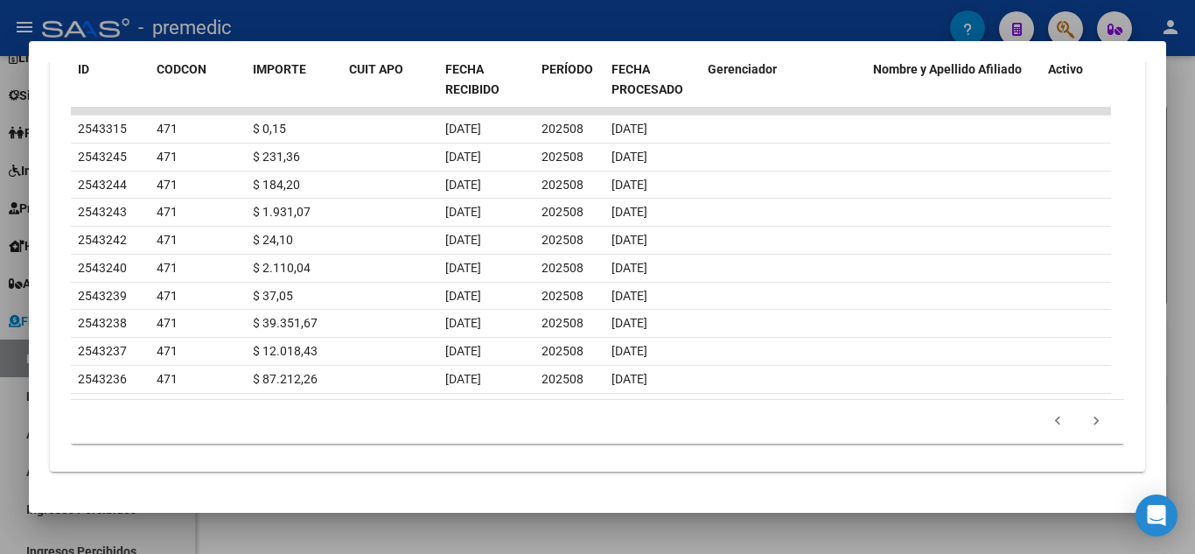
click at [1085, 424] on icon "go to next page" at bounding box center [1096, 423] width 23 height 21
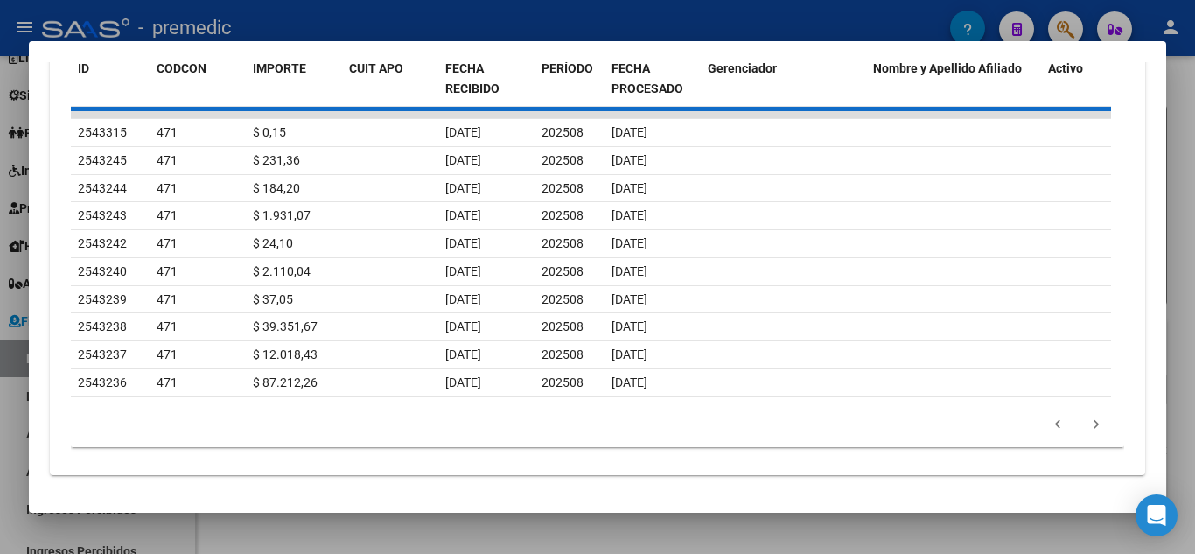
click at [1081, 424] on div "179.769.313.486.231.570.000.000.000.000.000.000.000.000.000.000.000.000.000.000…" at bounding box center [597, 425] width 1053 height 44
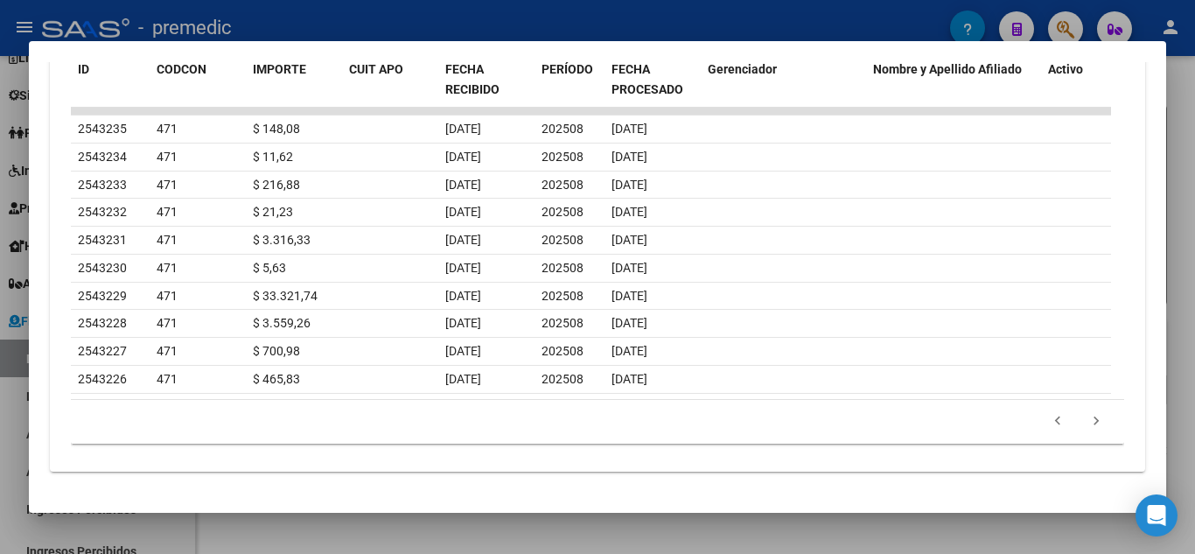
click at [1085, 424] on icon "go to next page" at bounding box center [1096, 423] width 23 height 21
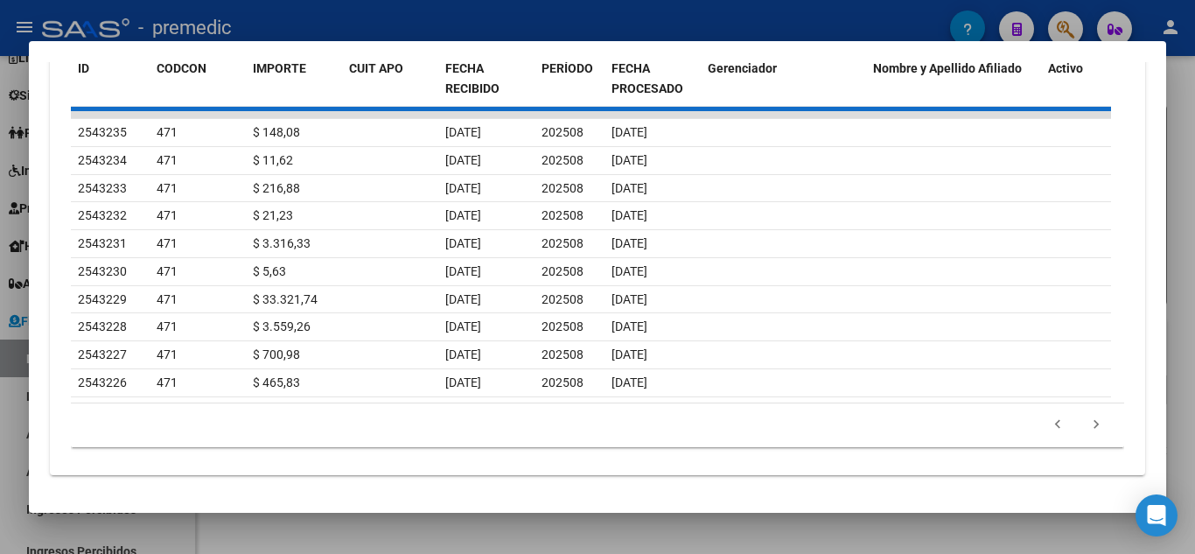
click at [1081, 424] on div "179.769.313.486.231.570.000.000.000.000.000.000.000.000.000.000.000.000.000.000…" at bounding box center [597, 425] width 1053 height 44
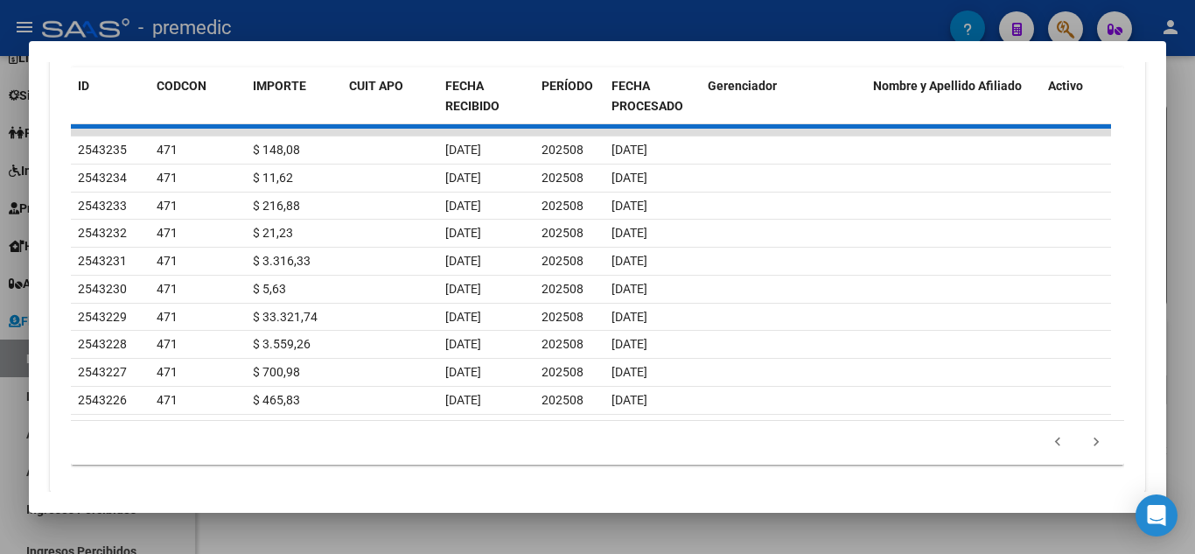
click at [1085, 434] on icon "go to next page" at bounding box center [1096, 444] width 23 height 21
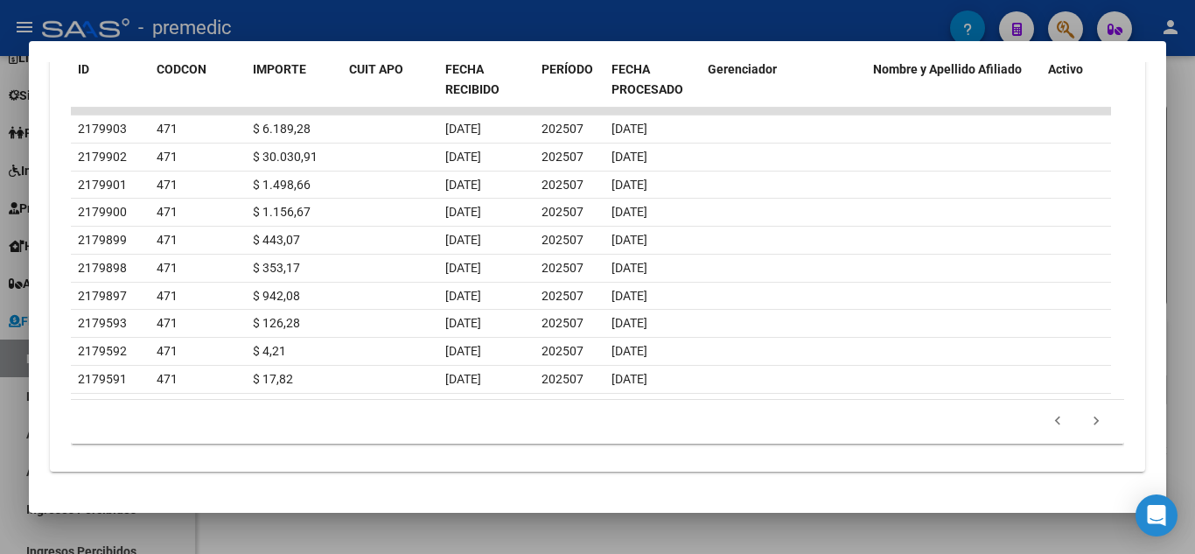
scroll to position [662, 0]
click at [1085, 431] on icon "go to next page" at bounding box center [1096, 423] width 23 height 21
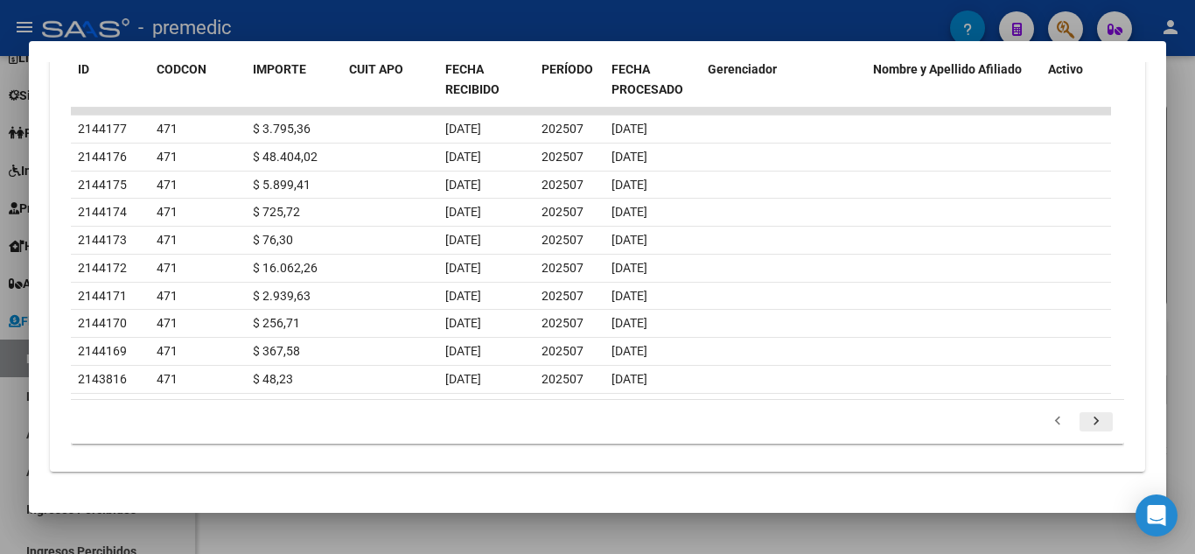
click at [1085, 431] on icon "go to next page" at bounding box center [1096, 423] width 23 height 21
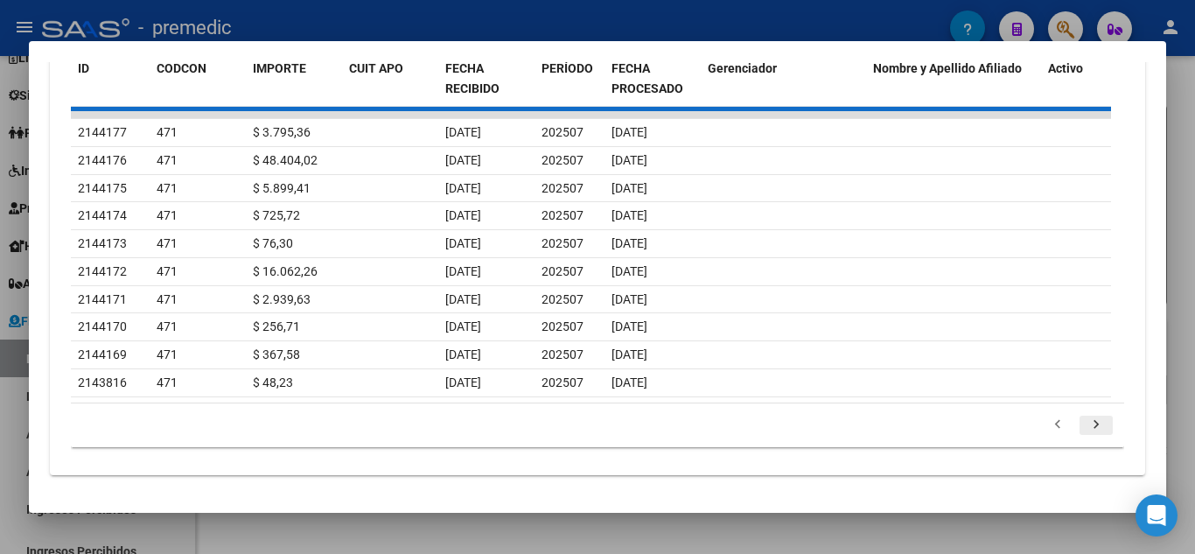
click at [1082, 431] on div "179.769.313.486.231.570.000.000.000.000.000.000.000.000.000.000.000.000.000.000…" at bounding box center [597, 425] width 1053 height 44
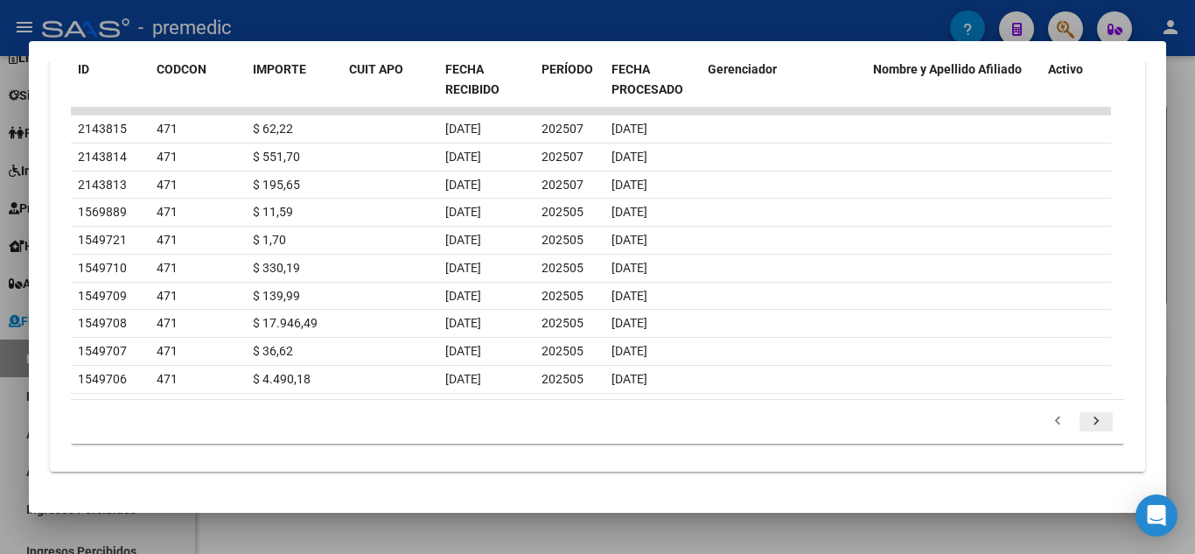
click at [1085, 431] on icon "go to next page" at bounding box center [1096, 423] width 23 height 21
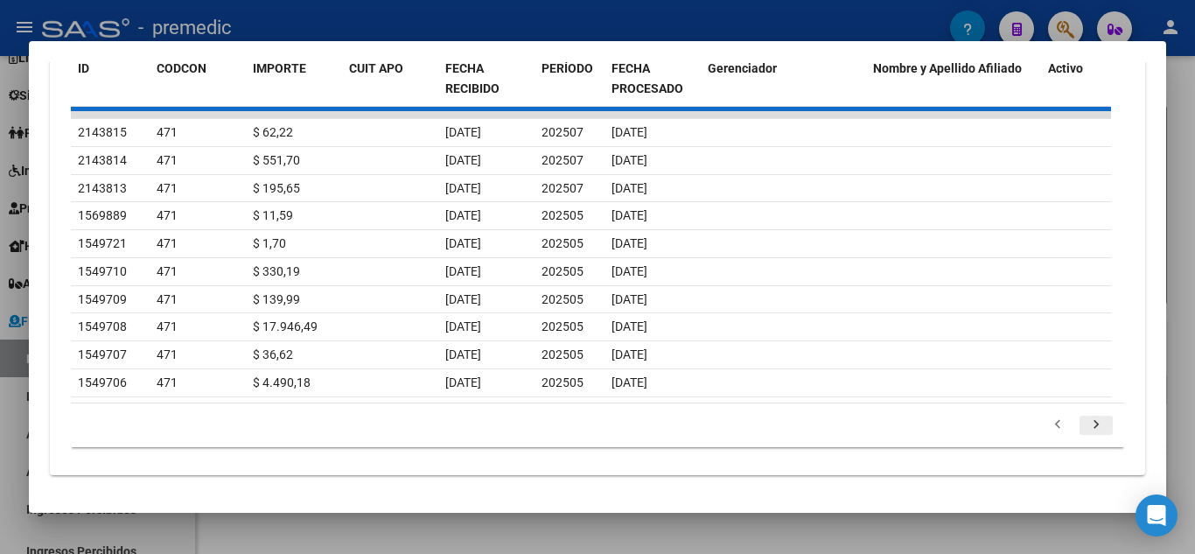
click at [1082, 431] on div "179.769.313.486.231.570.000.000.000.000.000.000.000.000.000.000.000.000.000.000…" at bounding box center [597, 425] width 1053 height 44
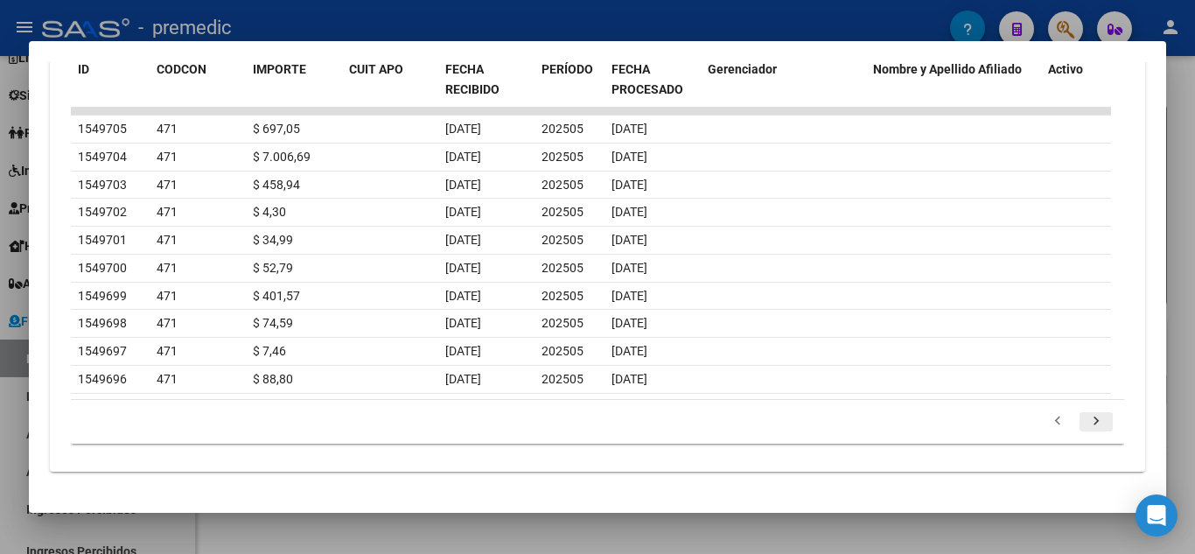
click at [1085, 431] on icon "go to next page" at bounding box center [1096, 423] width 23 height 21
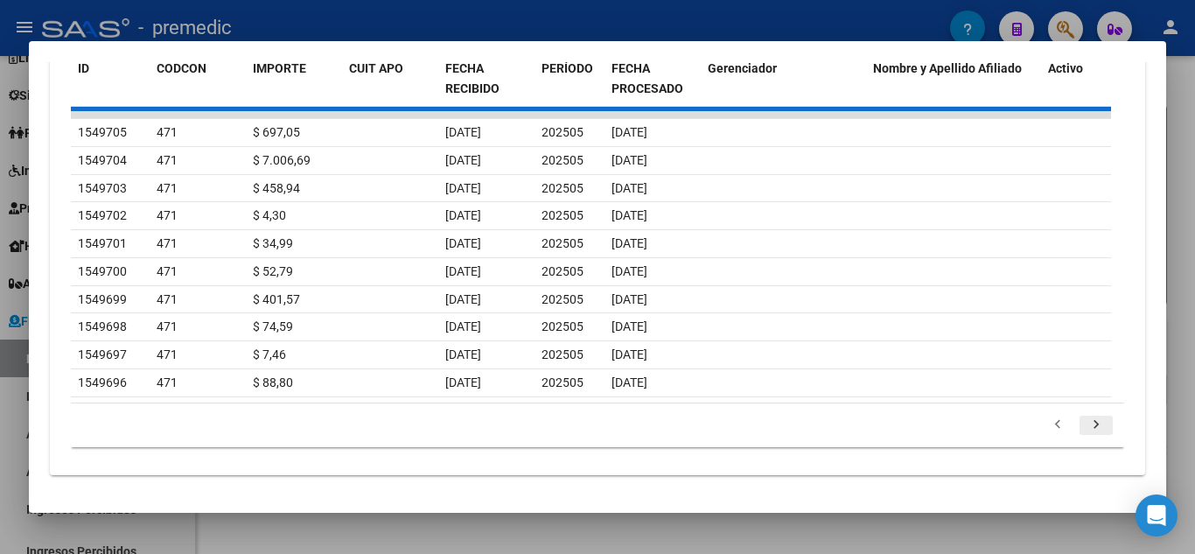
click at [1082, 431] on div "179.769.313.486.231.570.000.000.000.000.000.000.000.000.000.000.000.000.000.000…" at bounding box center [597, 425] width 1053 height 44
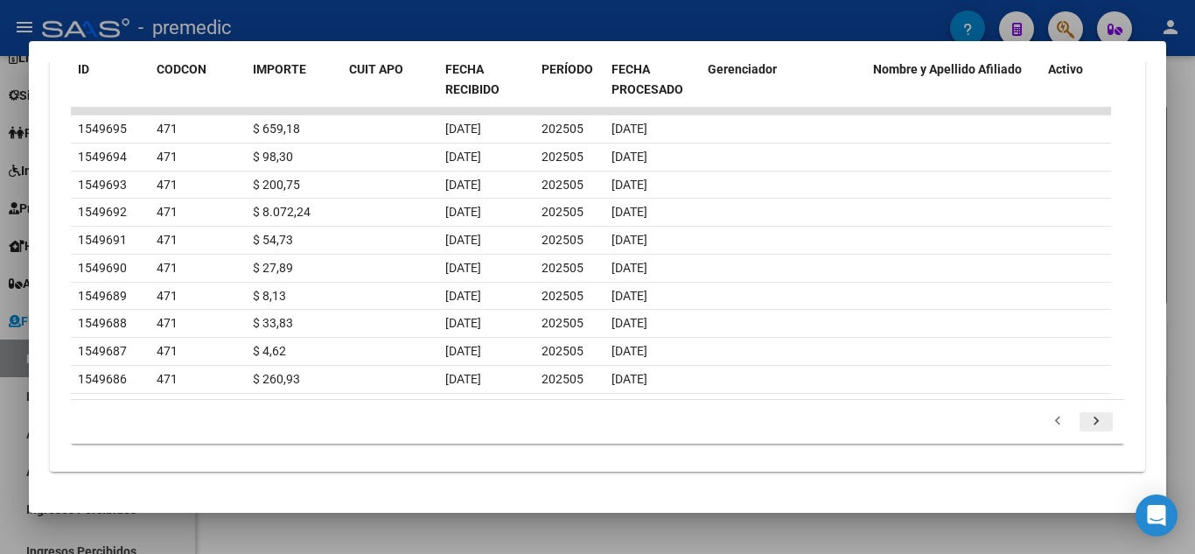
click at [1085, 431] on icon "go to next page" at bounding box center [1096, 423] width 23 height 21
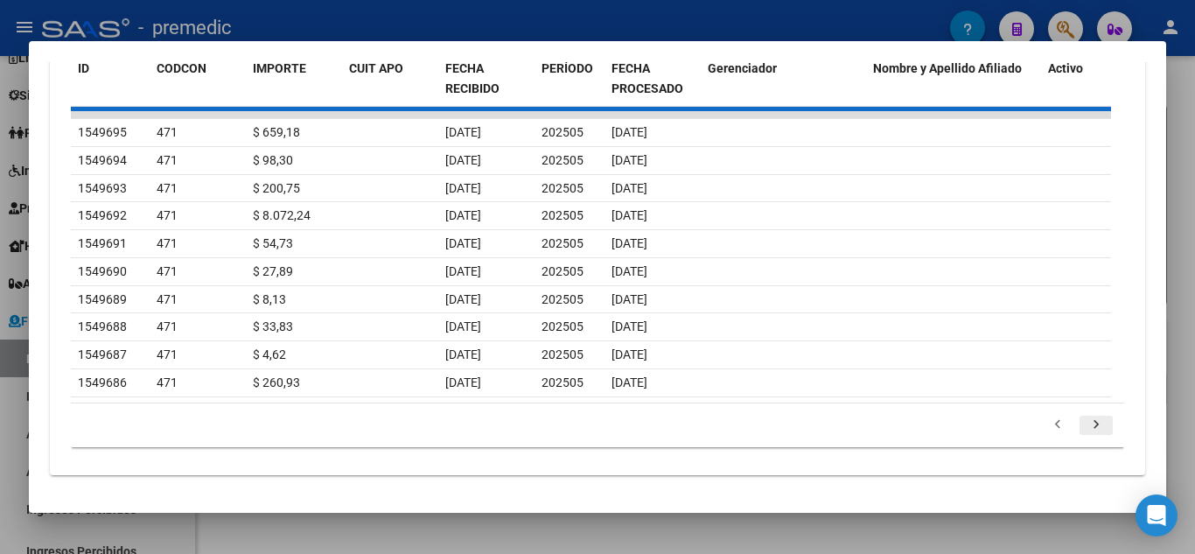
click at [1082, 431] on div "179.769.313.486.231.570.000.000.000.000.000.000.000.000.000.000.000.000.000.000…" at bounding box center [597, 425] width 1053 height 44
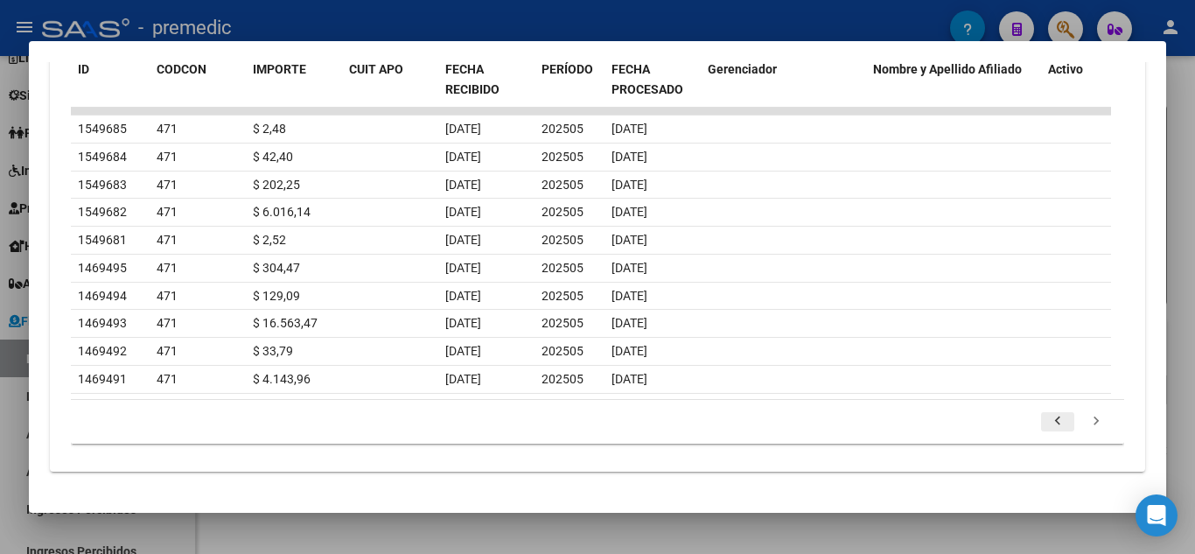
click at [1048, 430] on icon "go to previous page" at bounding box center [1057, 423] width 23 height 21
click at [1049, 430] on icon "go to previous page" at bounding box center [1057, 423] width 23 height 21
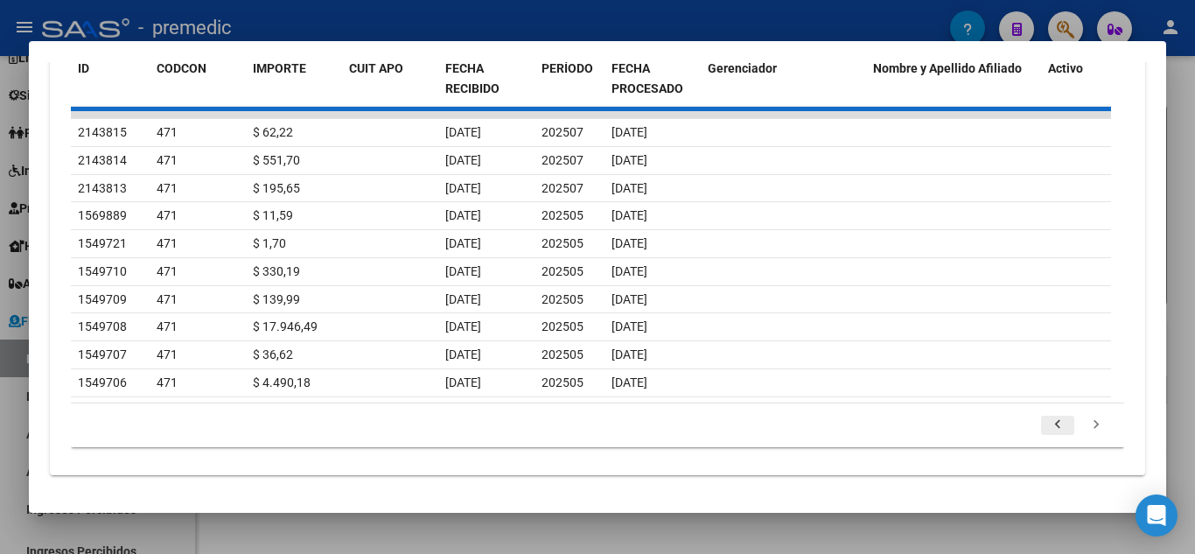
click at [1049, 430] on div "179.769.313.486.231.570.000.000.000.000.000.000.000.000.000.000.000.000.000.000…" at bounding box center [597, 425] width 1053 height 44
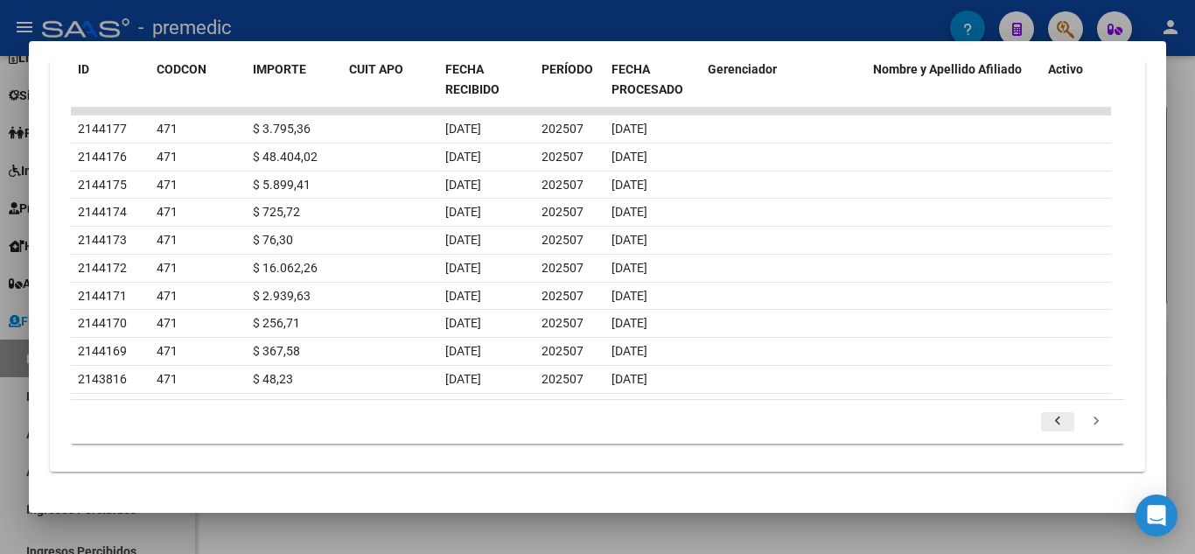
click at [1049, 430] on icon "go to previous page" at bounding box center [1057, 423] width 23 height 21
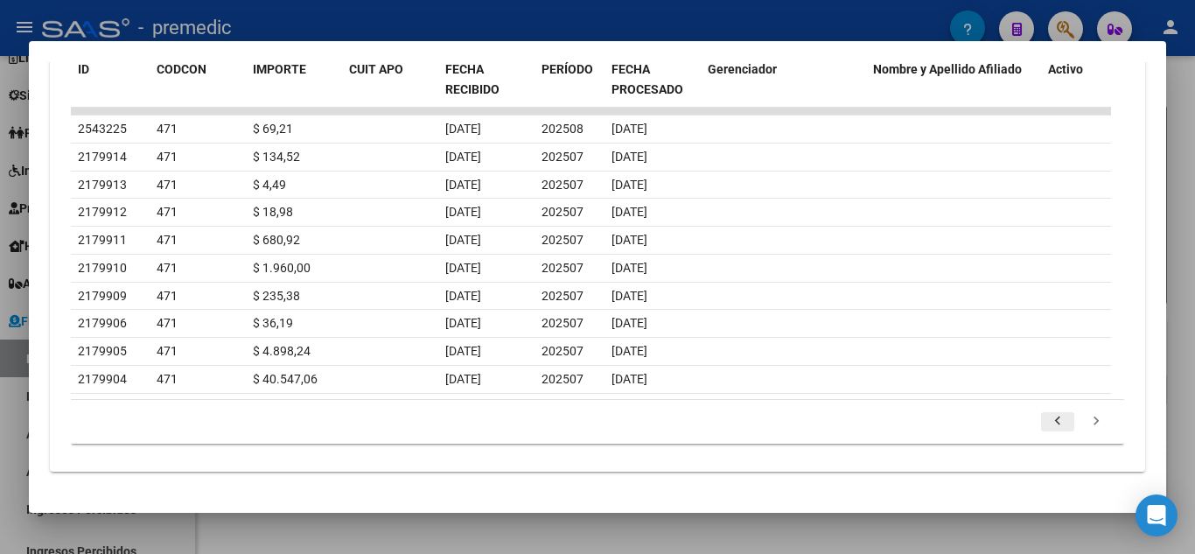
click at [1049, 430] on icon "go to previous page" at bounding box center [1057, 423] width 23 height 21
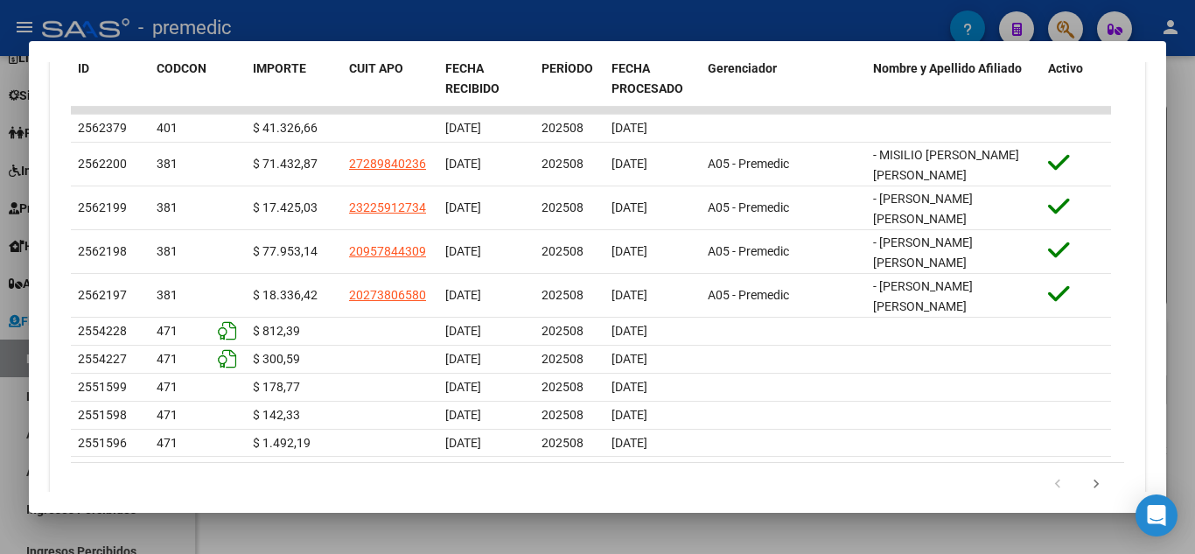
click at [1049, 430] on datatable-body-cell at bounding box center [1076, 443] width 70 height 27
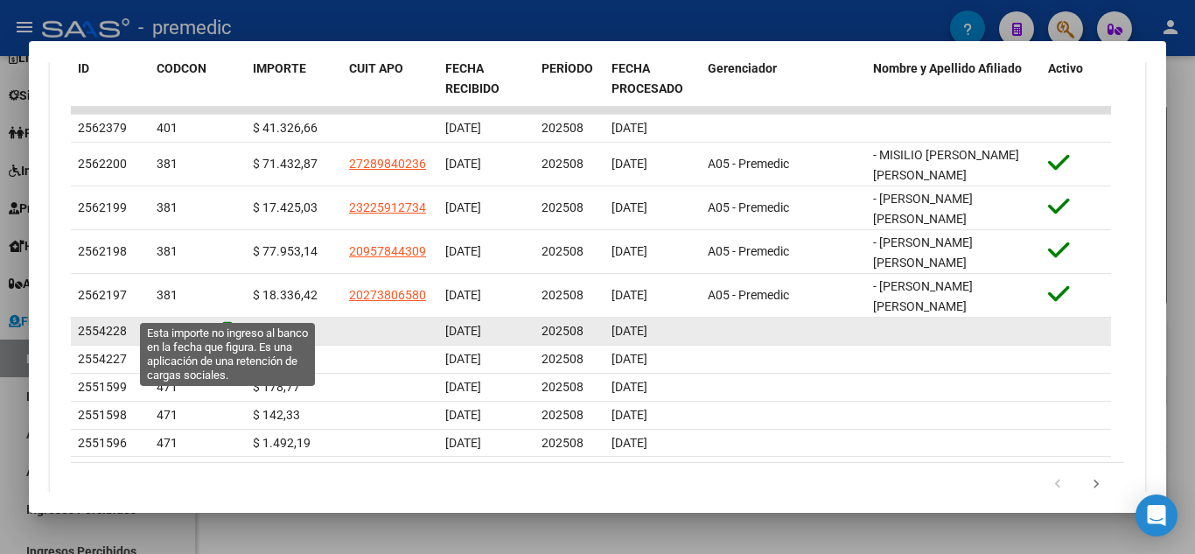
click at [222, 321] on icon at bounding box center [227, 330] width 18 height 19
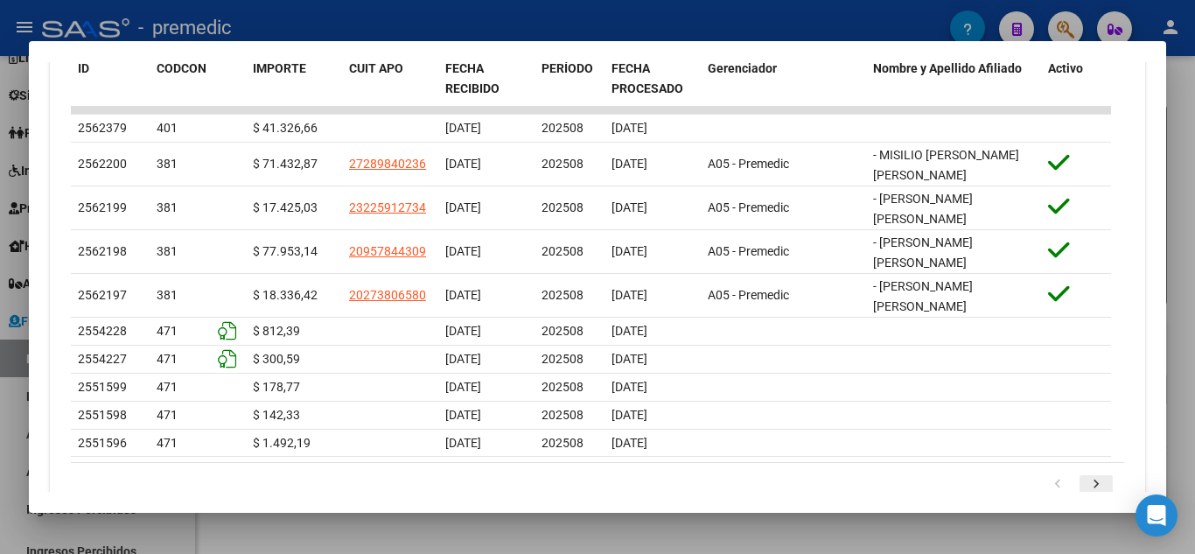
click at [1089, 476] on icon "go to next page" at bounding box center [1096, 486] width 23 height 21
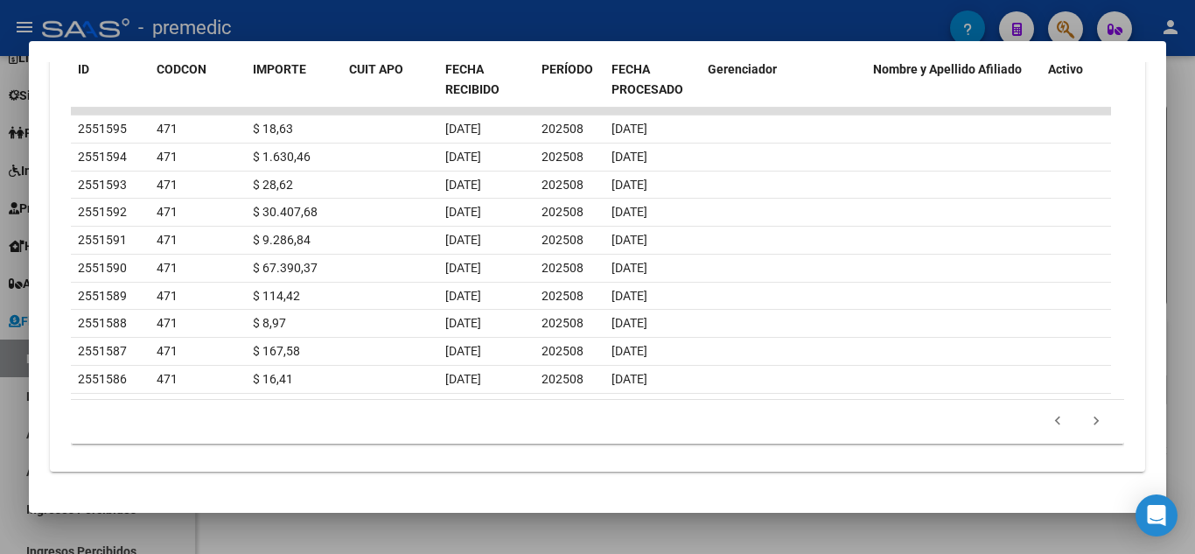
drag, startPoint x: 646, startPoint y: 446, endPoint x: 692, endPoint y: 436, distance: 47.5
click at [646, 446] on div "cloud_download Exportar CSV Filtros ID Cod Con Fecha inicio – Fecha fin Fecha D…" at bounding box center [597, 96] width 1053 height 723
click at [1085, 421] on icon "go to next page" at bounding box center [1096, 423] width 23 height 21
click at [481, 426] on datatable-pager "1 2 3 4 5" at bounding box center [598, 422] width 1036 height 30
drag, startPoint x: 1086, startPoint y: 428, endPoint x: 1072, endPoint y: 429, distance: 14.0
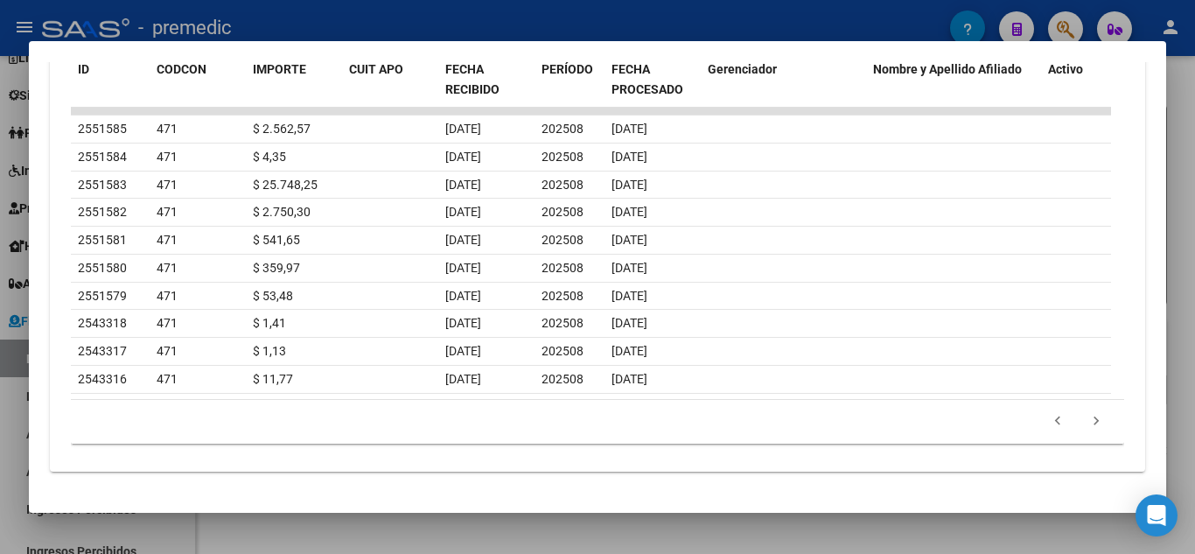
click at [1085, 428] on icon "go to next page" at bounding box center [1096, 423] width 23 height 21
click at [537, 414] on datatable-pager "2 3 4 5 6" at bounding box center [598, 422] width 1036 height 30
click at [1085, 427] on icon "go to next page" at bounding box center [1096, 423] width 23 height 21
drag, startPoint x: 532, startPoint y: 436, endPoint x: 660, endPoint y: 449, distance: 128.4
click at [532, 436] on datatable-pager "3 4 5 6 7" at bounding box center [598, 422] width 1036 height 30
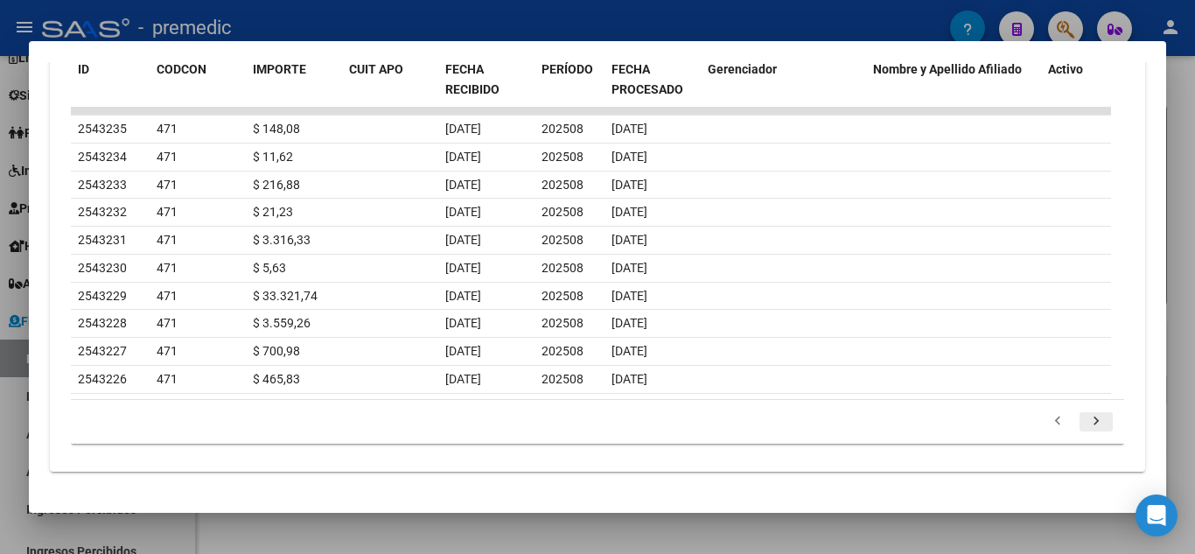
click at [1085, 415] on icon "go to next page" at bounding box center [1096, 423] width 23 height 21
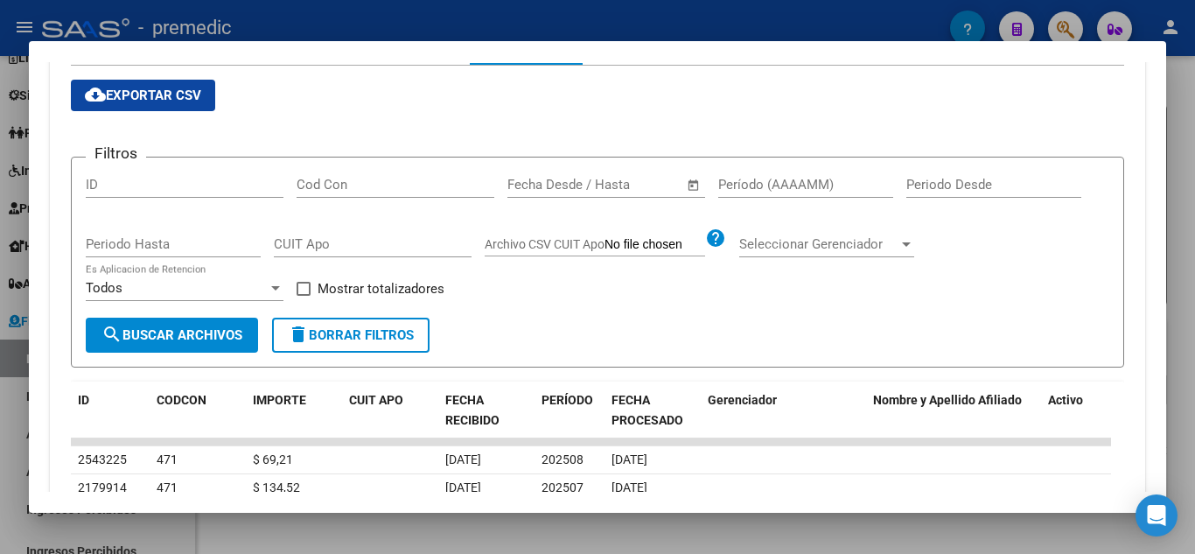
scroll to position [225, 0]
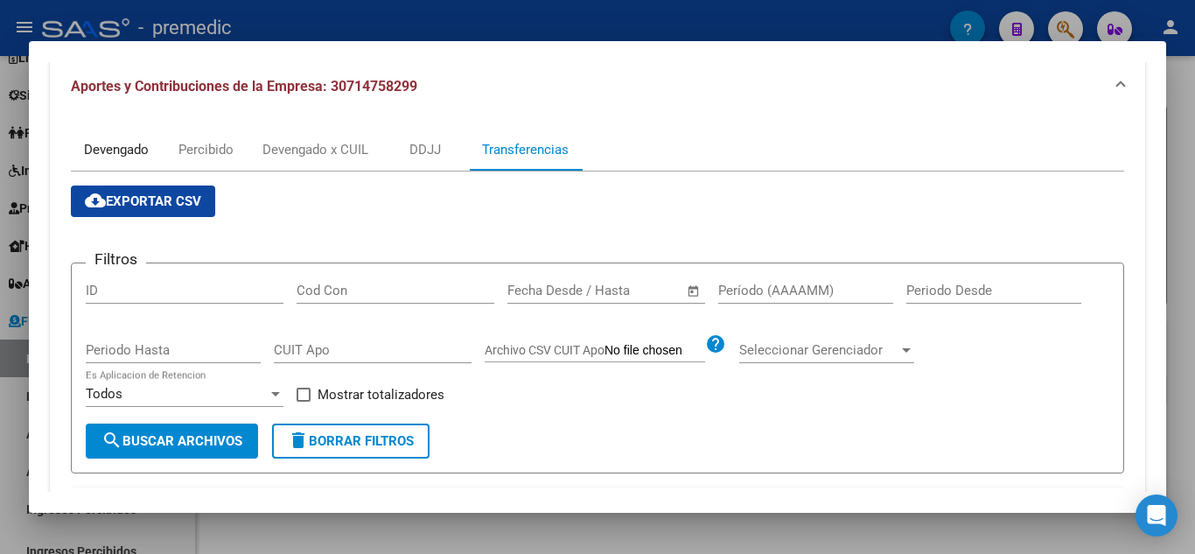
click at [116, 147] on div "Devengado" at bounding box center [116, 149] width 65 height 19
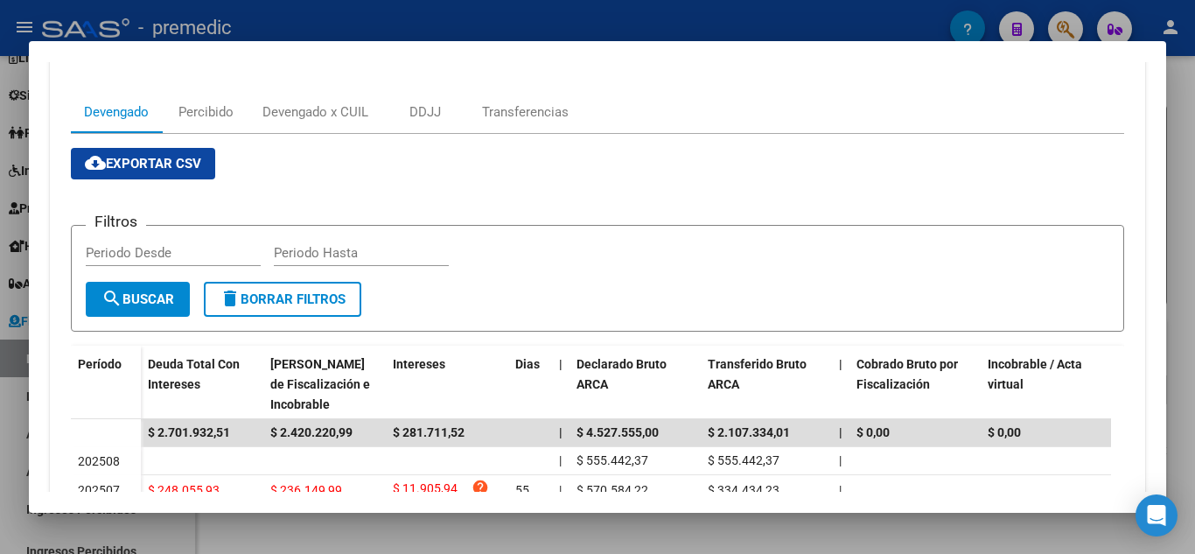
scroll to position [175, 0]
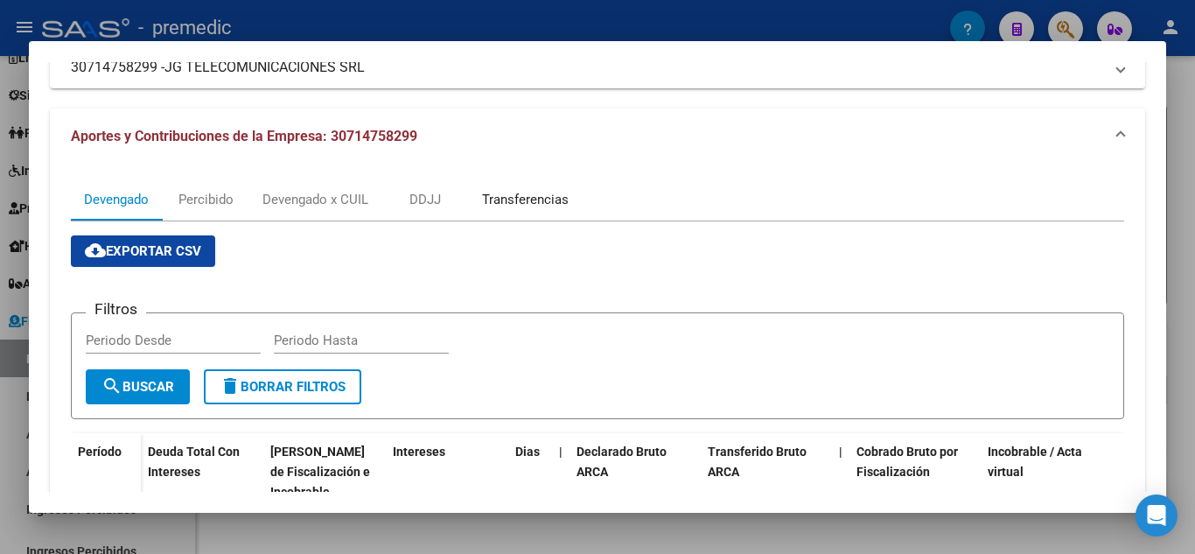
click at [557, 203] on div "Transferencias" at bounding box center [525, 199] width 87 height 19
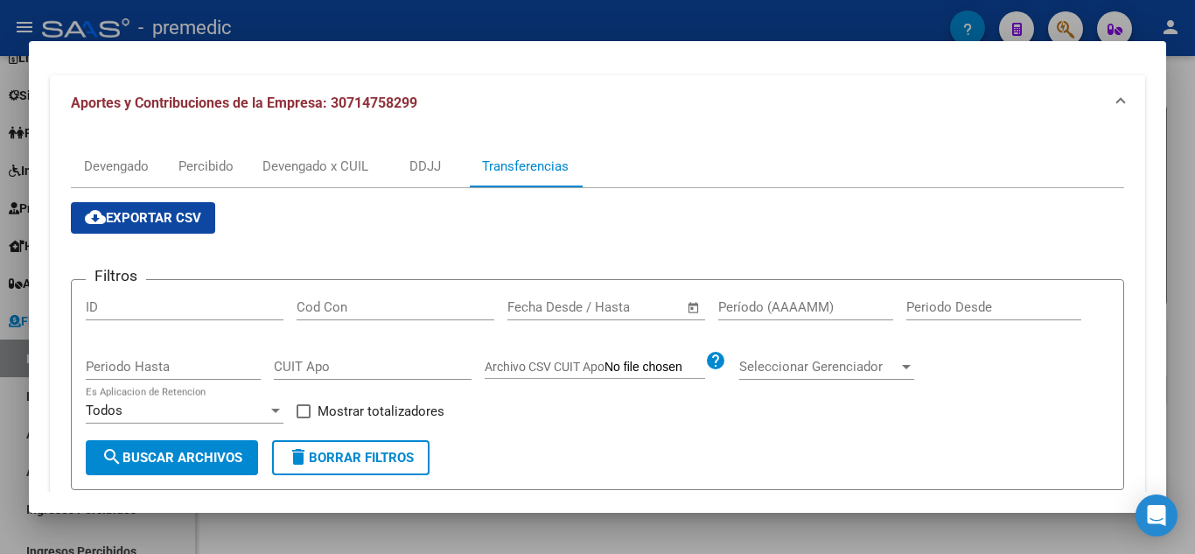
scroll to position [87, 0]
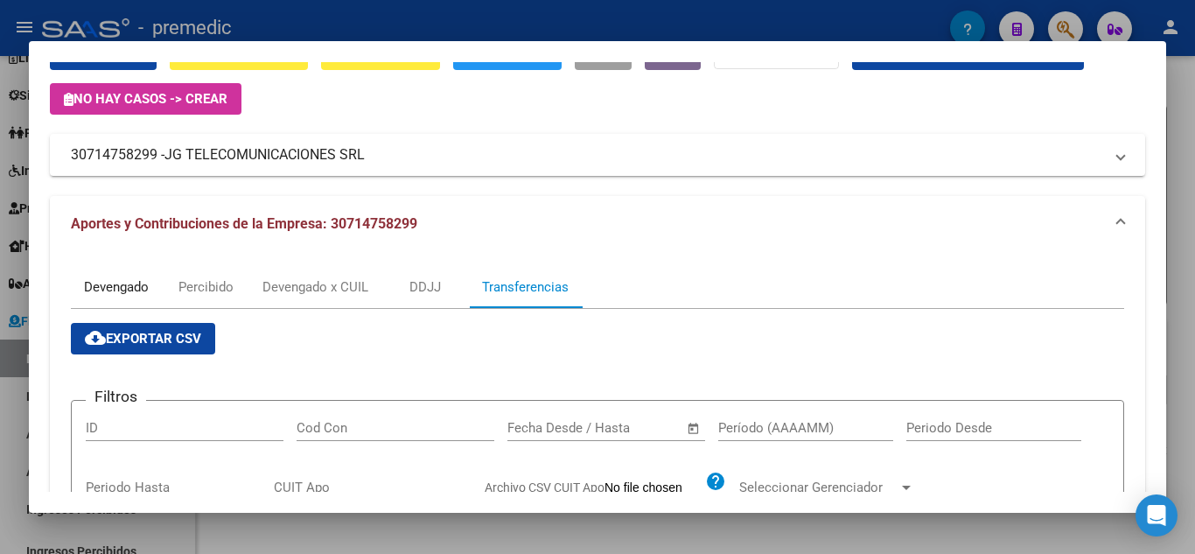
click at [101, 284] on div "Devengado" at bounding box center [116, 286] width 65 height 19
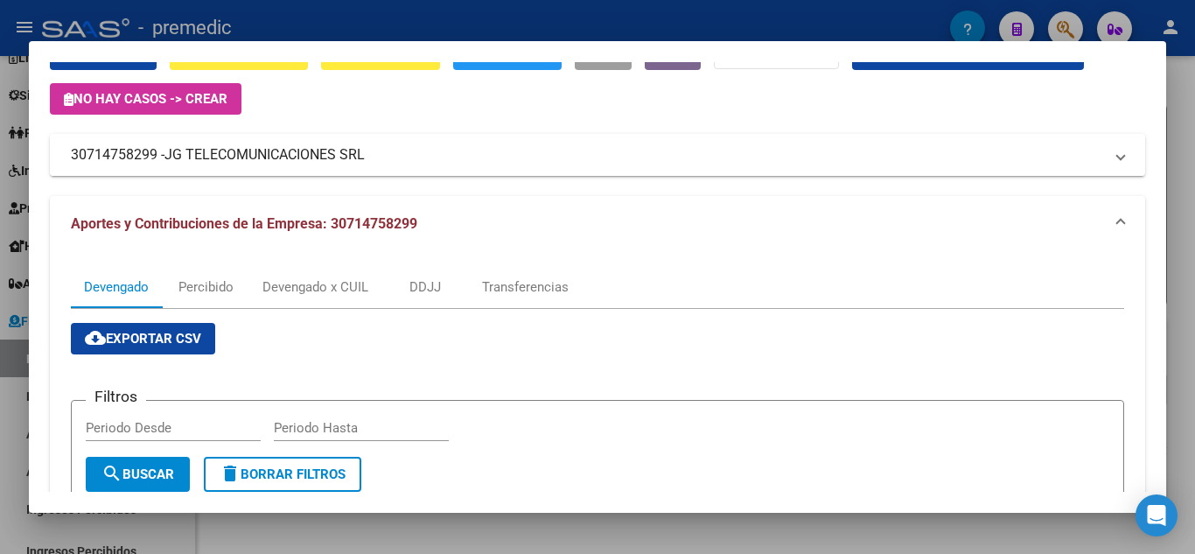
drag, startPoint x: 72, startPoint y: 151, endPoint x: 368, endPoint y: 154, distance: 296.6
click at [368, 154] on mat-panel-title "30714758299 - JG TELECOMUNICACIONES SRL" at bounding box center [587, 154] width 1032 height 21
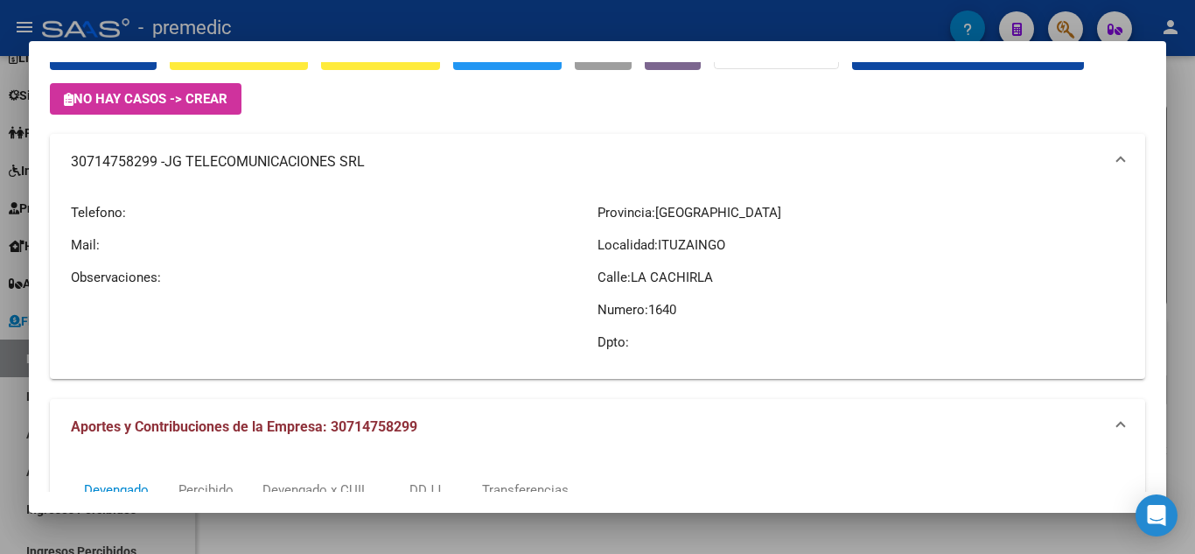
copy mat-panel-title "30714758299 - JG TELECOMUNICACIONES SRL"
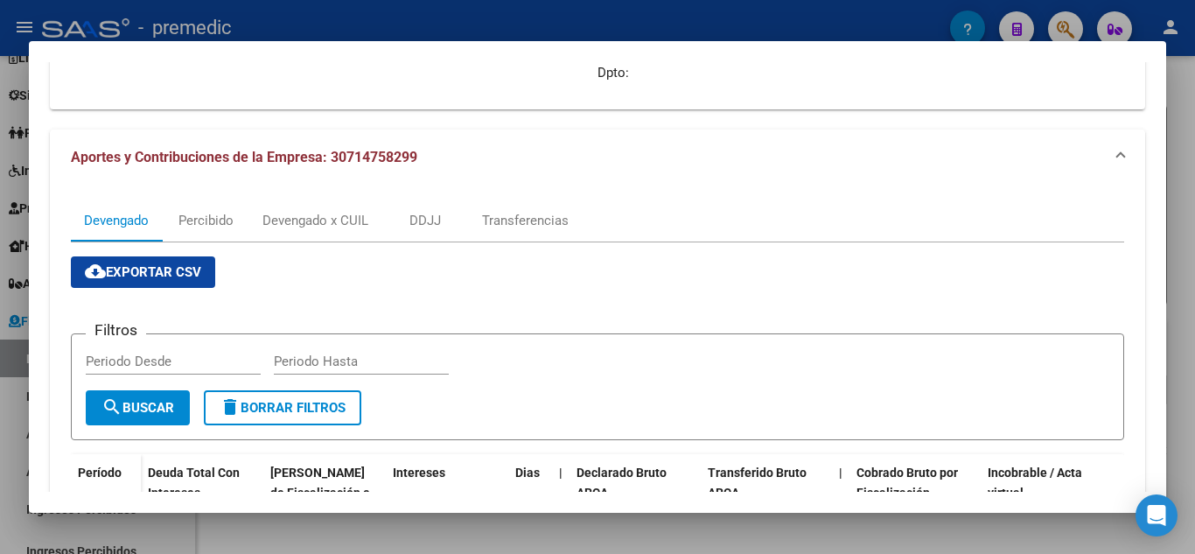
scroll to position [350, 0]
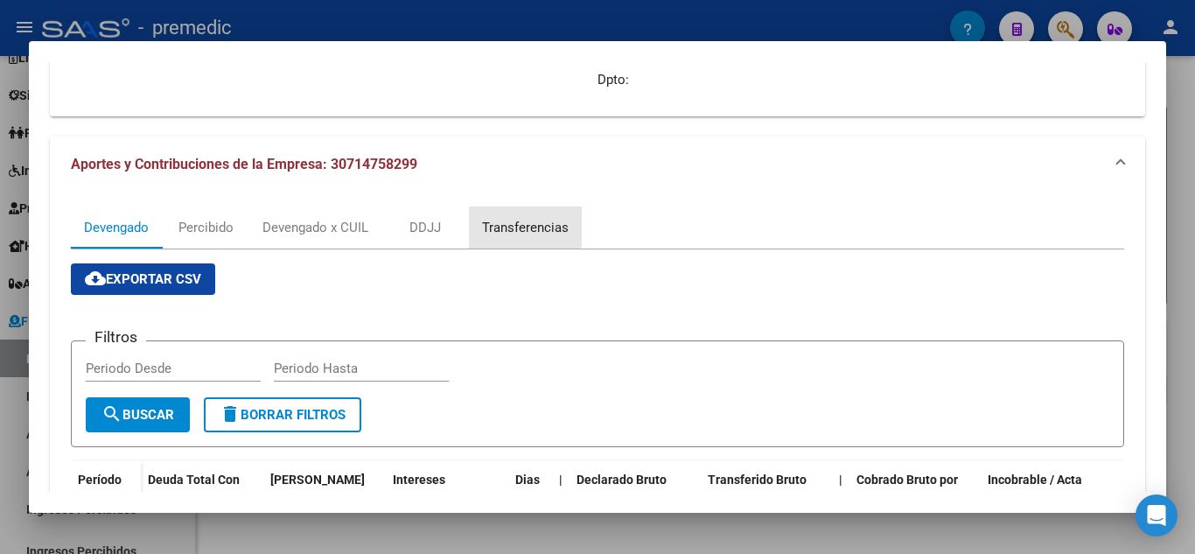
click at [518, 220] on div "Transferencias" at bounding box center [525, 227] width 87 height 19
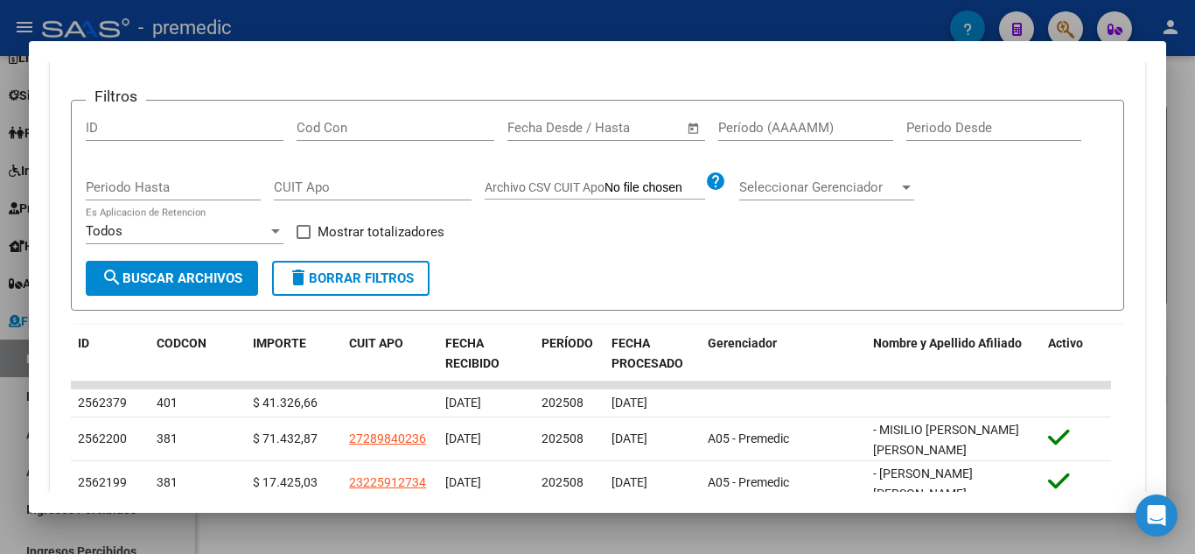
scroll to position [420, 0]
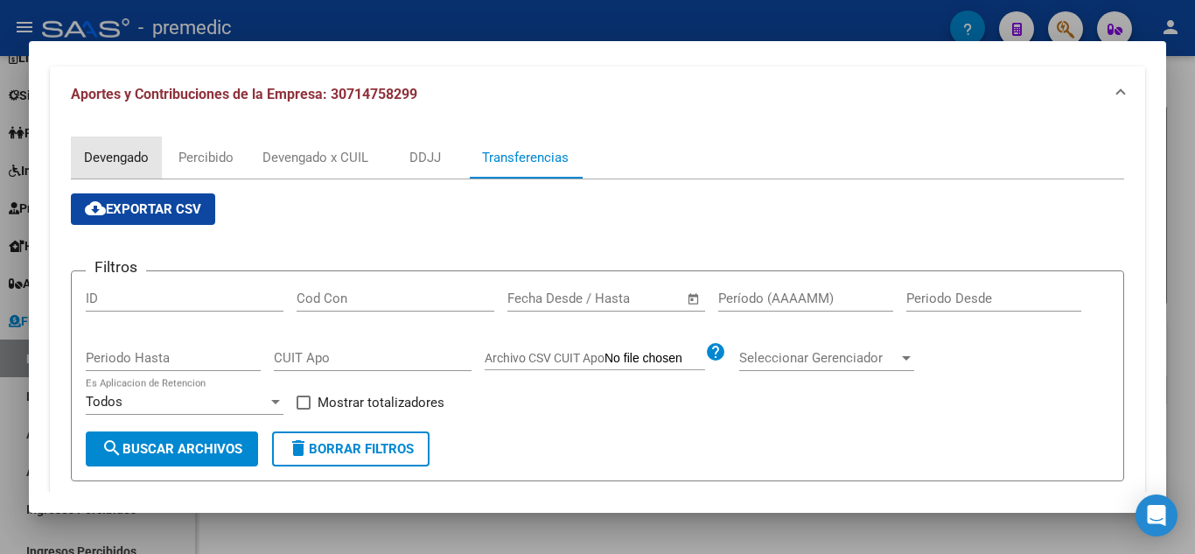
click at [131, 159] on div "Devengado" at bounding box center [116, 157] width 65 height 19
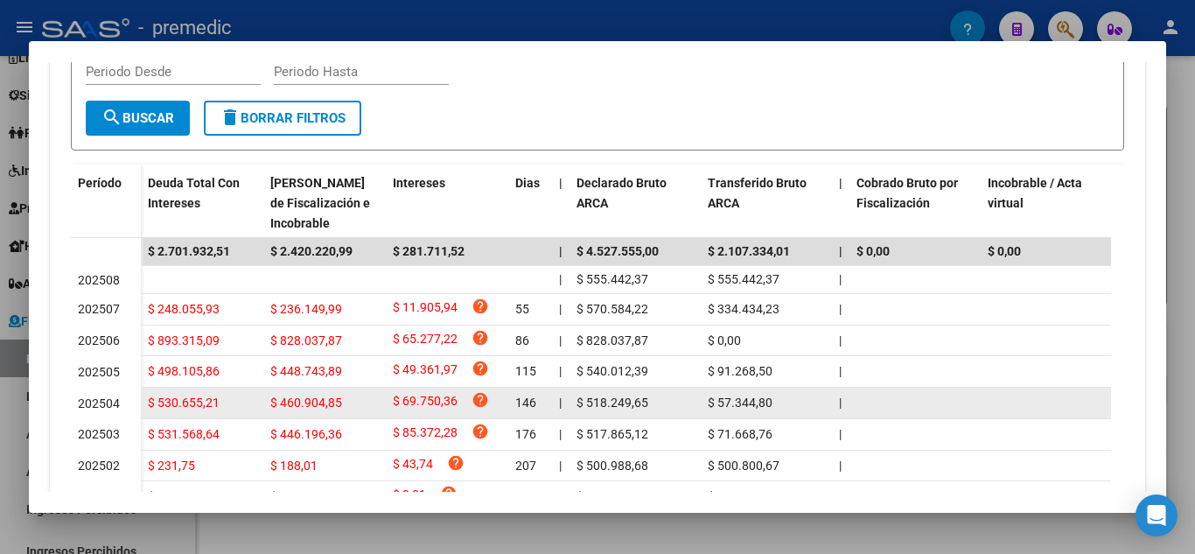
scroll to position [682, 0]
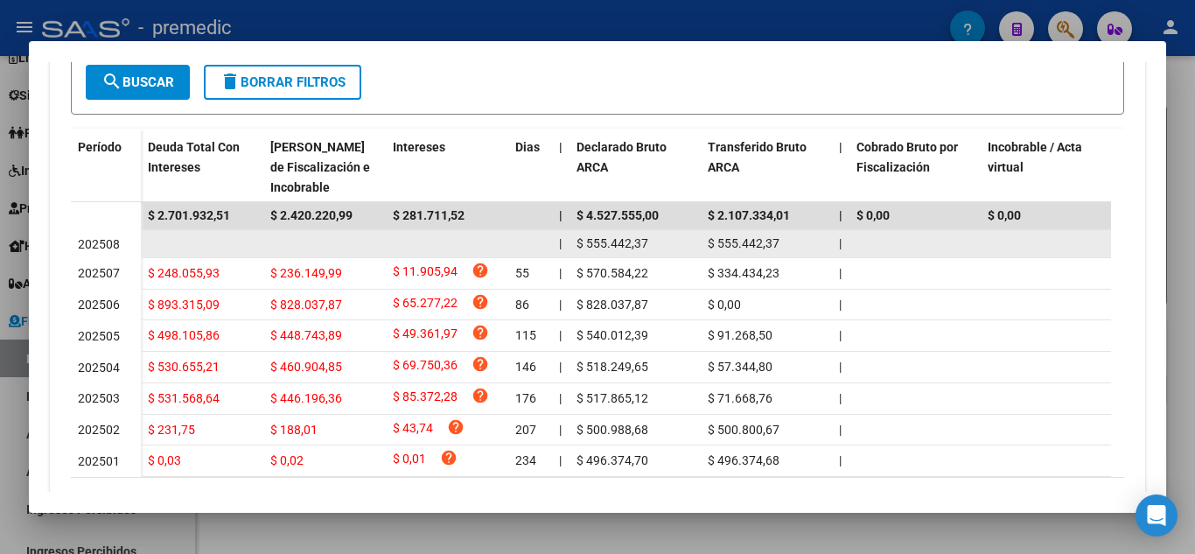
drag, startPoint x: 785, startPoint y: 244, endPoint x: 701, endPoint y: 244, distance: 84.0
click at [701, 244] on datatable-body-cell "$ 555.442,37" at bounding box center [766, 243] width 131 height 27
copy span "$ 555.442,37"
